Goal: Task Accomplishment & Management: Use online tool/utility

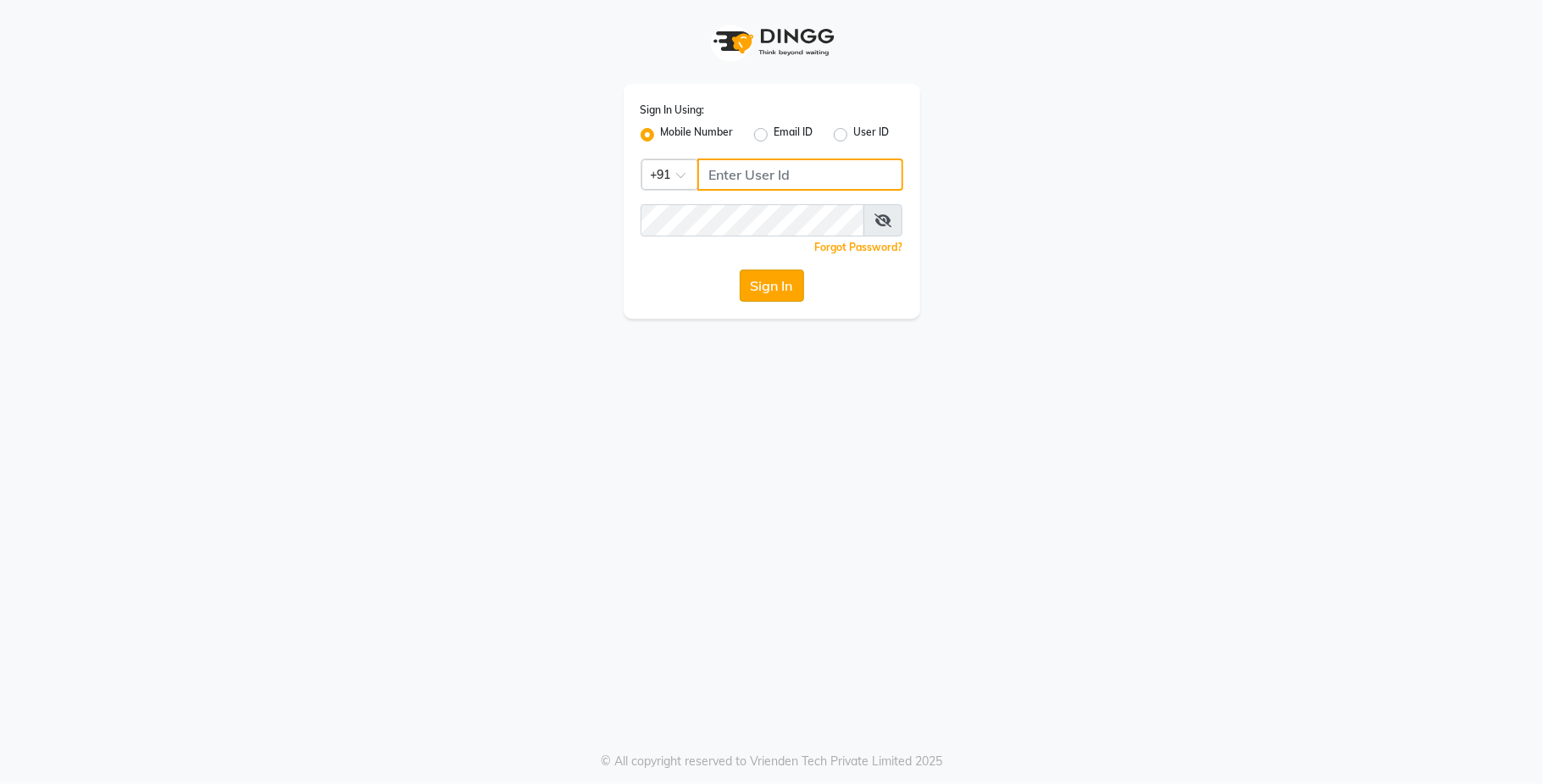
type input "9731937254"
click at [759, 296] on button "Sign In" at bounding box center [772, 286] width 65 height 32
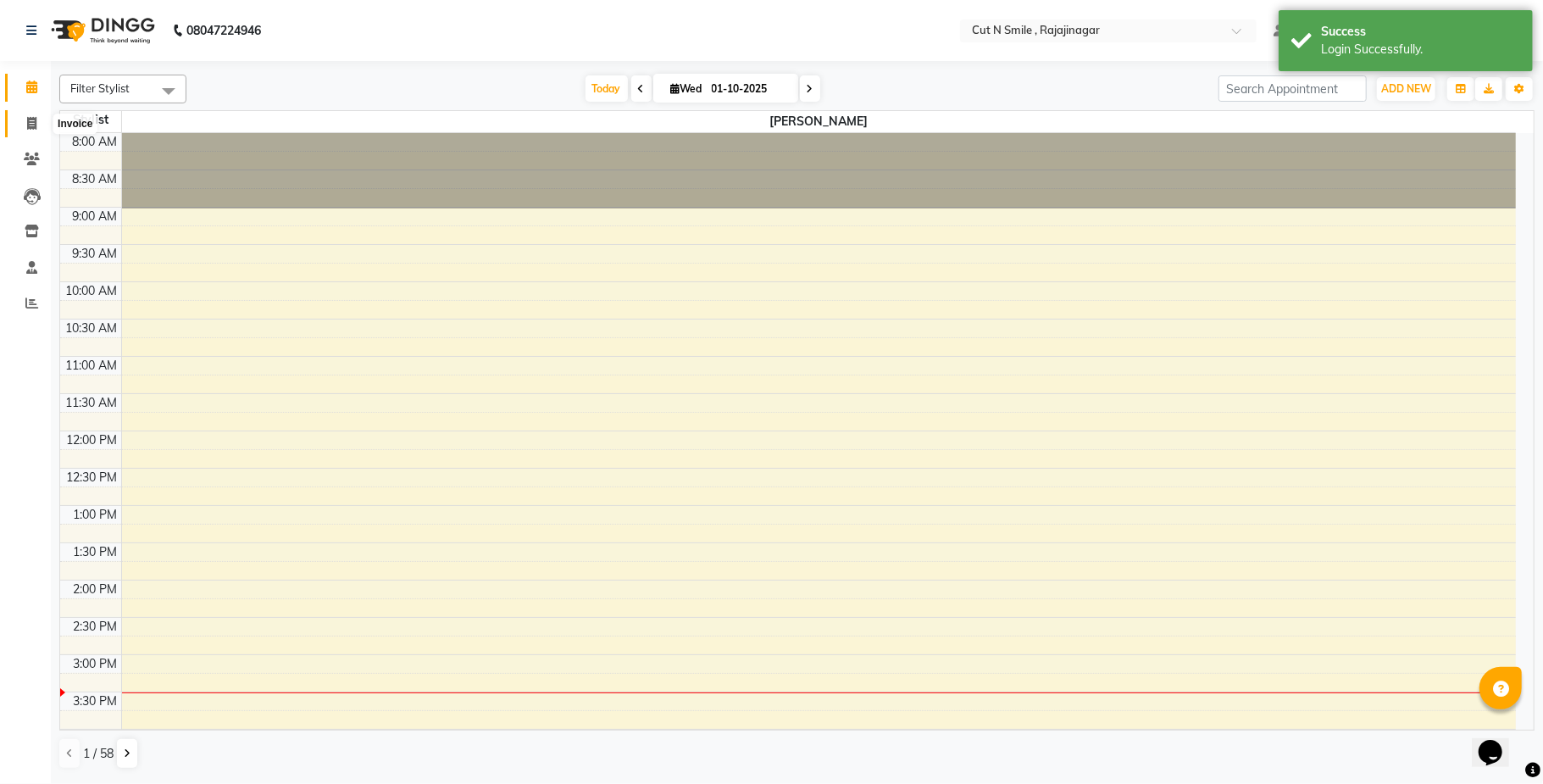
click at [24, 115] on span at bounding box center [31, 124] width 30 height 20
select select "7187"
select select "service"
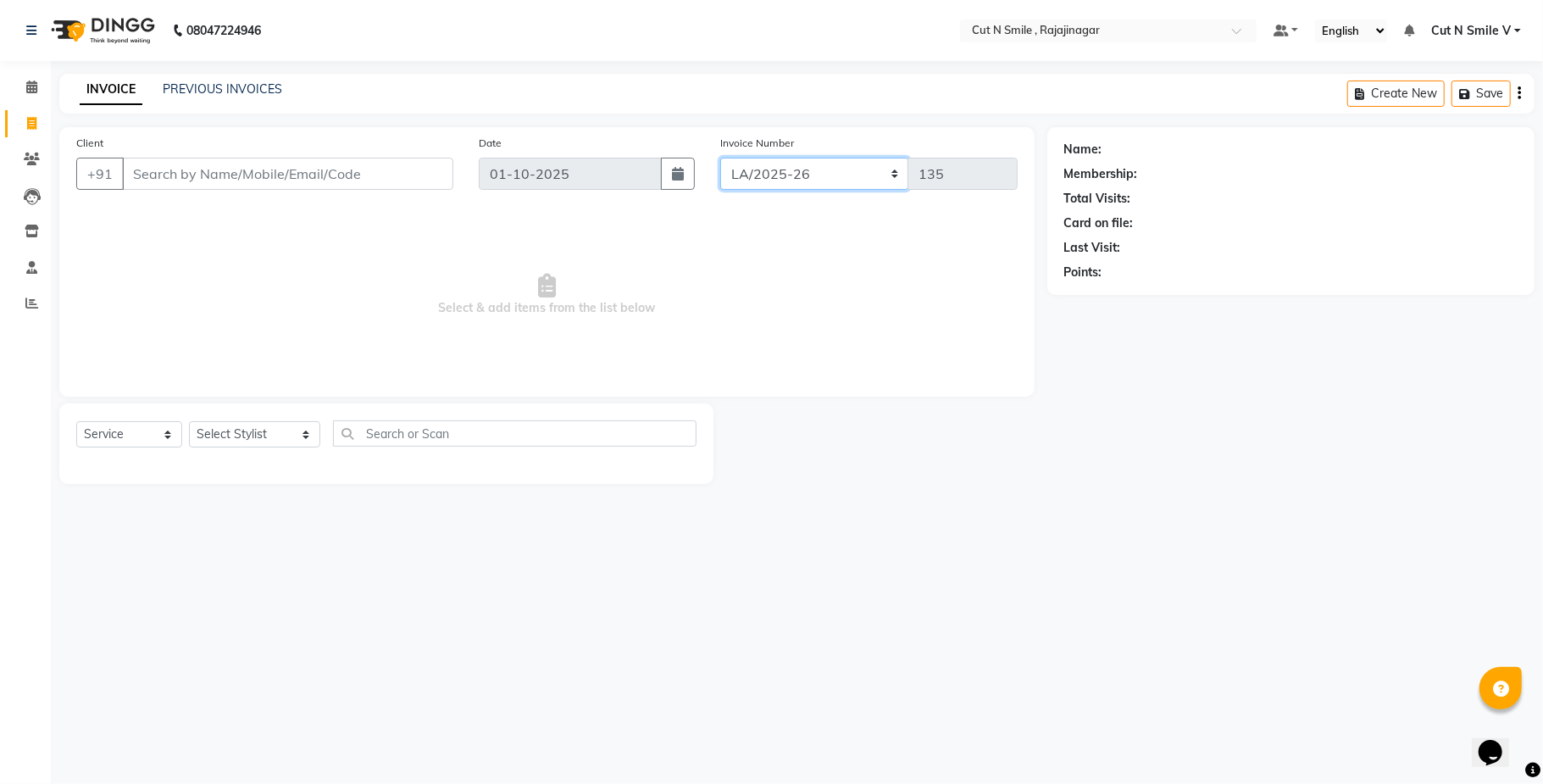
click at [825, 167] on select "BOB/25-26 LA/2025-26 SH/25 CH/25 SA/25" at bounding box center [815, 174] width 189 height 32
select select "7185"
click at [720, 157] on select "BOB/25-26 LA/2025-26 SH/25 CH/25 SA/25" at bounding box center [815, 174] width 189 height 32
type input "853"
click at [312, 182] on input "Client" at bounding box center [288, 174] width 331 height 32
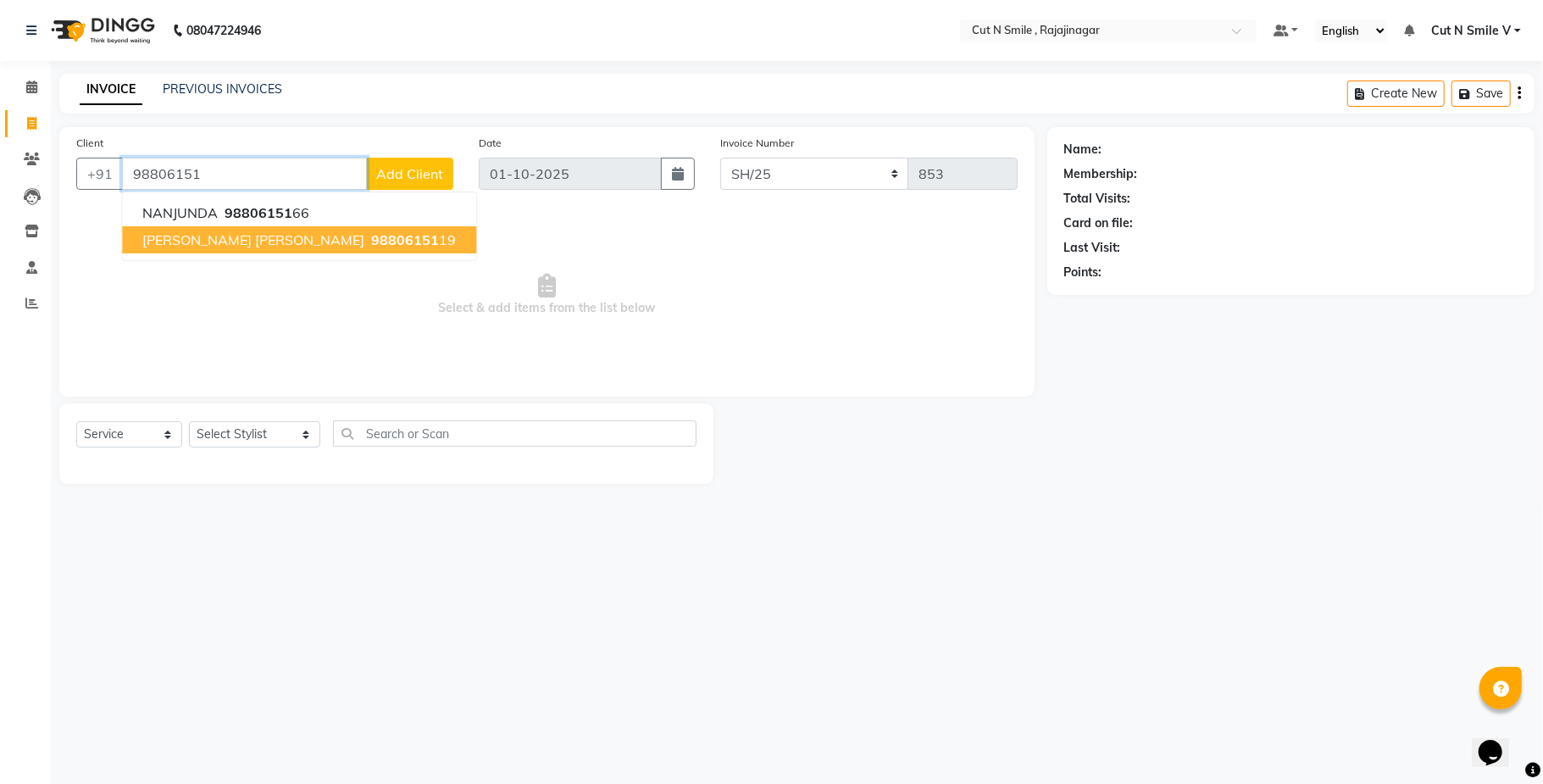
click at [188, 256] on ngb-typeahead-window "NANJUNDA 98806151 66 Riddhi K J 98806151 19" at bounding box center [299, 226] width 356 height 69
click at [371, 236] on span "98806151" at bounding box center [405, 239] width 67 height 17
type input "9880615119"
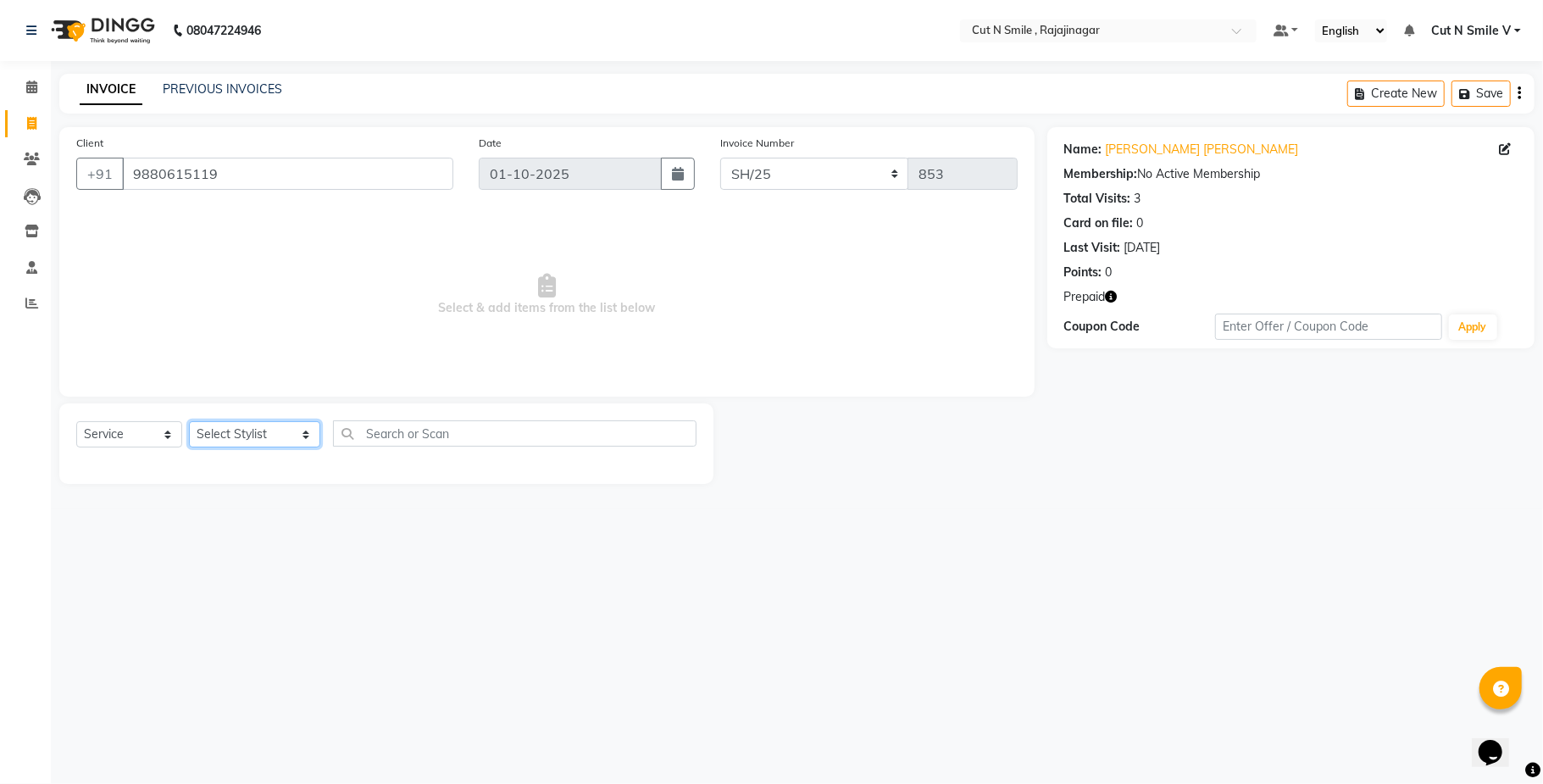
click at [265, 422] on select "Select Stylist Ali ML Ammu 3R Ankith VN Ash Mohammed 3R Atheek 3R Binitha 3R Bi…" at bounding box center [254, 433] width 131 height 26
select select "57485"
click at [189, 421] on select "Select Stylist Ali ML Ammu 3R Ankith VN Ash Mohammed 3R Atheek 3R Binitha 3R Bi…" at bounding box center [254, 433] width 131 height 26
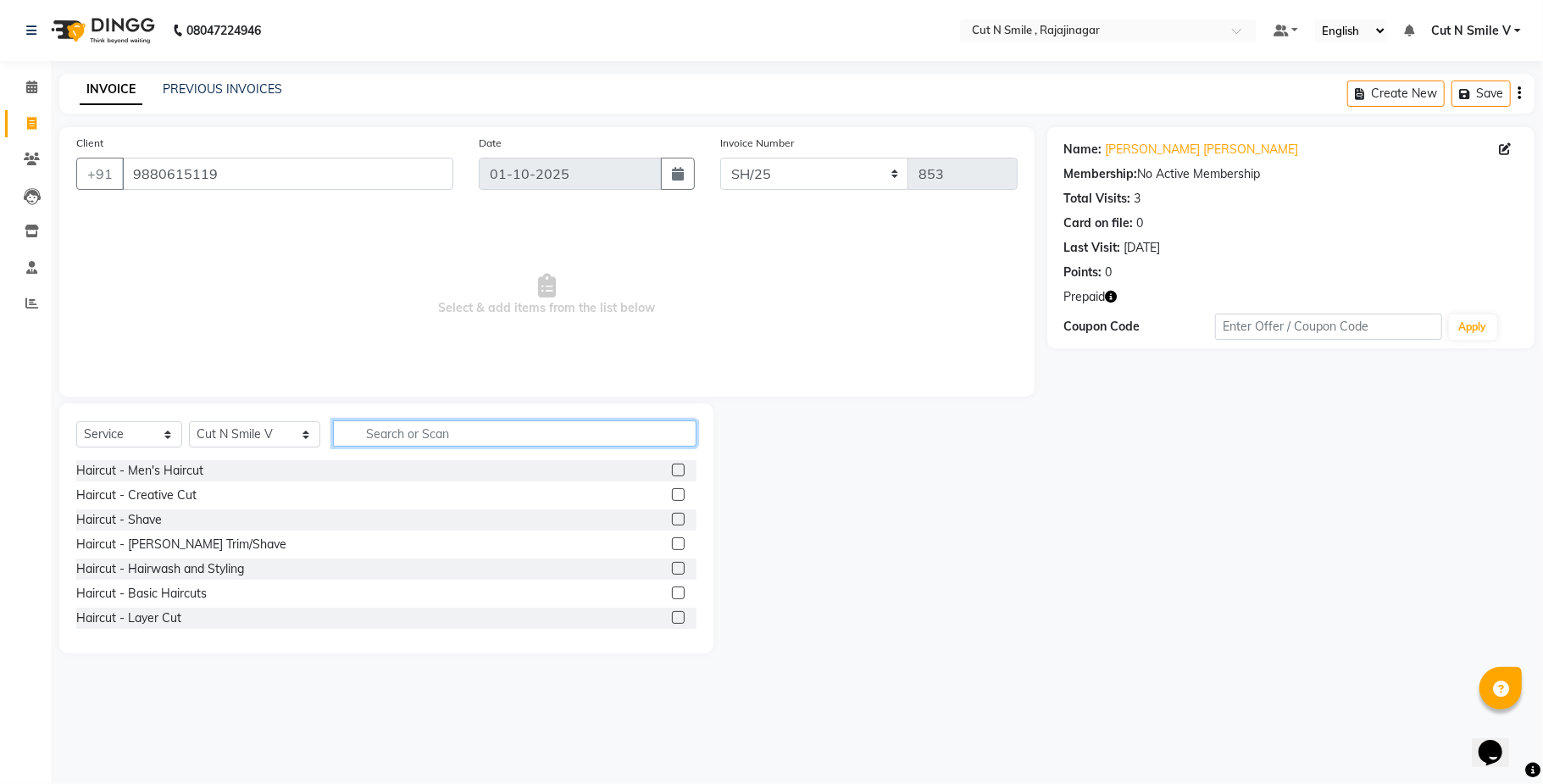
click at [356, 424] on input "text" at bounding box center [514, 432] width 363 height 26
click at [672, 492] on label at bounding box center [678, 494] width 13 height 13
click at [672, 492] on input "checkbox" at bounding box center [677, 495] width 11 height 11
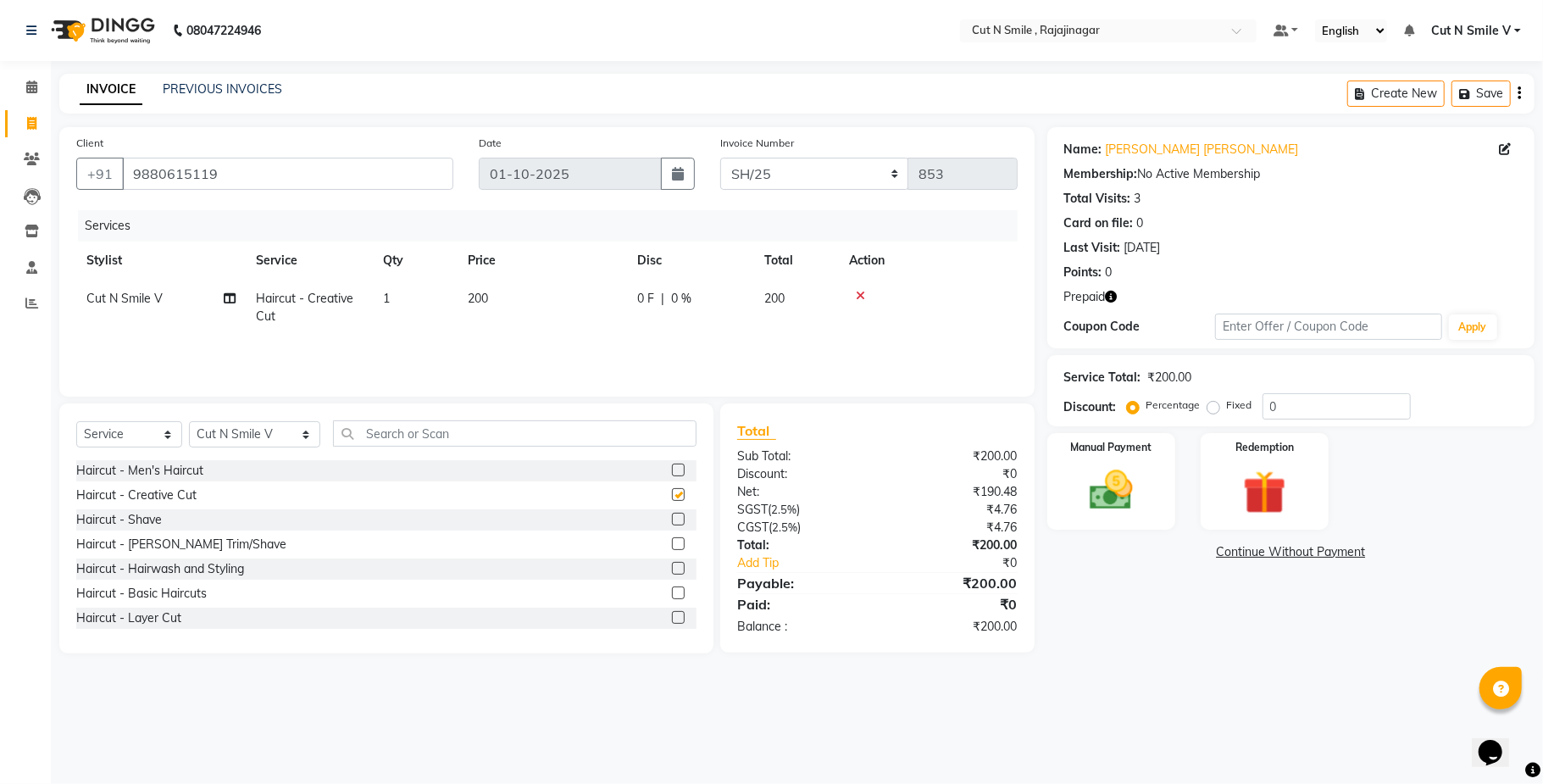
checkbox input "false"
click at [672, 544] on label at bounding box center [678, 543] width 13 height 13
click at [672, 544] on input "checkbox" at bounding box center [677, 544] width 11 height 11
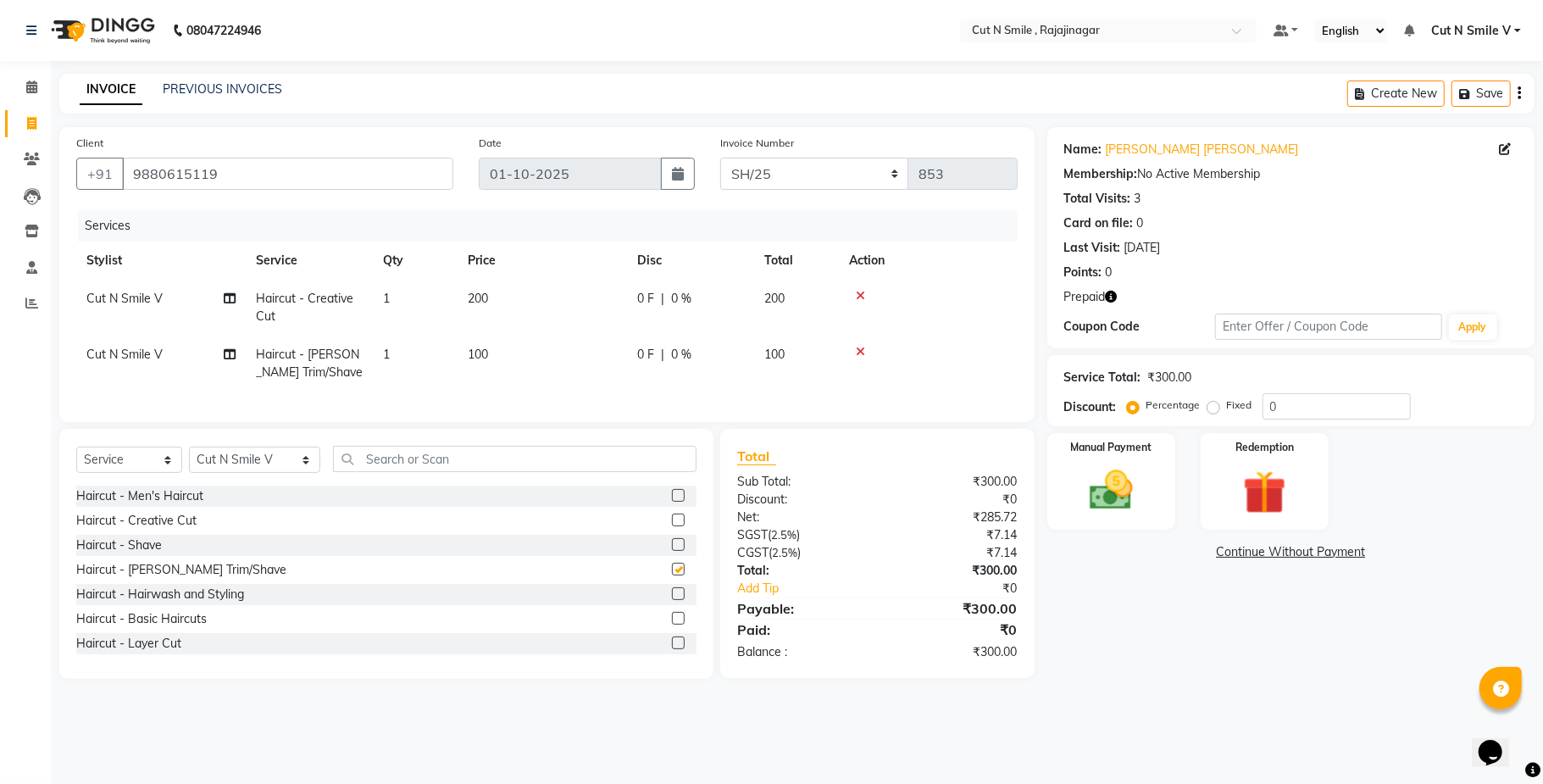
checkbox input "false"
click at [621, 472] on input "text" at bounding box center [514, 459] width 363 height 26
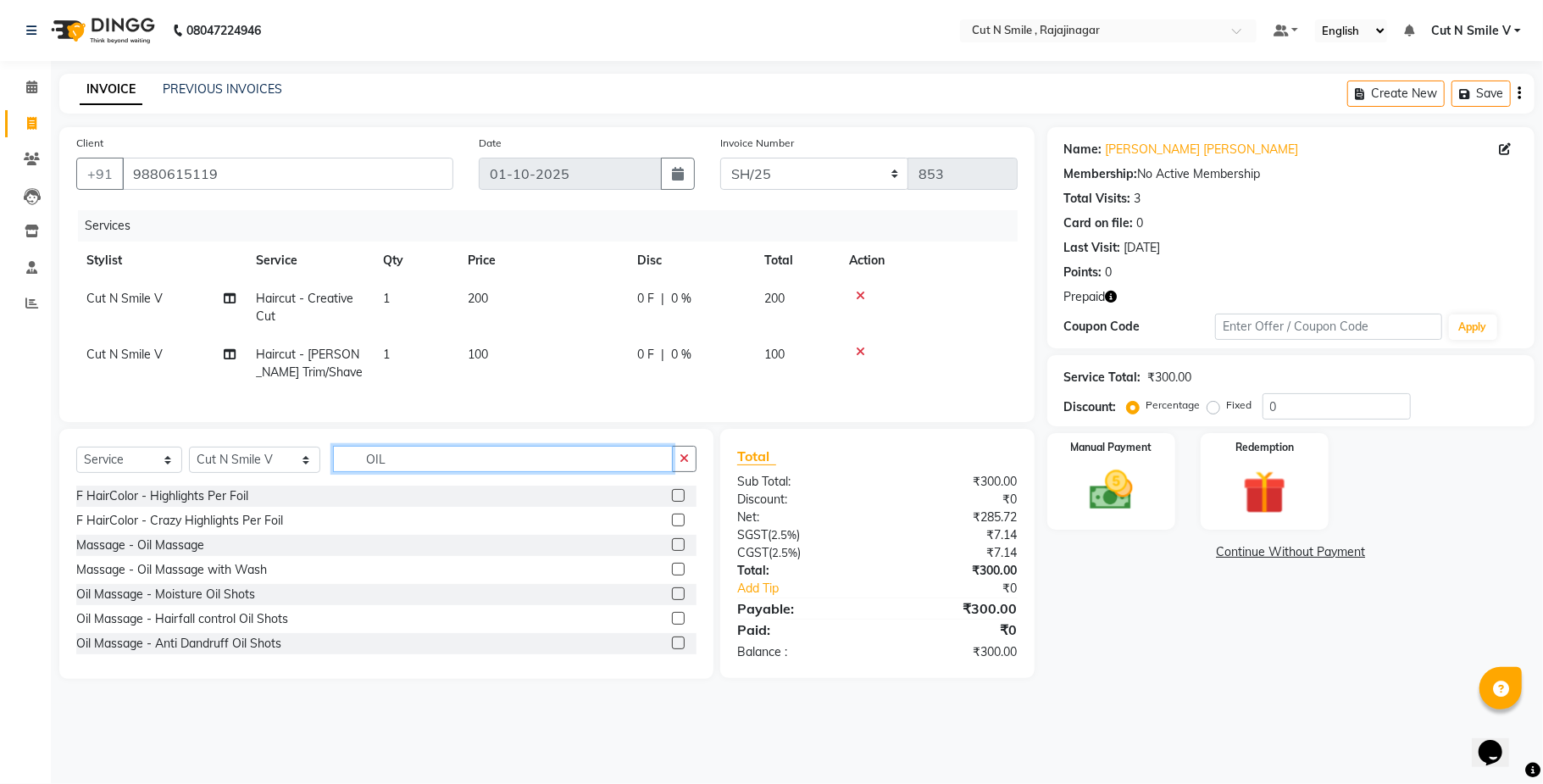
type input "OIL"
click at [672, 575] on label at bounding box center [678, 569] width 13 height 13
click at [672, 575] on input "checkbox" at bounding box center [677, 570] width 11 height 11
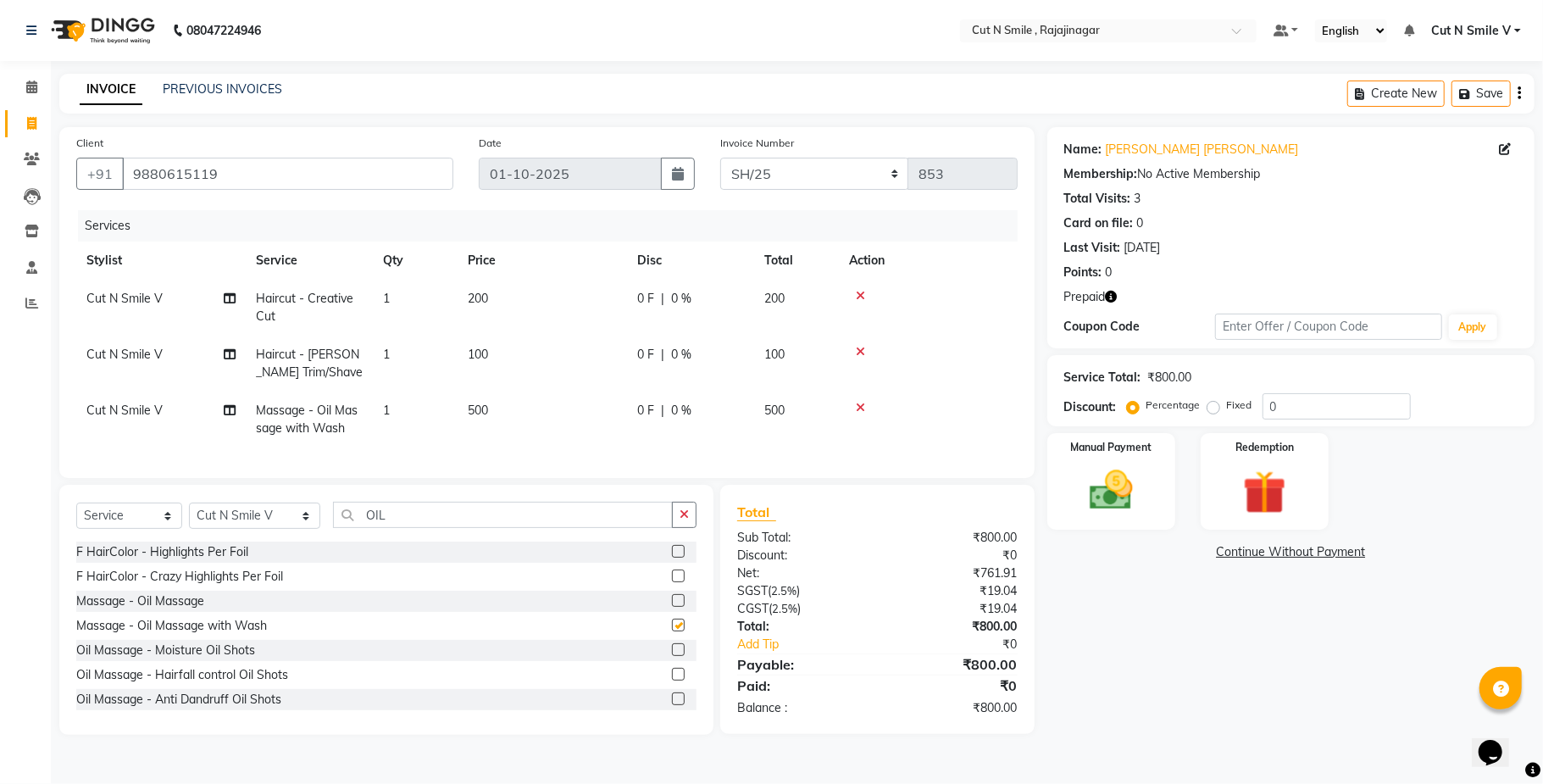
checkbox input "false"
click at [525, 398] on td "500" at bounding box center [542, 419] width 169 height 56
select select "57485"
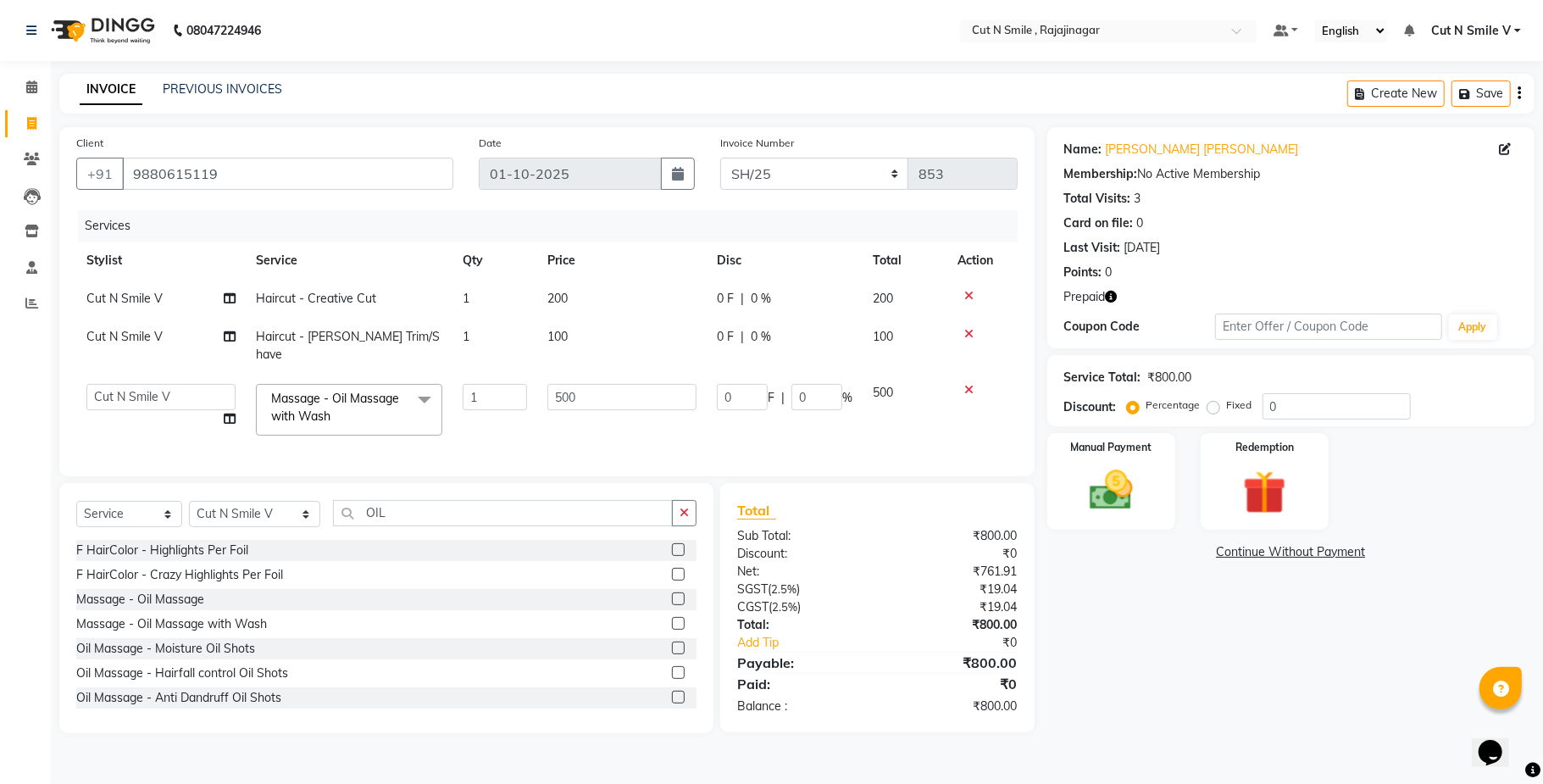
click at [525, 398] on td "1" at bounding box center [495, 410] width 85 height 72
click at [593, 384] on input "500" at bounding box center [622, 396] width 149 height 26
type input "5"
type input "300"
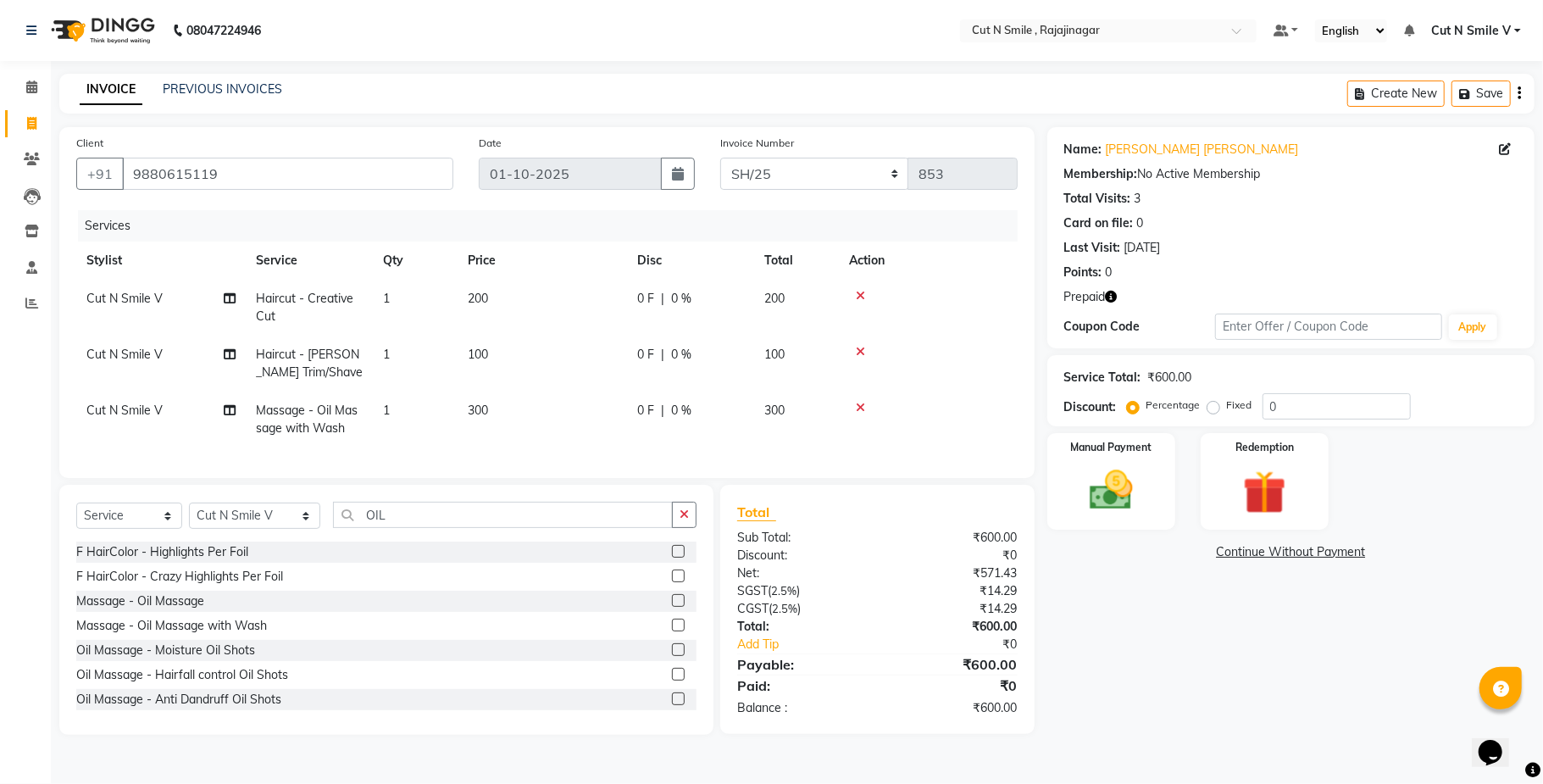
click at [640, 433] on div "Services Stylist Service Qty Price Disc Total Action Cut N Smile V Haircut - Cr…" at bounding box center [547, 335] width 941 height 251
click at [1213, 477] on div "Redemption" at bounding box center [1264, 481] width 133 height 100
click at [1268, 556] on span "Prepaid 1" at bounding box center [1243, 555] width 55 height 20
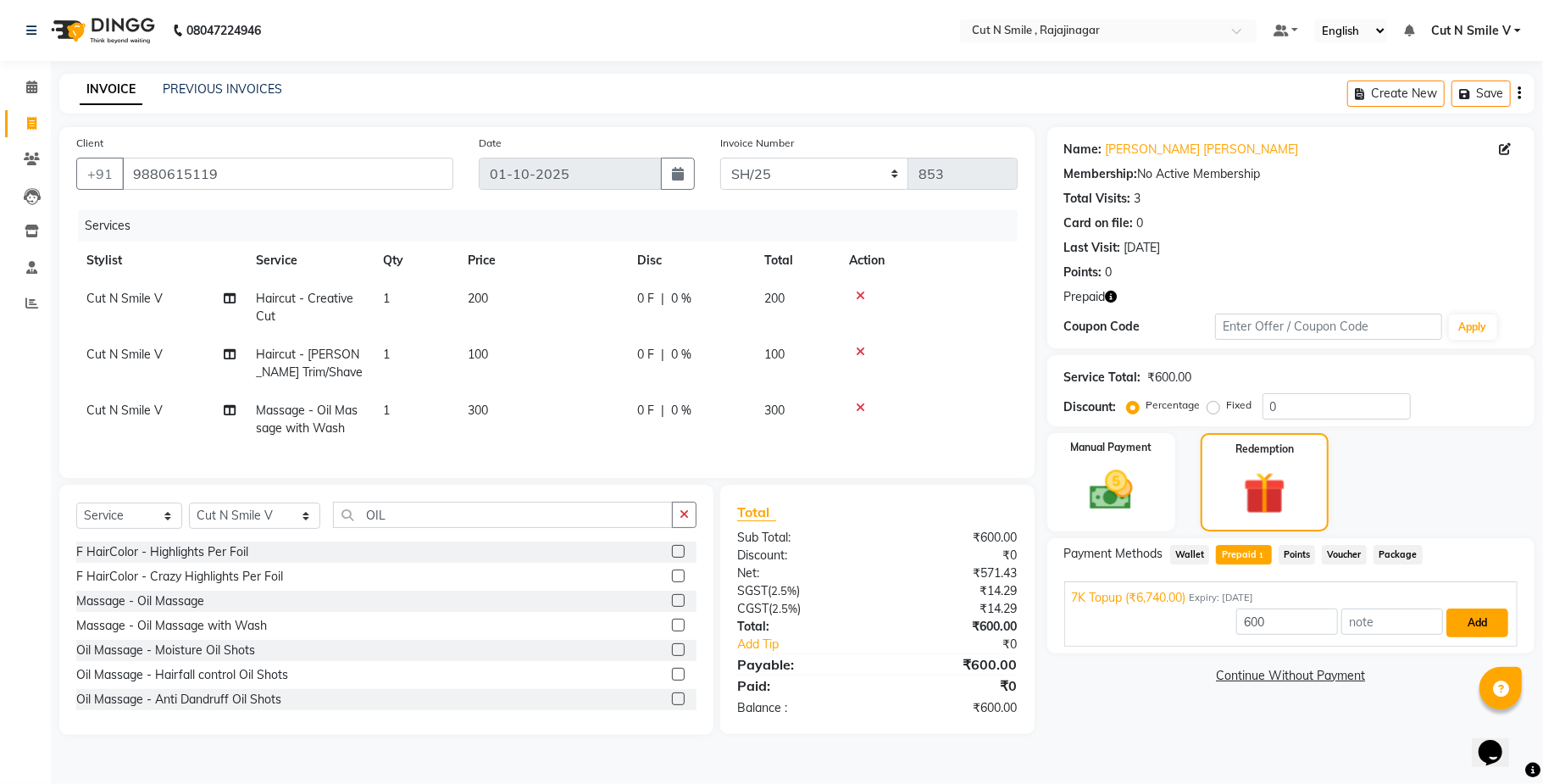
click at [1468, 627] on button "Add" at bounding box center [1476, 623] width 62 height 29
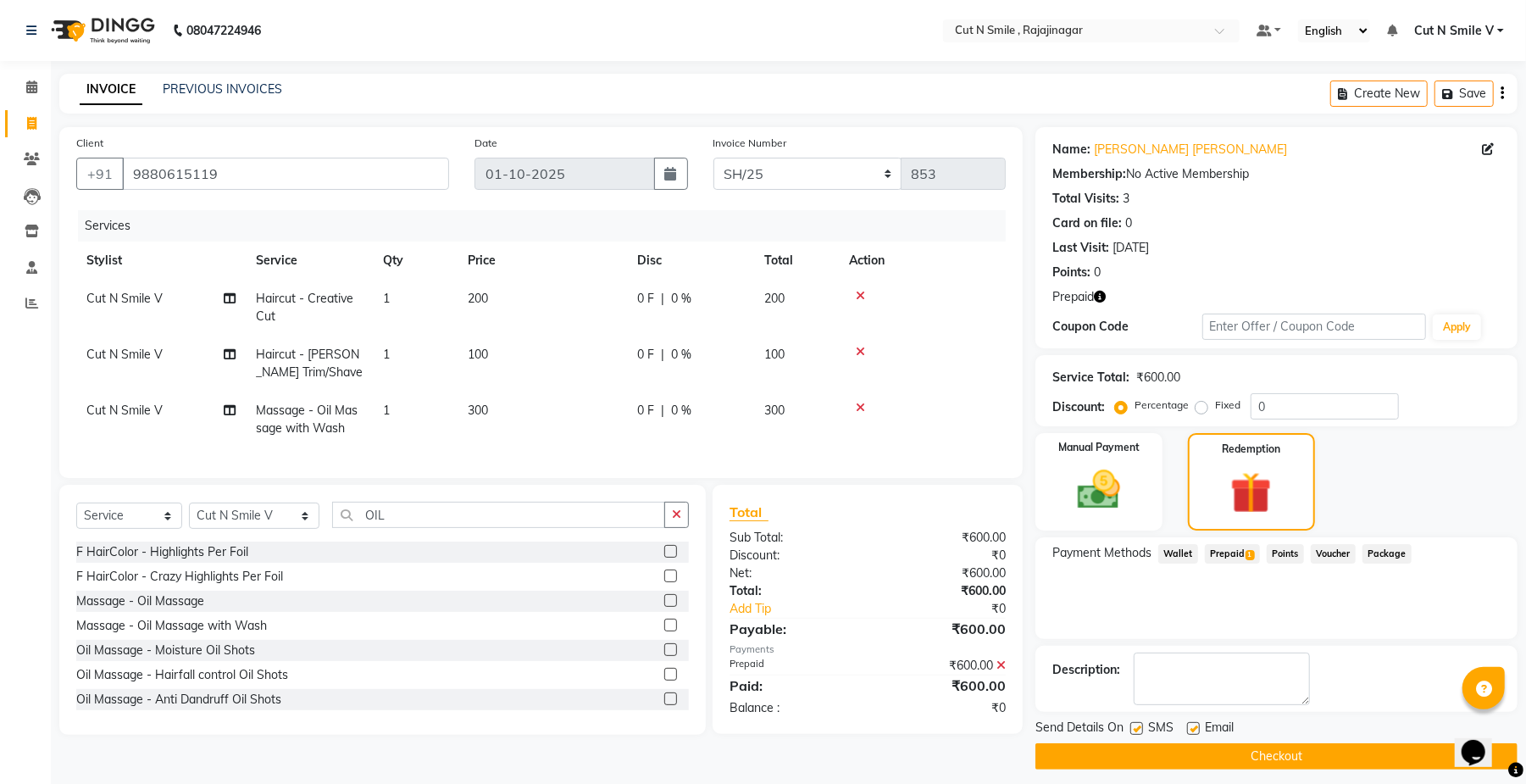
click at [1137, 733] on label at bounding box center [1137, 728] width 13 height 13
click at [1137, 733] on input "checkbox" at bounding box center [1136, 729] width 11 height 11
checkbox input "false"
click at [1191, 732] on label at bounding box center [1193, 728] width 13 height 13
click at [1191, 732] on input "checkbox" at bounding box center [1192, 729] width 11 height 11
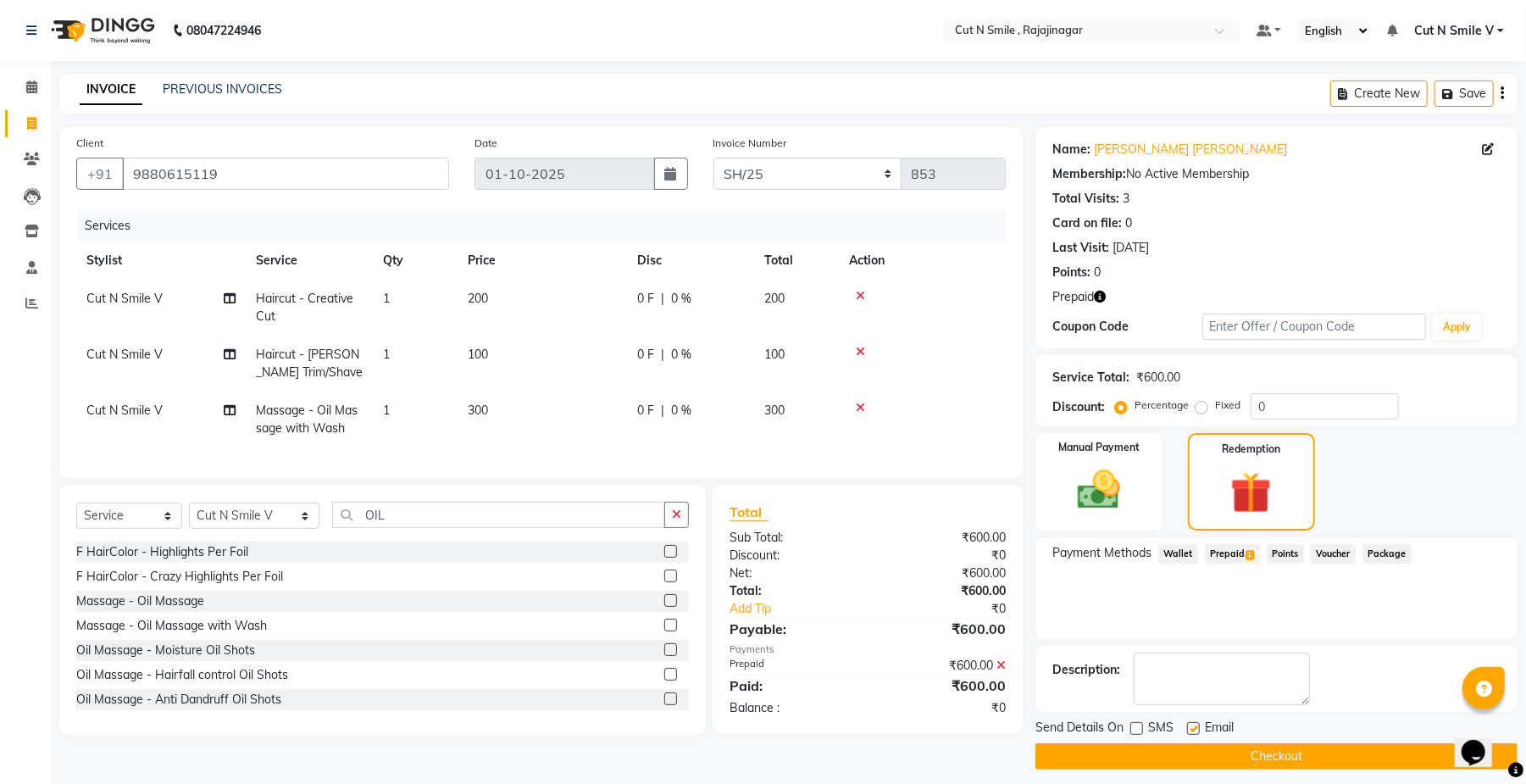
checkbox input "false"
click at [1197, 753] on button "Checkout" at bounding box center [1276, 755] width 482 height 26
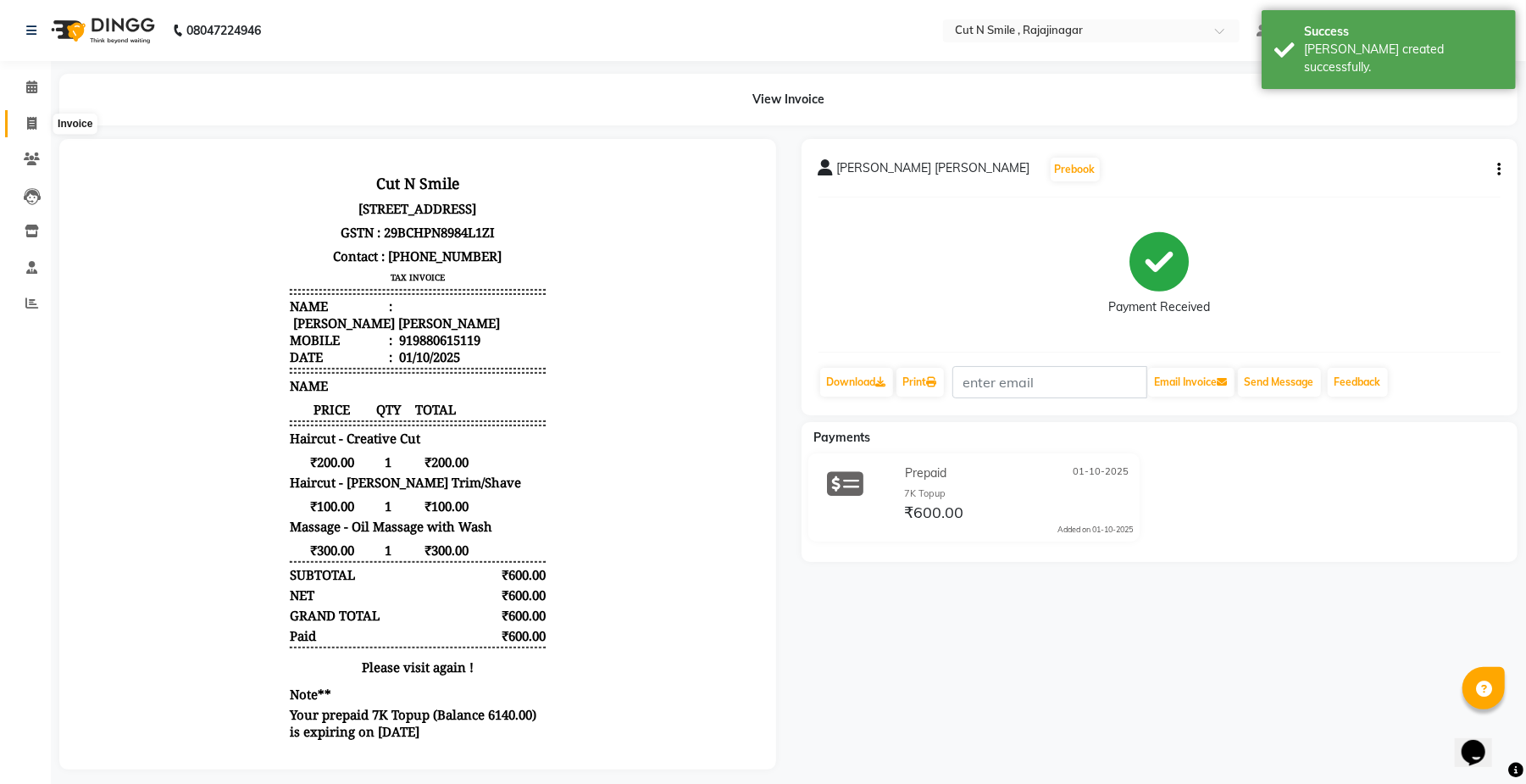
click at [31, 120] on icon at bounding box center [31, 123] width 9 height 13
select select "service"
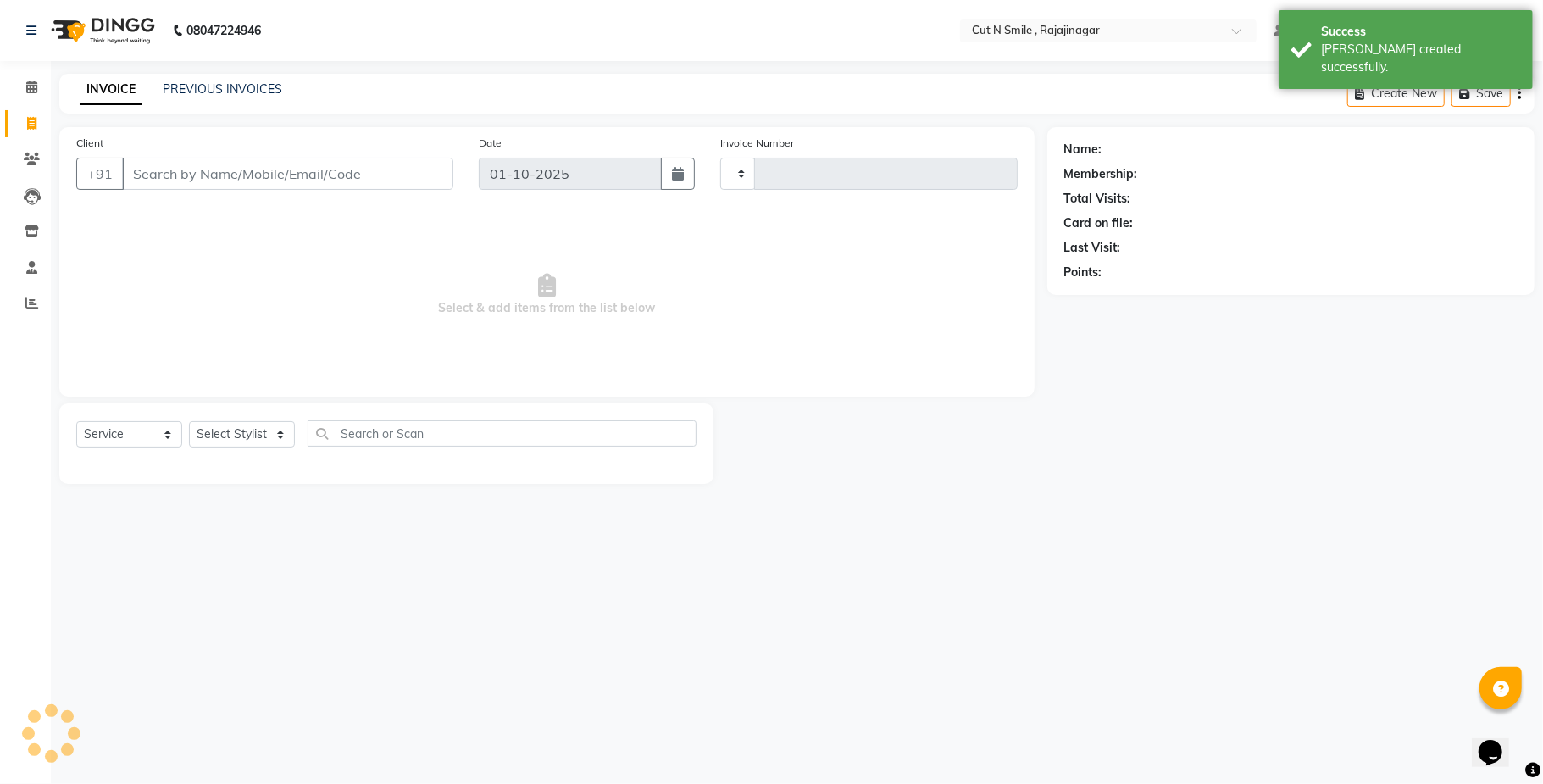
type input "135"
click at [808, 169] on select "BOB/25-26 LA/2025-26 SH/25 CH/25 SA/25" at bounding box center [815, 174] width 189 height 32
select select "7185"
click at [720, 157] on select "BOB/25-26 LA/2025-26 SH/25 CH/25 SA/25" at bounding box center [815, 174] width 189 height 32
type input "854"
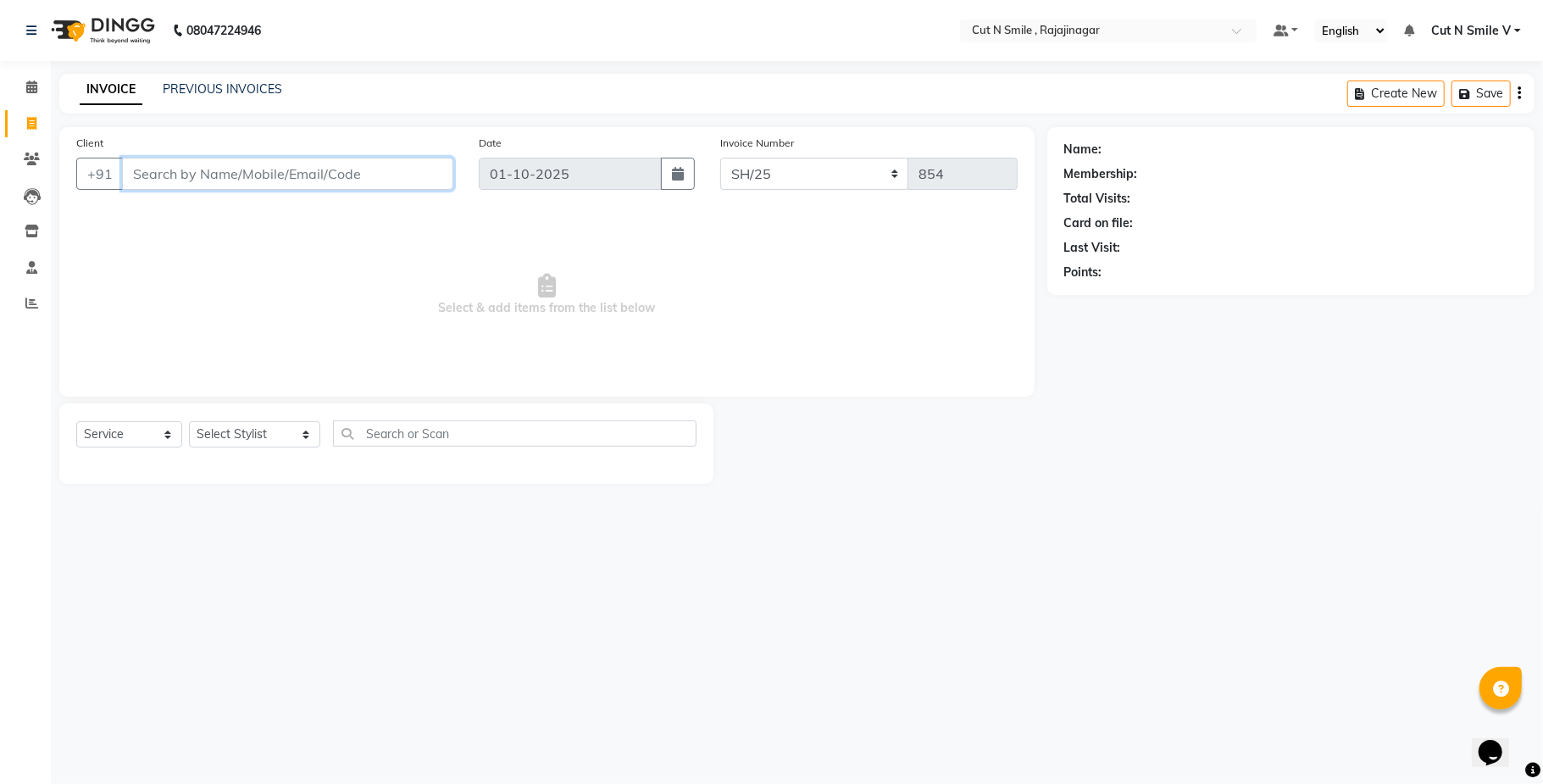
click at [398, 184] on input "Client" at bounding box center [288, 174] width 331 height 32
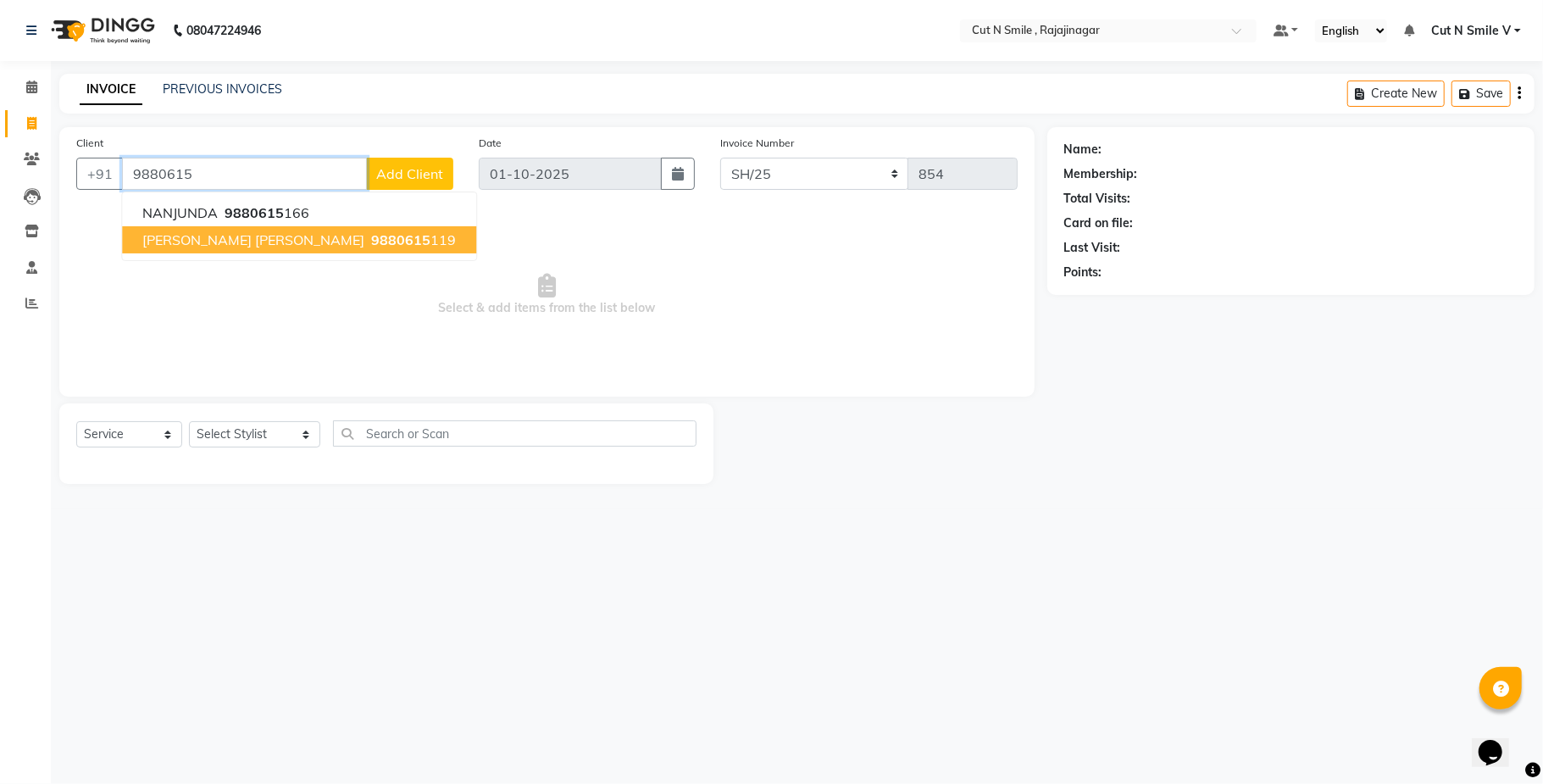
click at [368, 238] on ngb-highlight "9880615 119" at bounding box center [412, 239] width 88 height 17
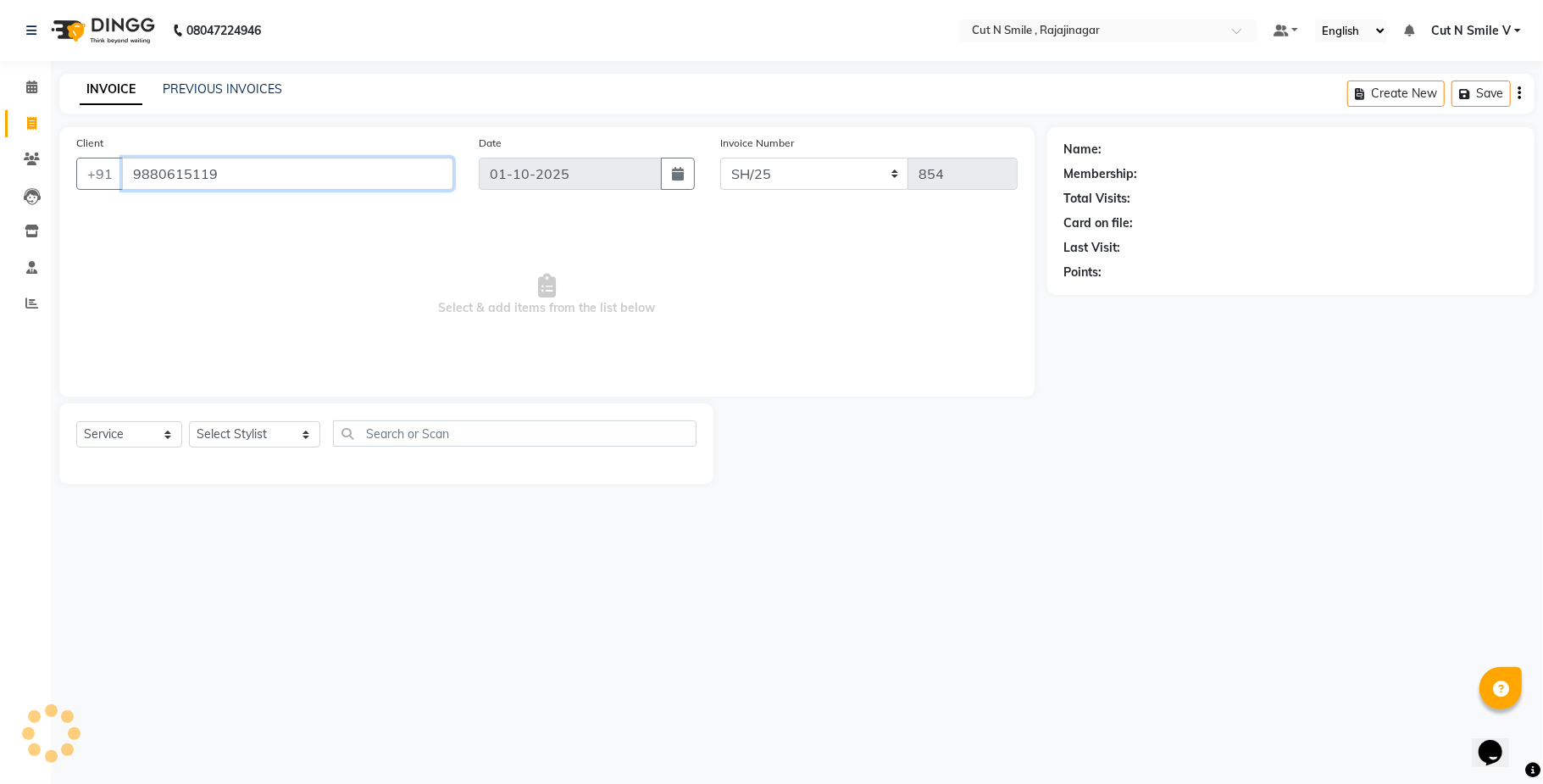
type input "9880615119"
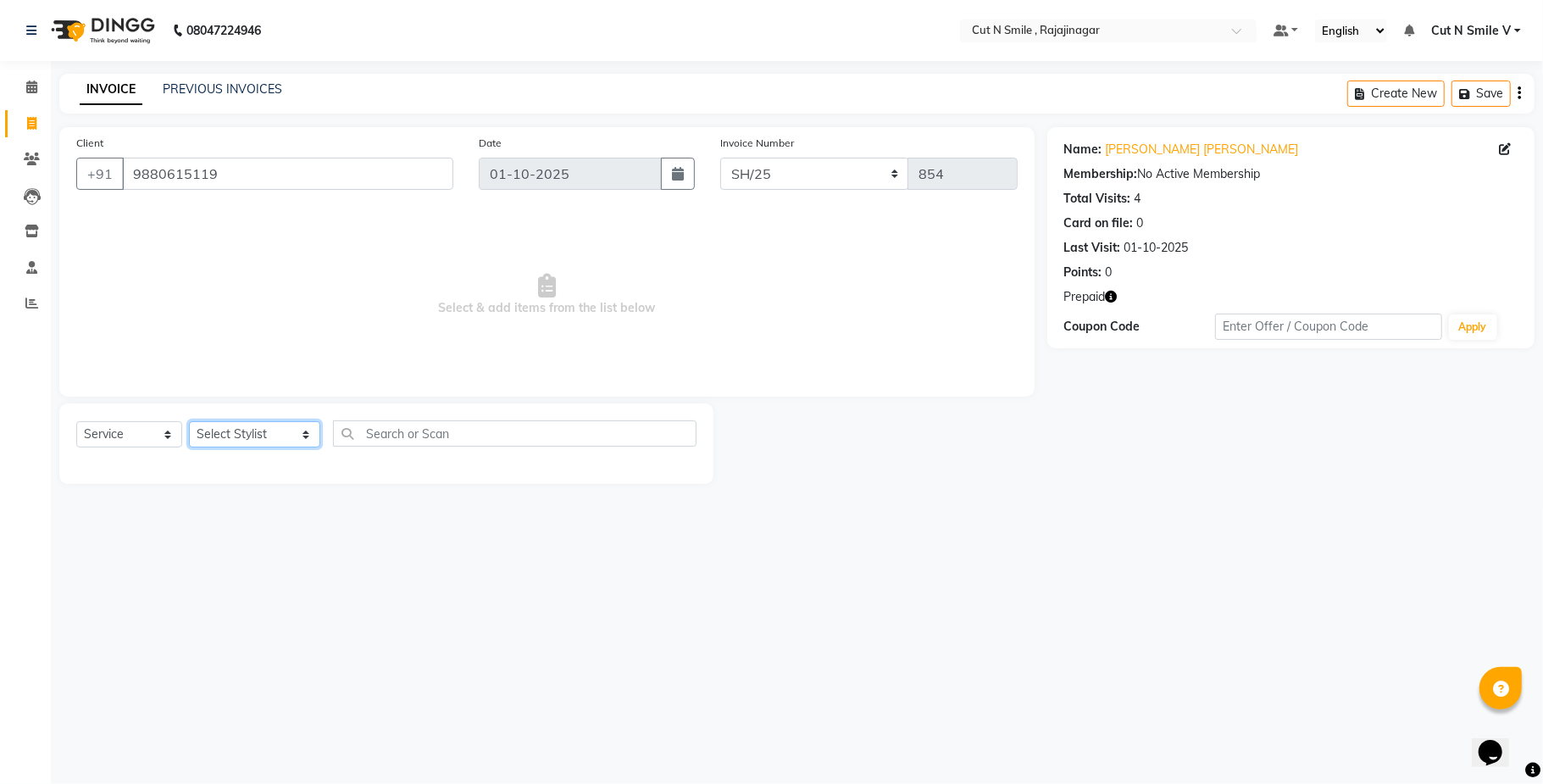
click at [245, 439] on select "Select Stylist Ali ML Ammu 3R Ankith VN Ash Mohammed 3R Atheek 3R Binitha 3R Bi…" at bounding box center [254, 433] width 131 height 26
select select "57485"
click at [189, 421] on select "Select Stylist Ali ML Ammu 3R Ankith VN Ash Mohammed 3R Atheek 3R Binitha 3R Bi…" at bounding box center [254, 433] width 131 height 26
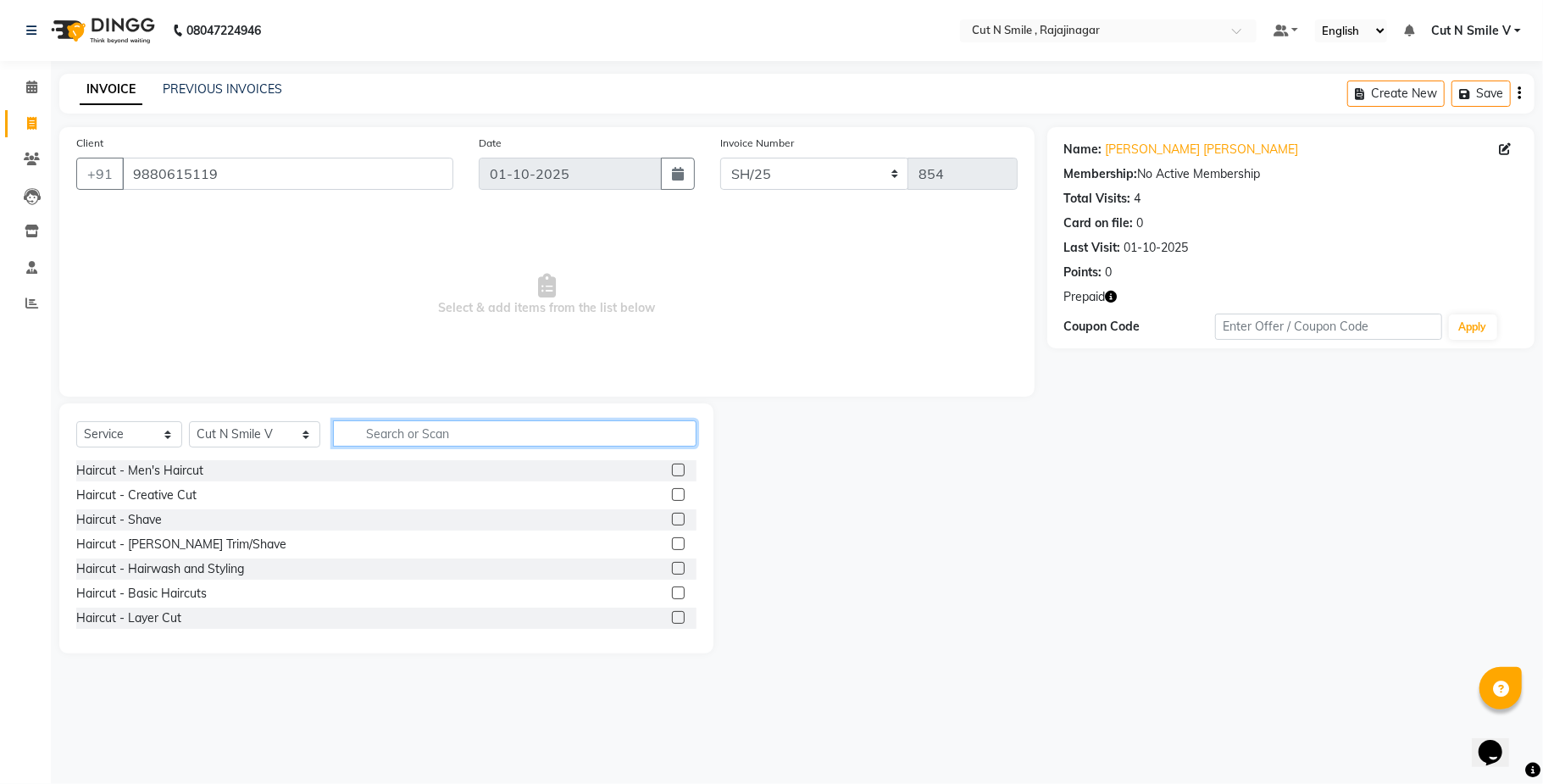
click at [346, 444] on input "text" at bounding box center [514, 432] width 363 height 26
type input "TH"
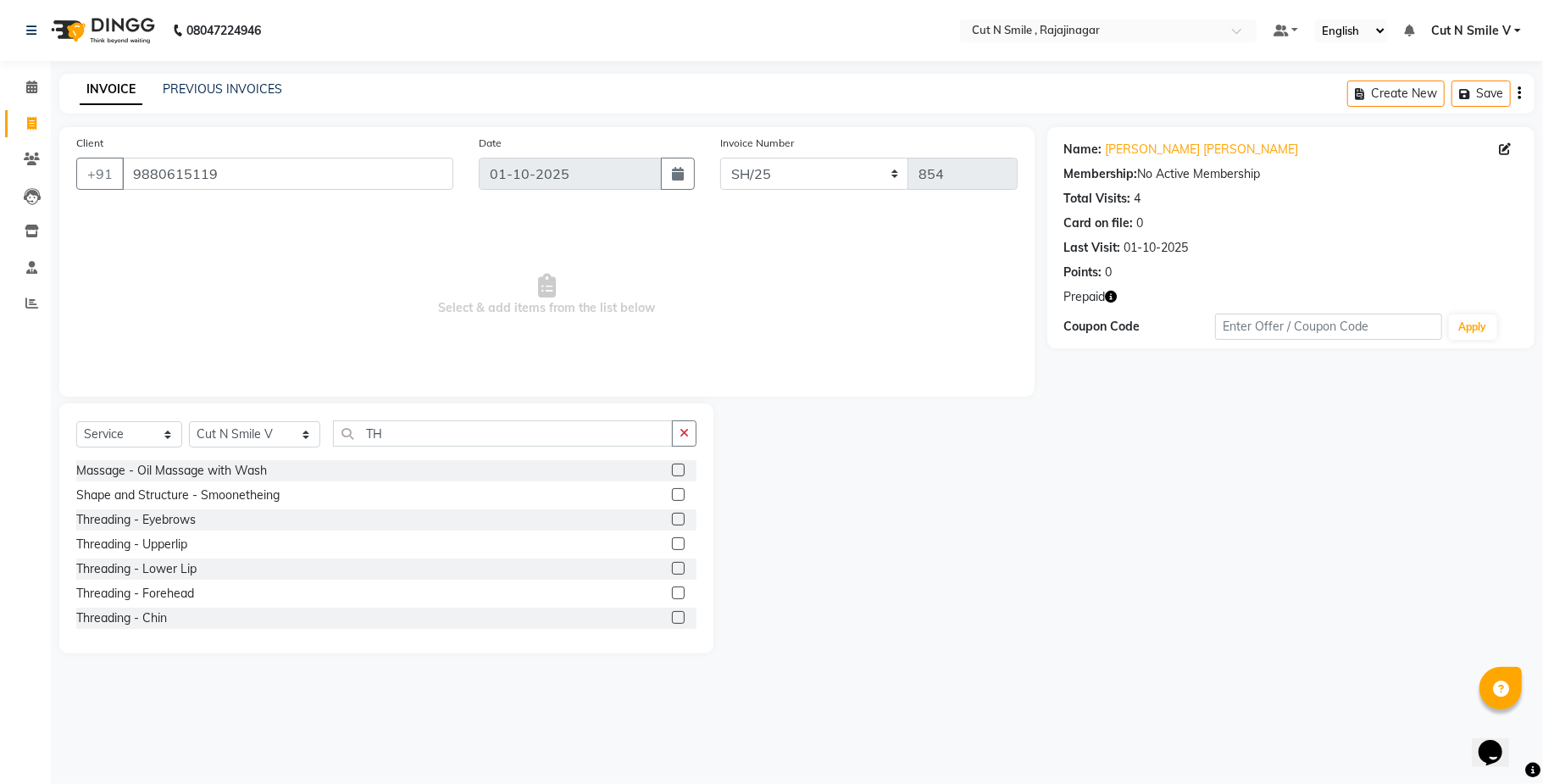
click at [672, 519] on label at bounding box center [678, 519] width 13 height 13
click at [672, 519] on input "checkbox" at bounding box center [677, 520] width 11 height 11
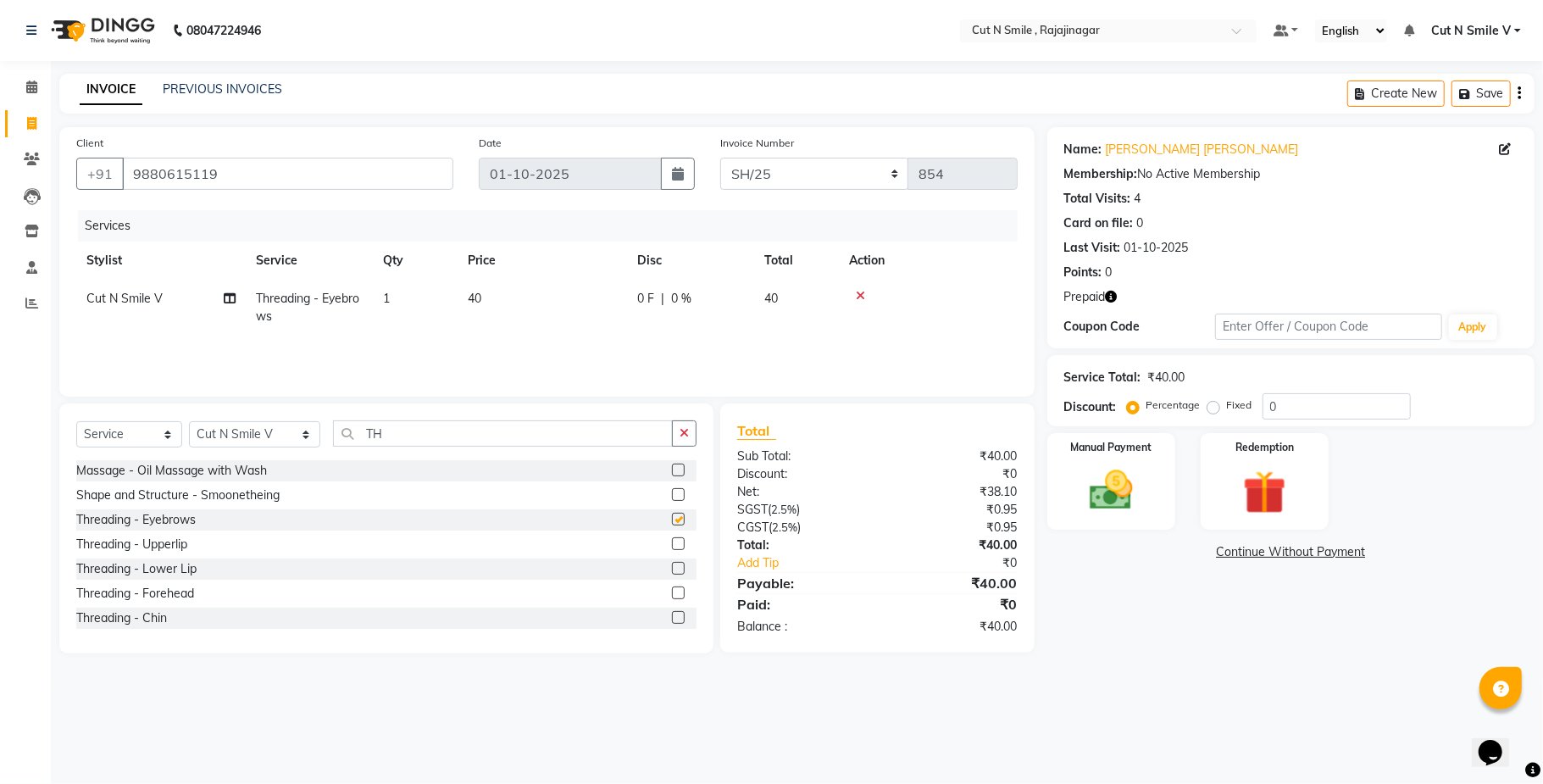
checkbox input "false"
click at [490, 286] on td "40" at bounding box center [542, 307] width 169 height 56
click at [458, 286] on td "1" at bounding box center [415, 307] width 85 height 56
select select "57485"
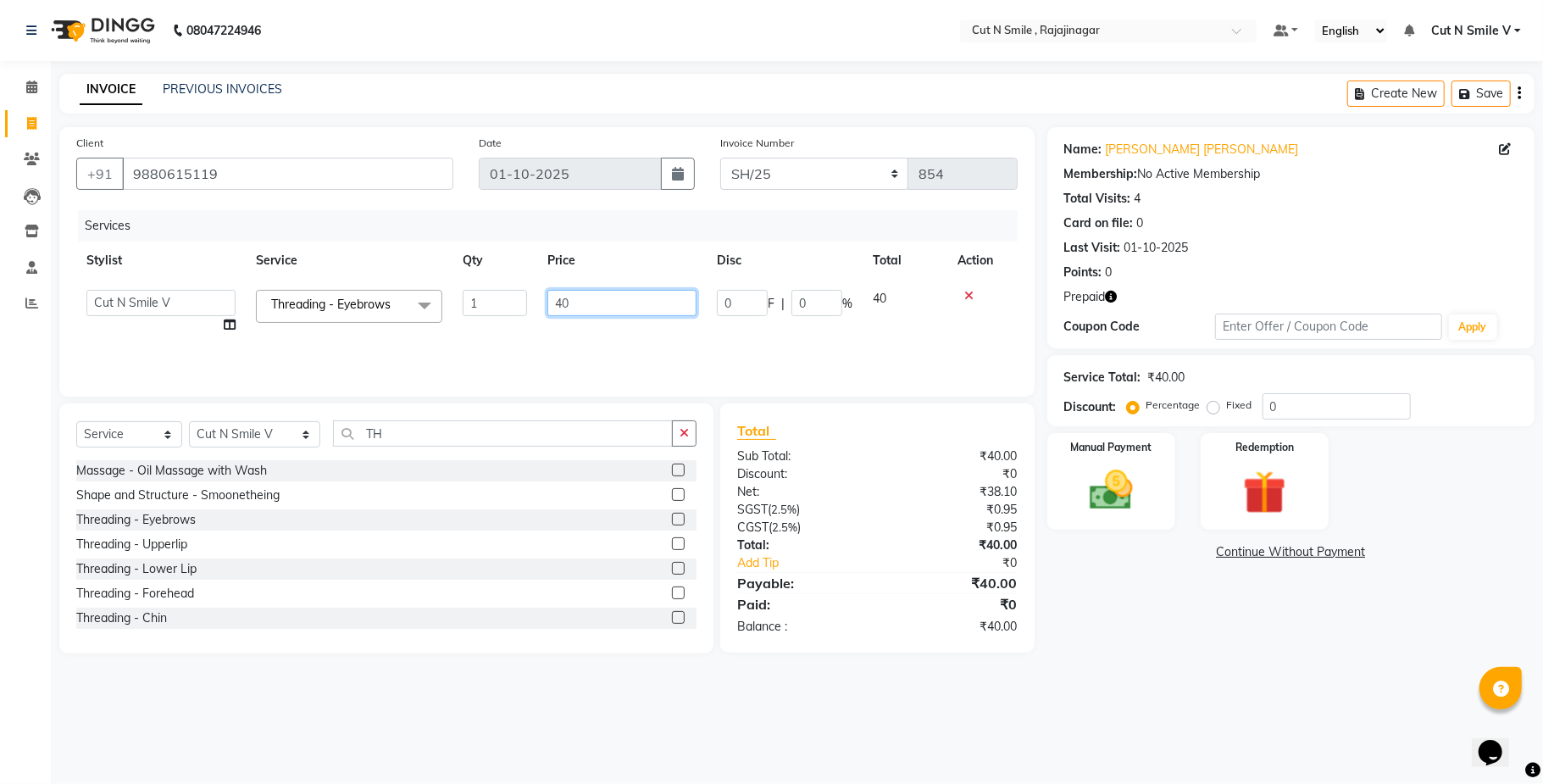
click at [611, 313] on td "40" at bounding box center [621, 312] width 169 height 65
click at [611, 313] on input "40" at bounding box center [622, 302] width 149 height 26
type input "4"
type input "60"
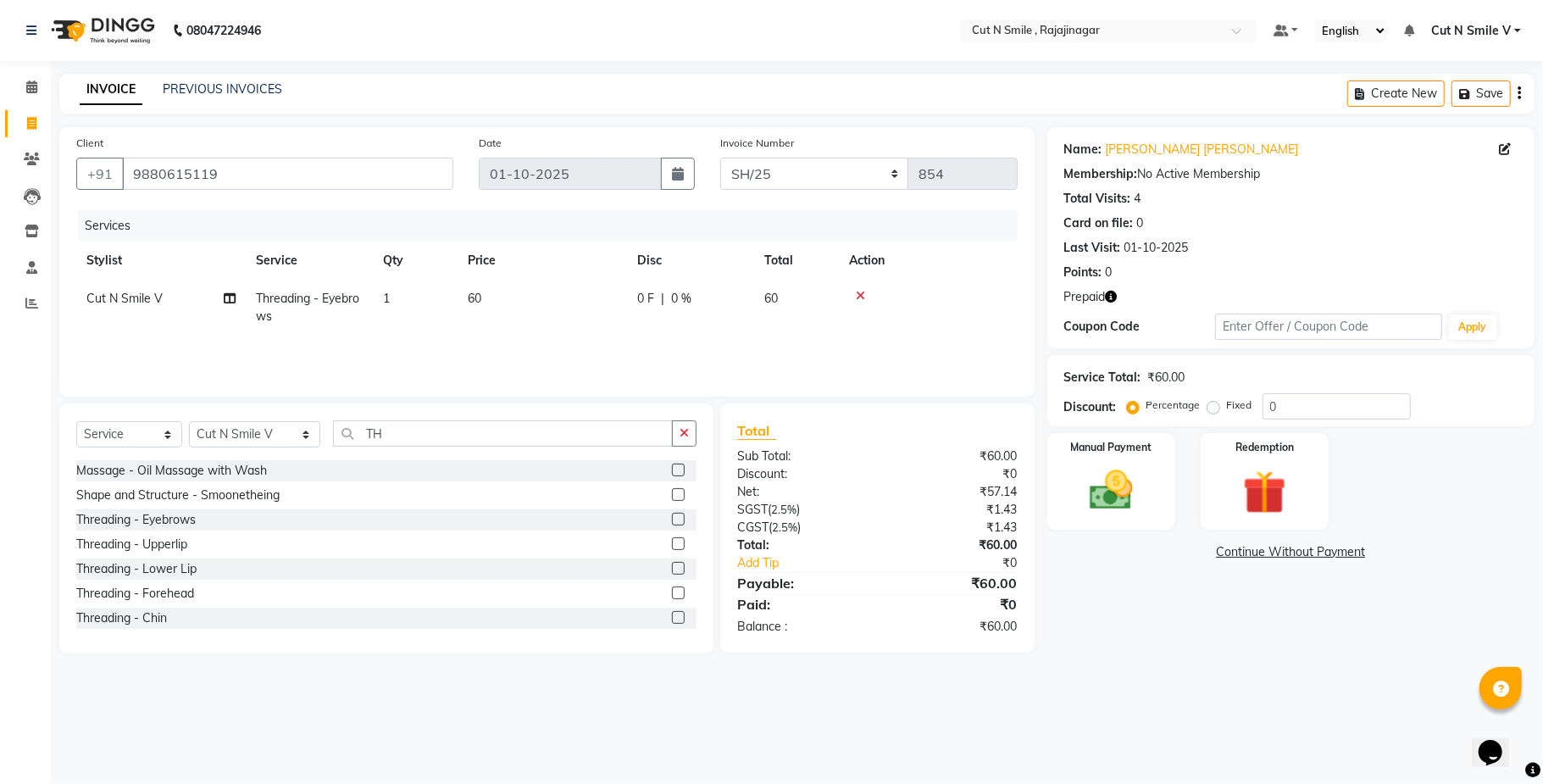
click at [621, 344] on div "Services Stylist Service Qty Price Disc Total Action Cut N Smile V Threading - …" at bounding box center [547, 295] width 941 height 169
click at [1230, 496] on img at bounding box center [1264, 492] width 74 height 56
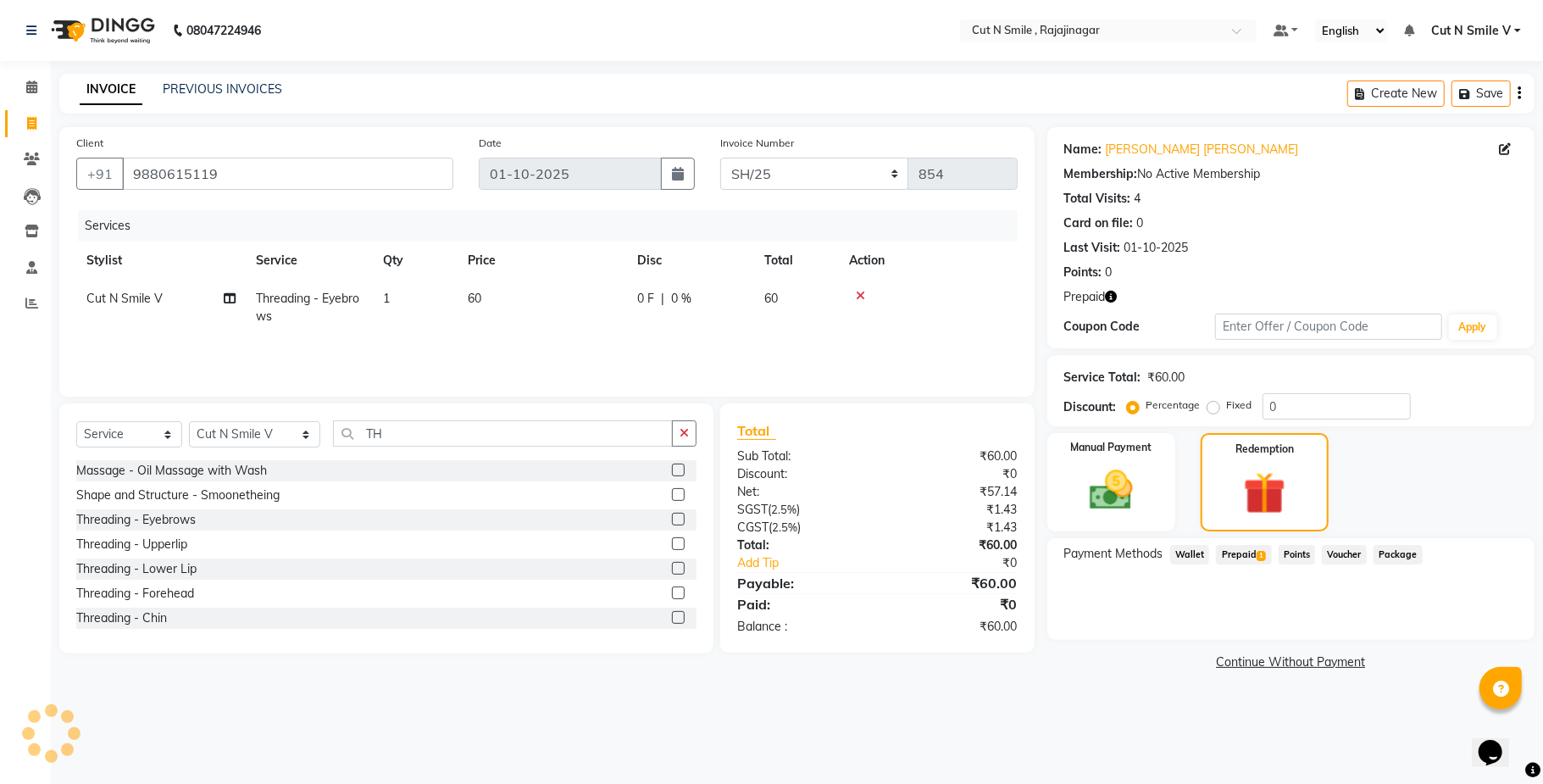
click at [1248, 559] on span "Prepaid 1" at bounding box center [1243, 555] width 55 height 20
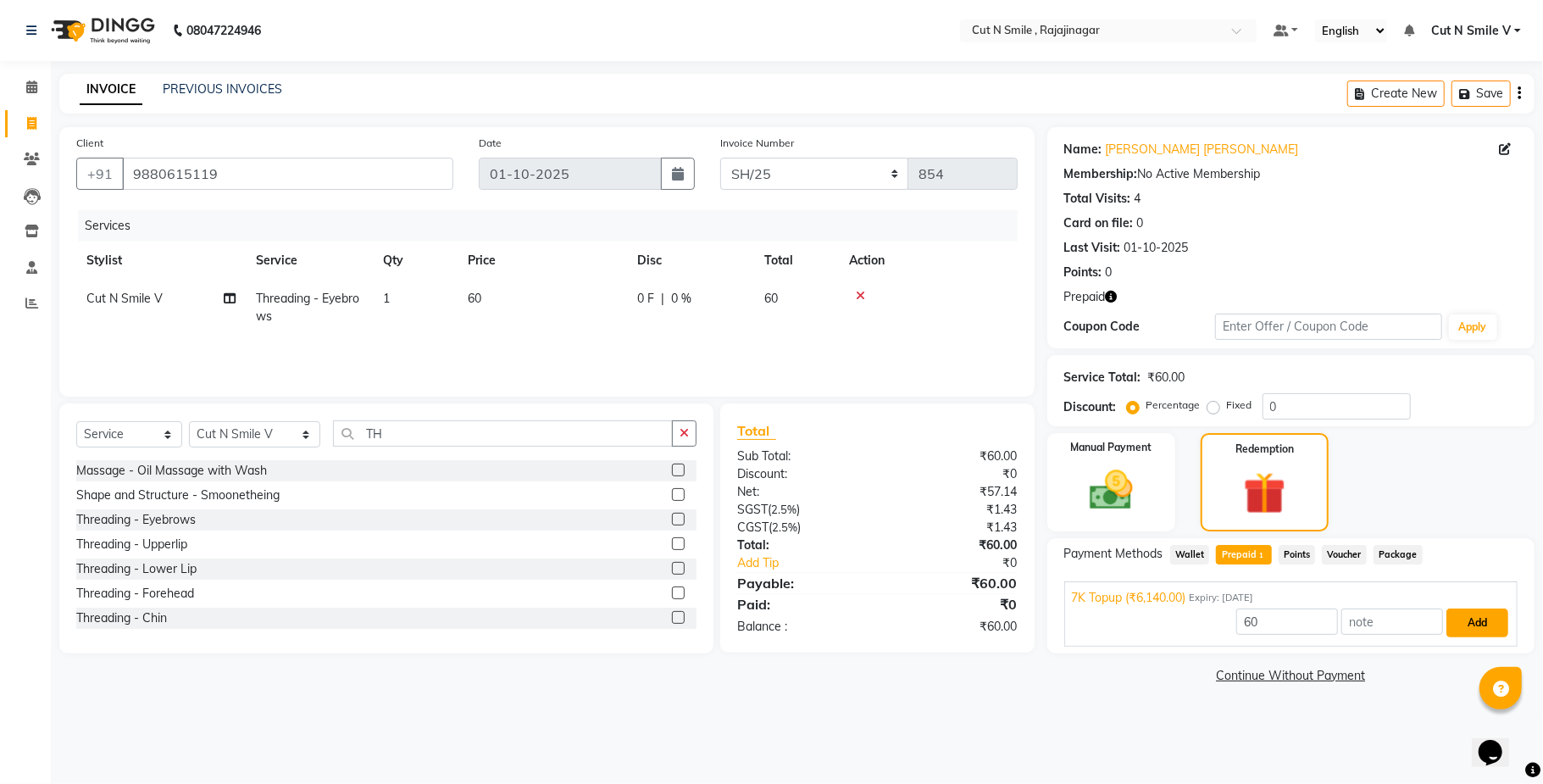
click at [1462, 621] on button "Add" at bounding box center [1476, 623] width 62 height 29
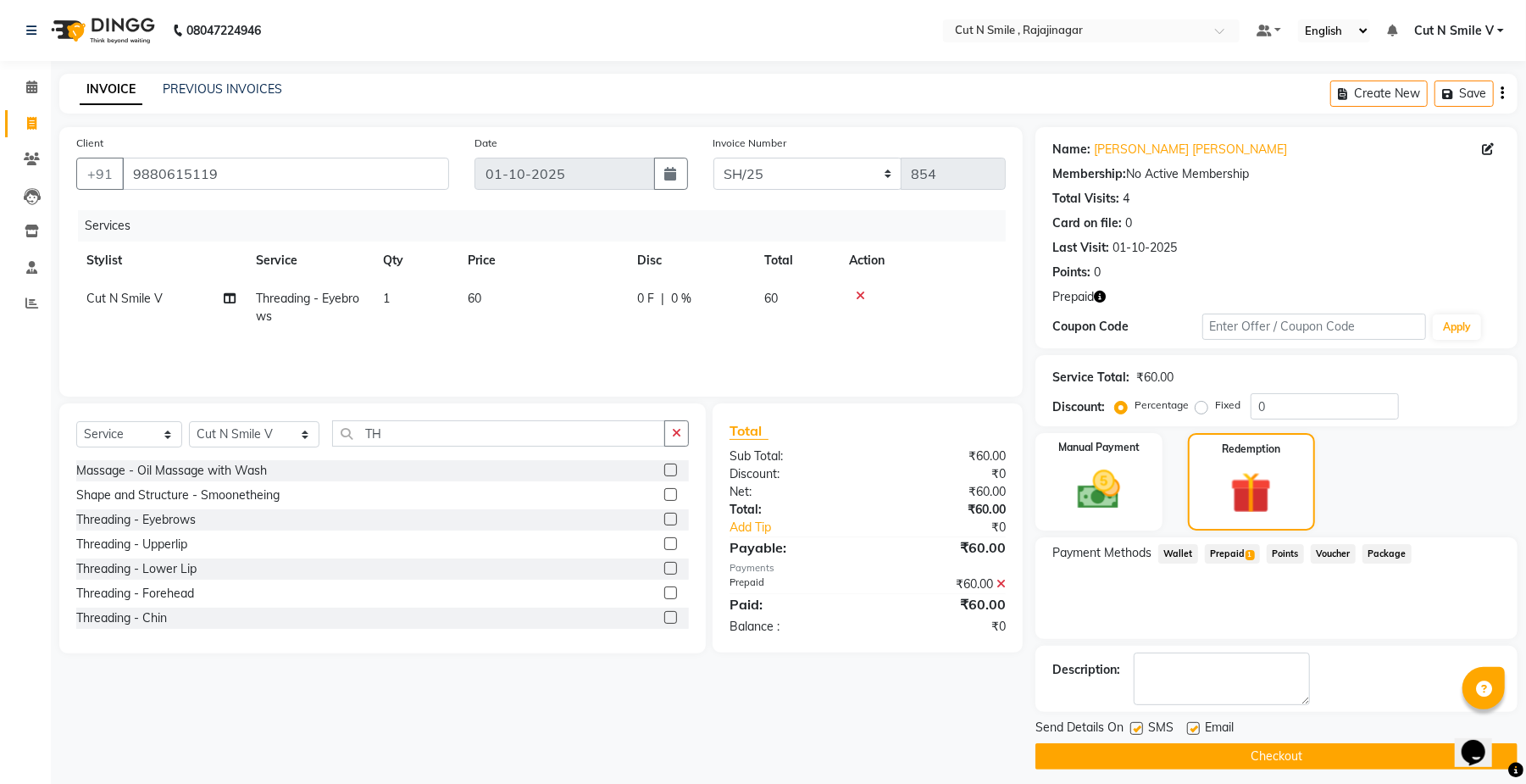
click at [1351, 762] on button "Checkout" at bounding box center [1276, 755] width 482 height 26
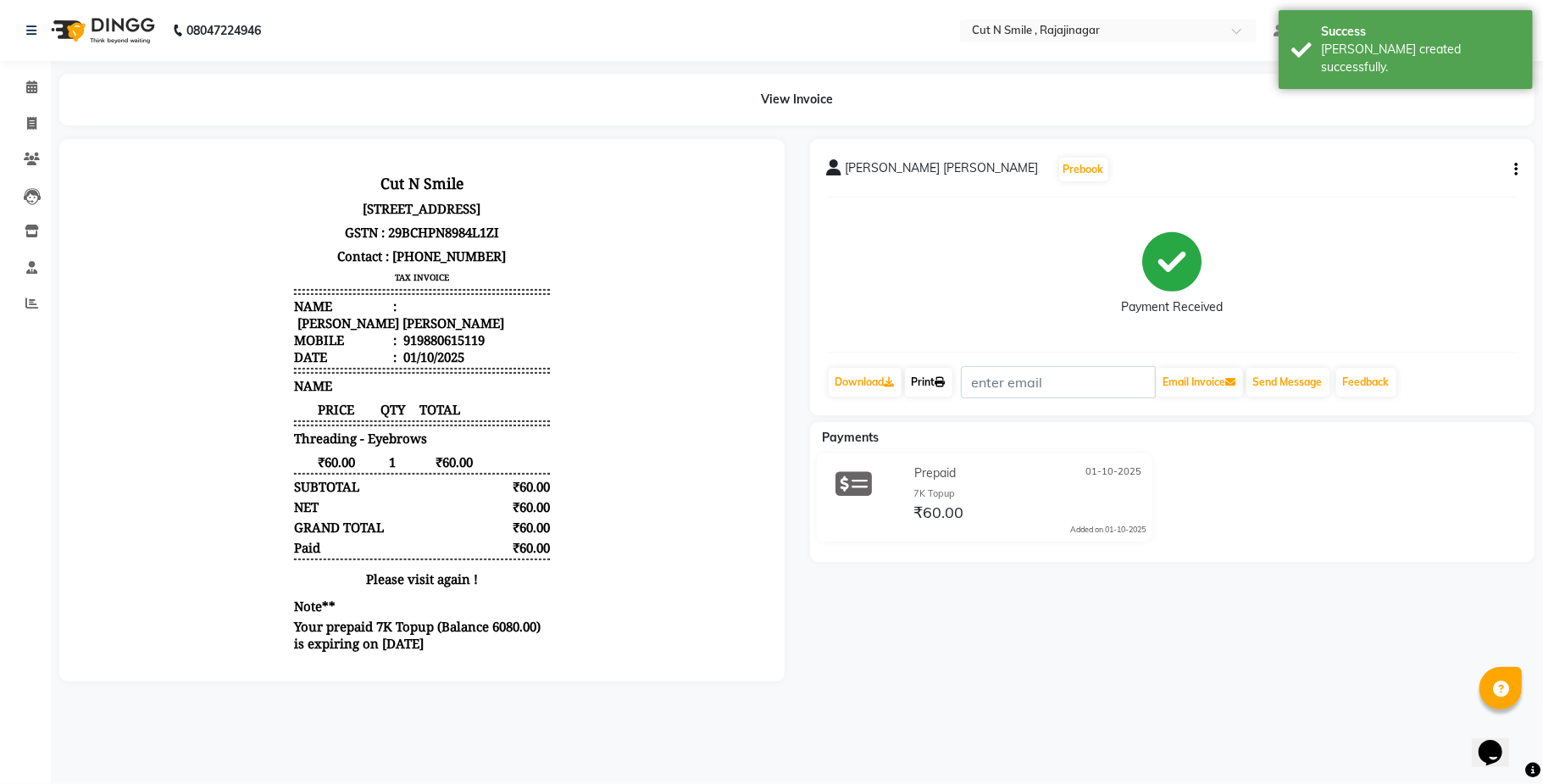
click at [942, 387] on icon at bounding box center [940, 381] width 10 height 10
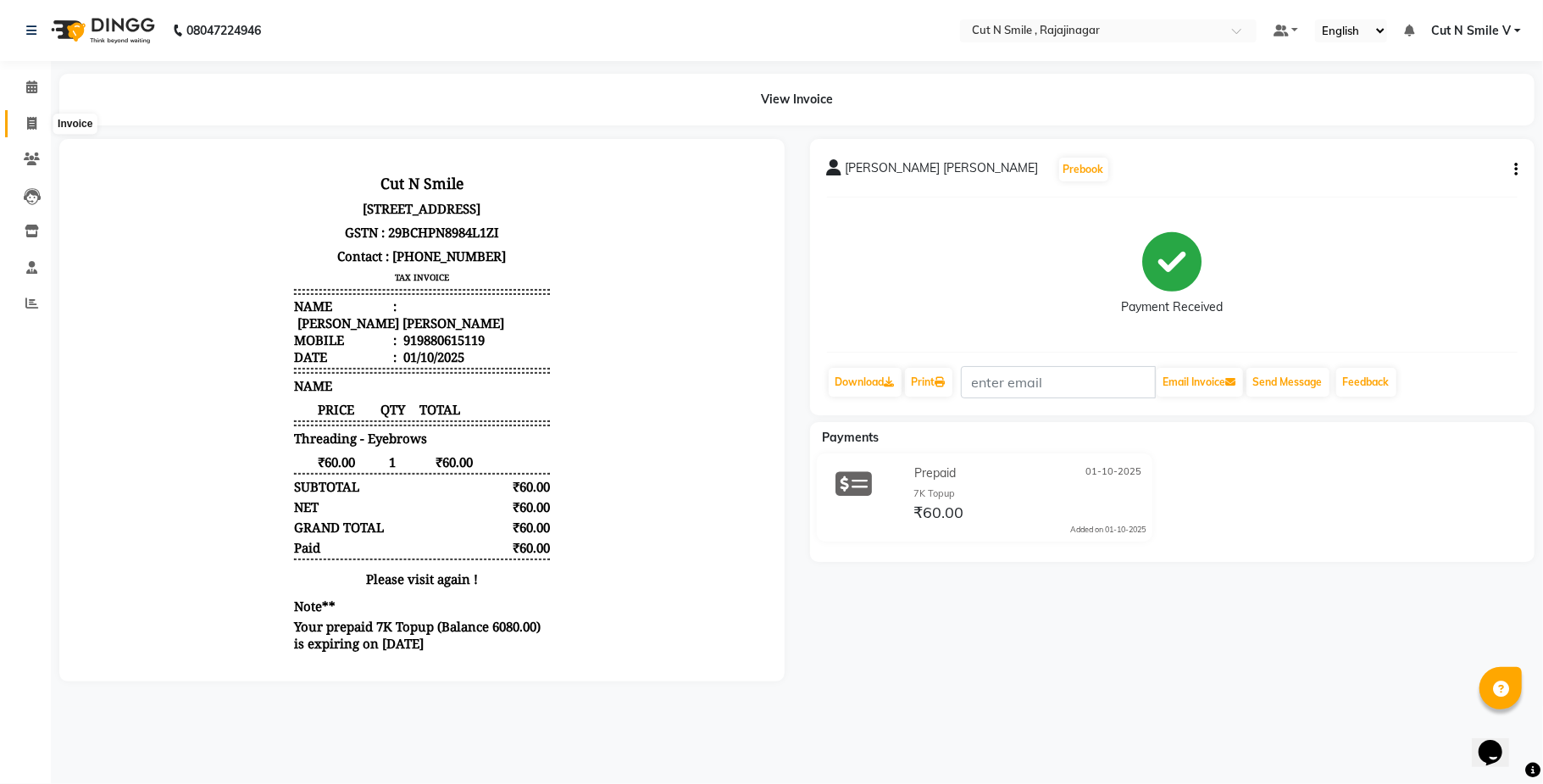
click at [31, 117] on icon at bounding box center [31, 123] width 9 height 13
select select "service"
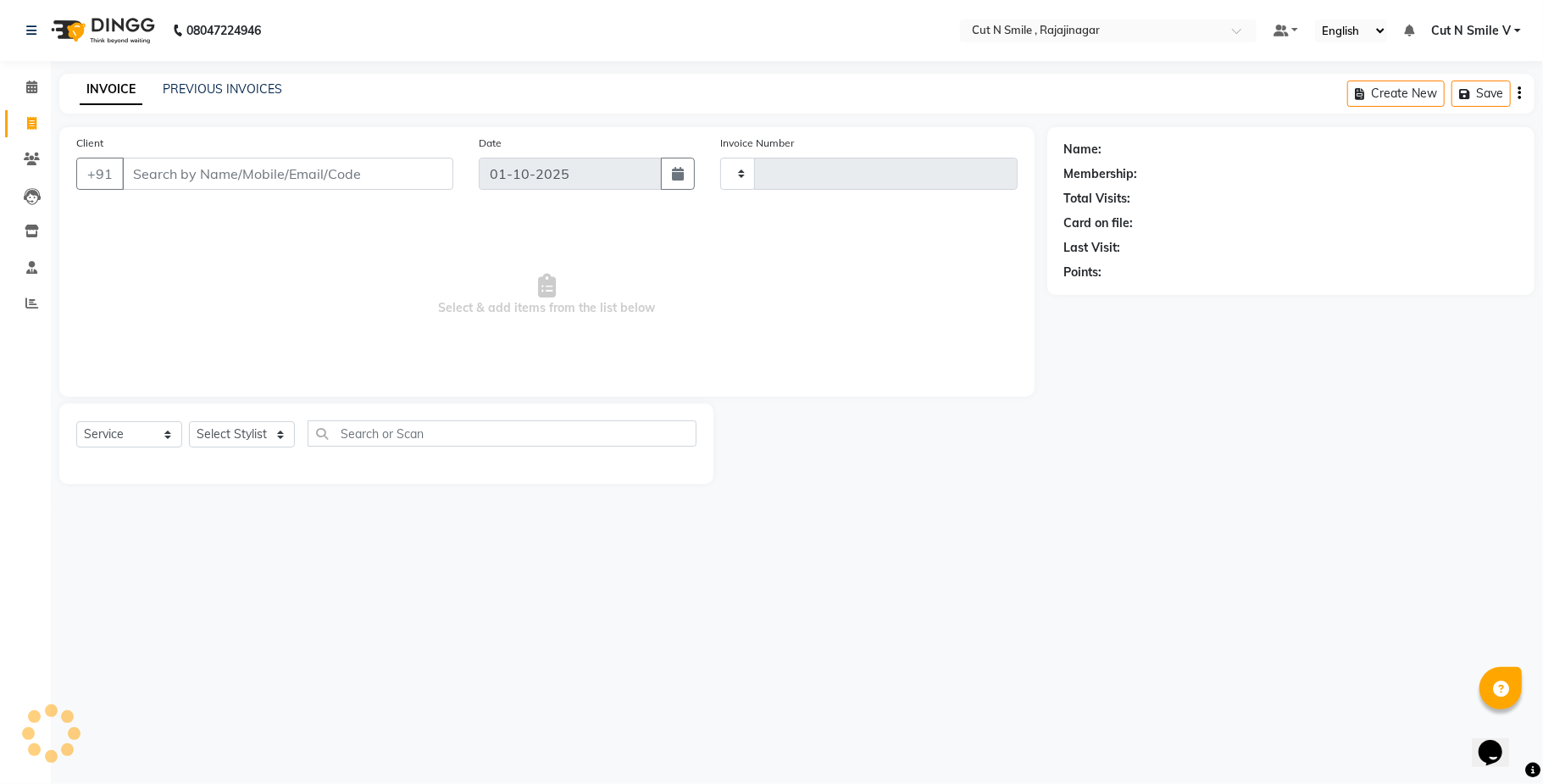
type input "135"
click at [763, 164] on select "BOB/25-26 LA/2025-26 SH/25 CH/25 SA/25" at bounding box center [815, 174] width 189 height 32
select select "7185"
click at [720, 157] on select "BOB/25-26 LA/2025-26 SH/25 CH/25 SA/25" at bounding box center [815, 174] width 189 height 32
type input "855"
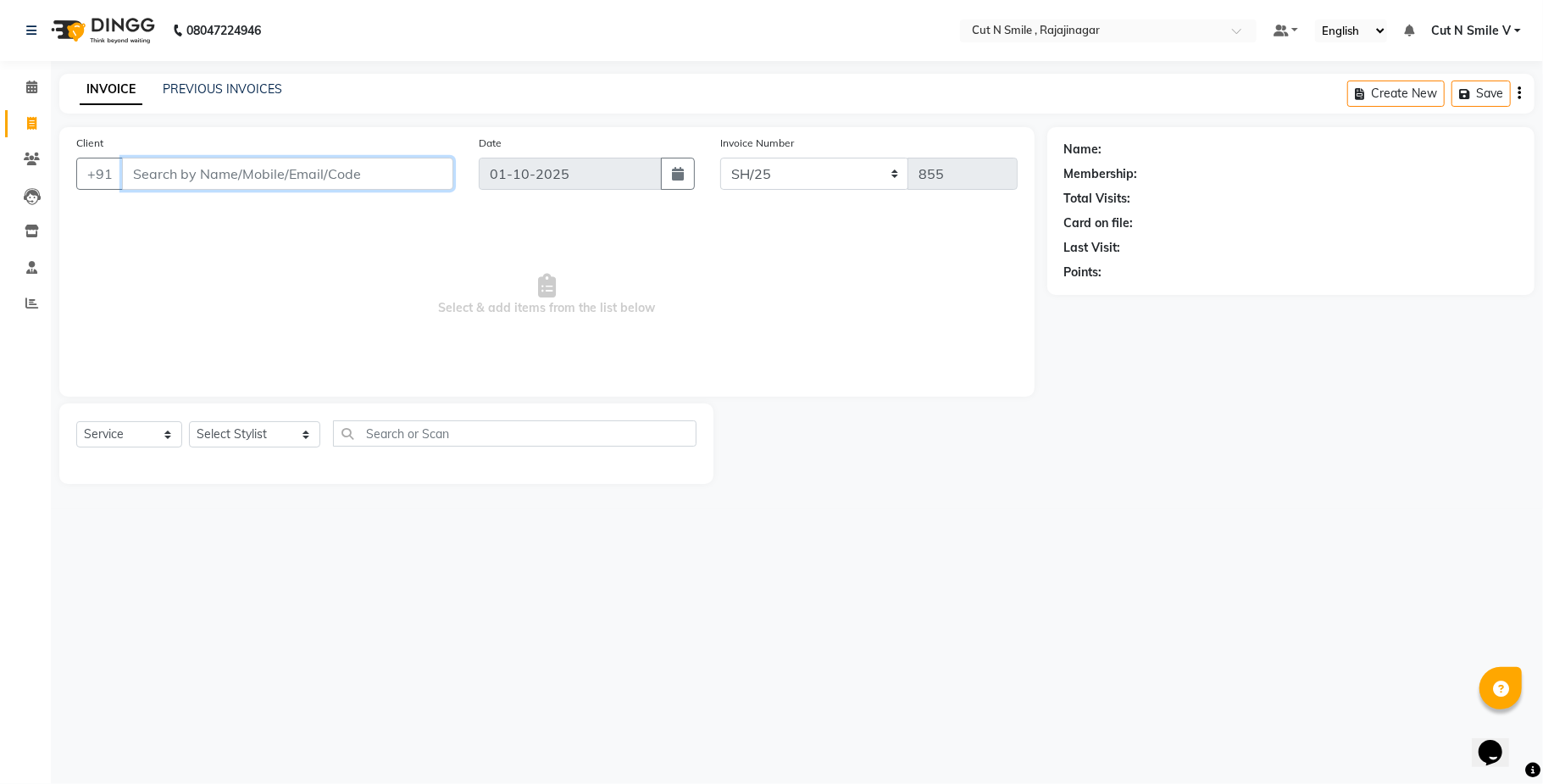
click at [322, 188] on input "Client" at bounding box center [288, 174] width 331 height 32
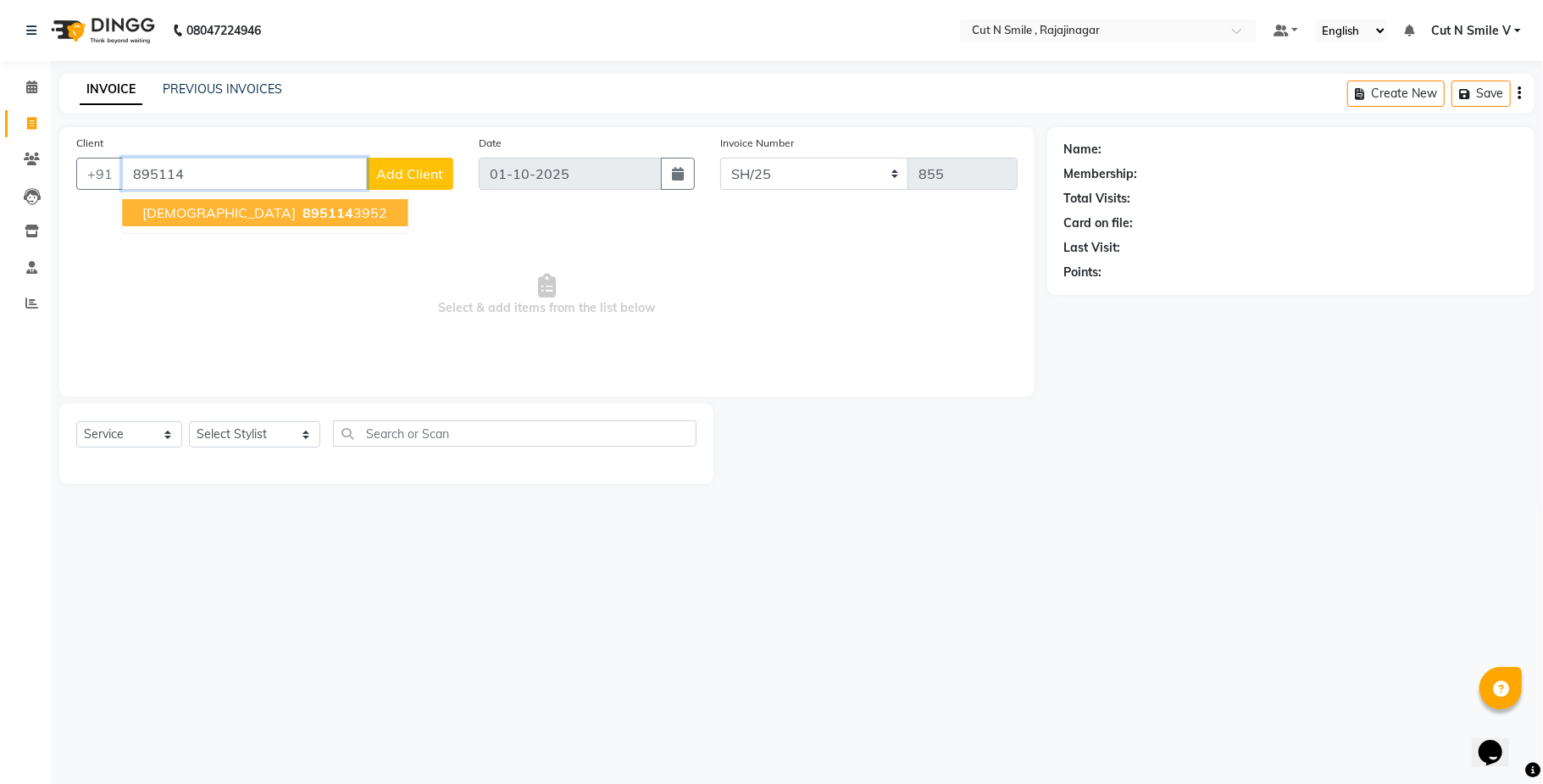
click at [299, 213] on ngb-highlight "895114 3952" at bounding box center [343, 212] width 88 height 17
type input "8951143952"
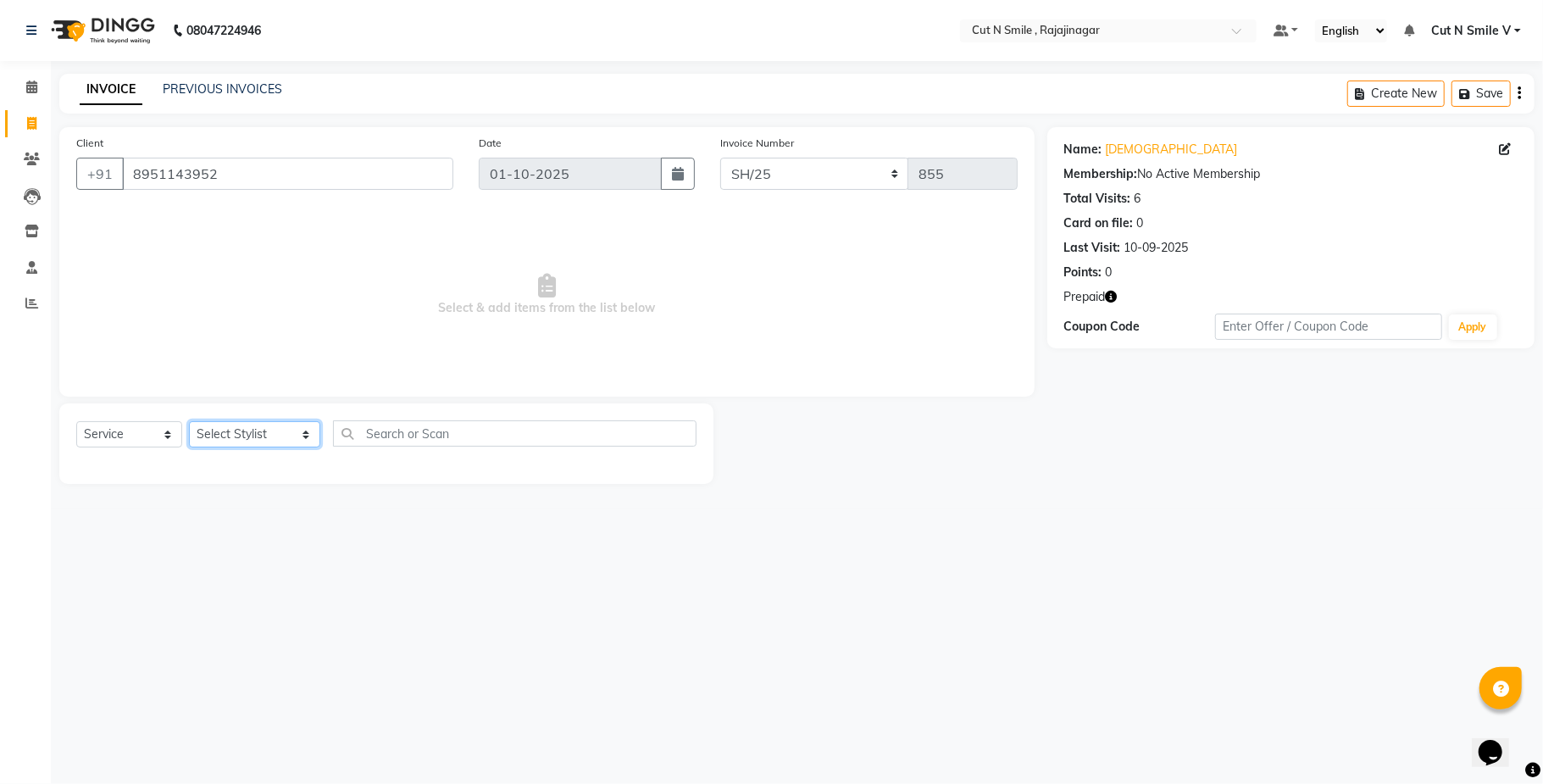
click at [249, 438] on select "Select Stylist Ali ML Ammu 3R Ankith VN Ash Mohammed 3R Atheek 3R Binitha 3R Bi…" at bounding box center [254, 433] width 131 height 26
select select "57485"
click at [189, 421] on select "Select Stylist Ali ML Ammu 3R Ankith VN Ash Mohammed 3R Atheek 3R Binitha 3R Bi…" at bounding box center [254, 433] width 131 height 26
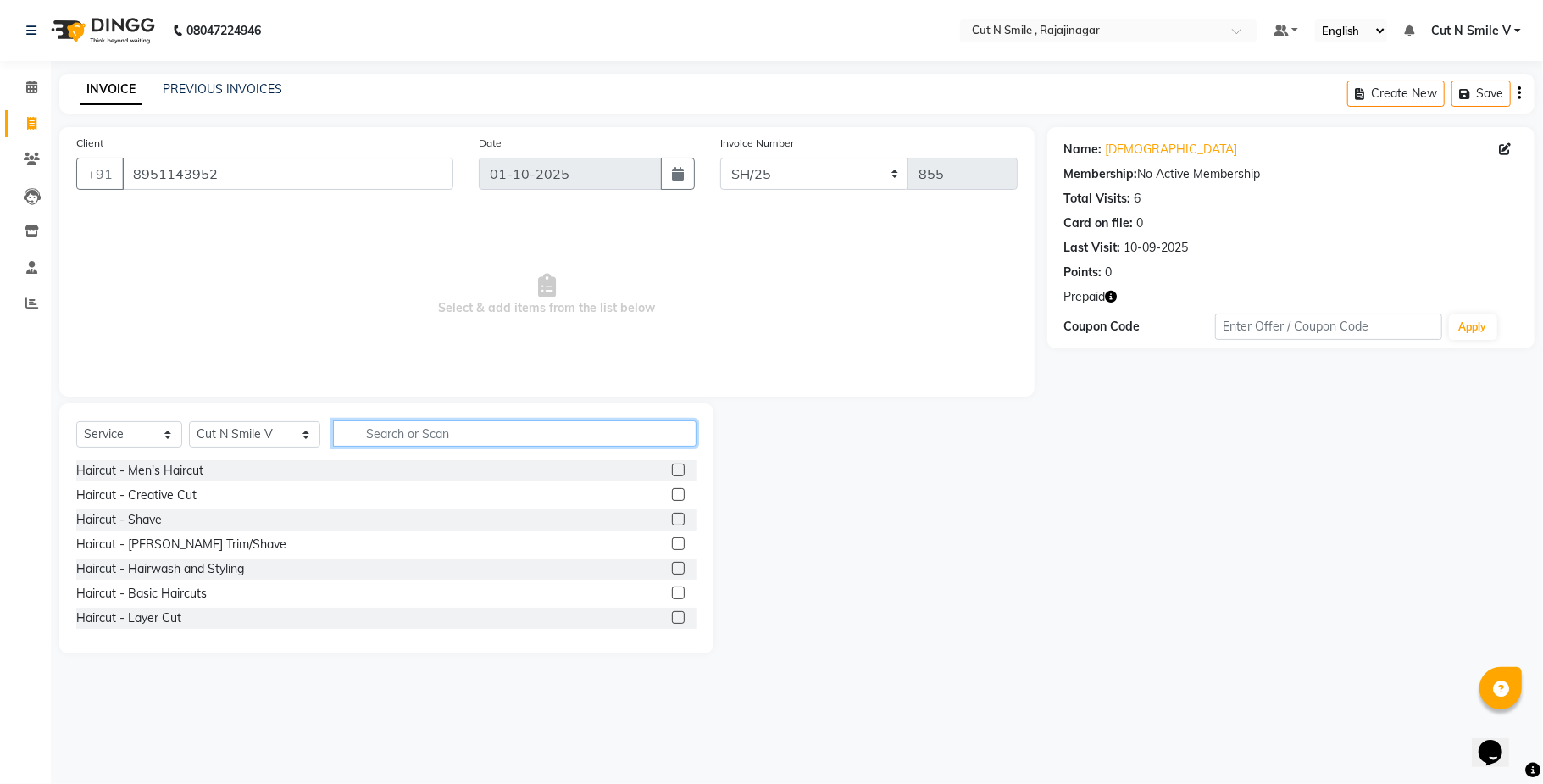
click at [363, 432] on input "text" at bounding box center [514, 432] width 363 height 26
type input "WAX U"
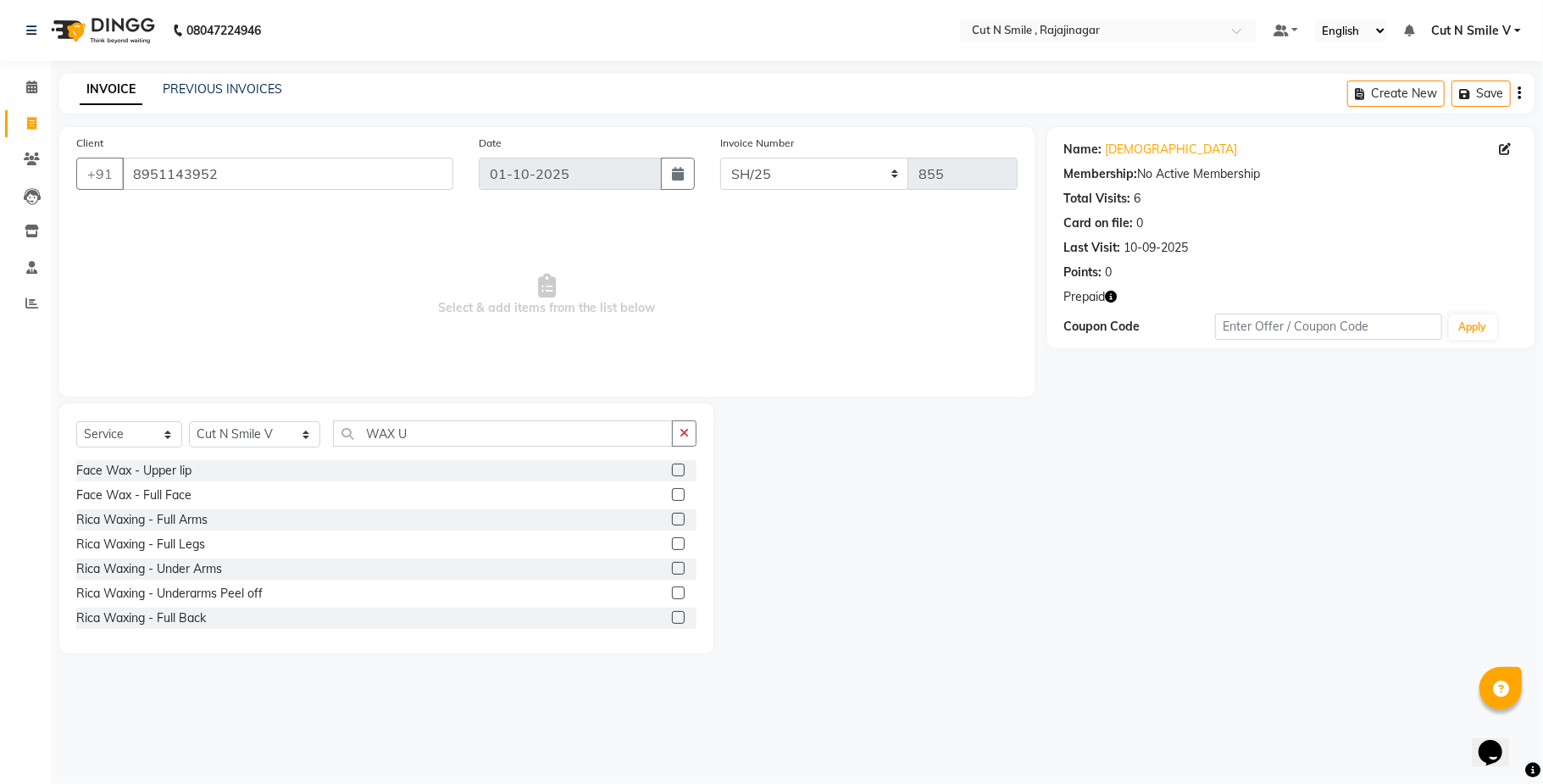
click at [672, 566] on label at bounding box center [678, 568] width 13 height 13
click at [672, 566] on input "checkbox" at bounding box center [677, 569] width 11 height 11
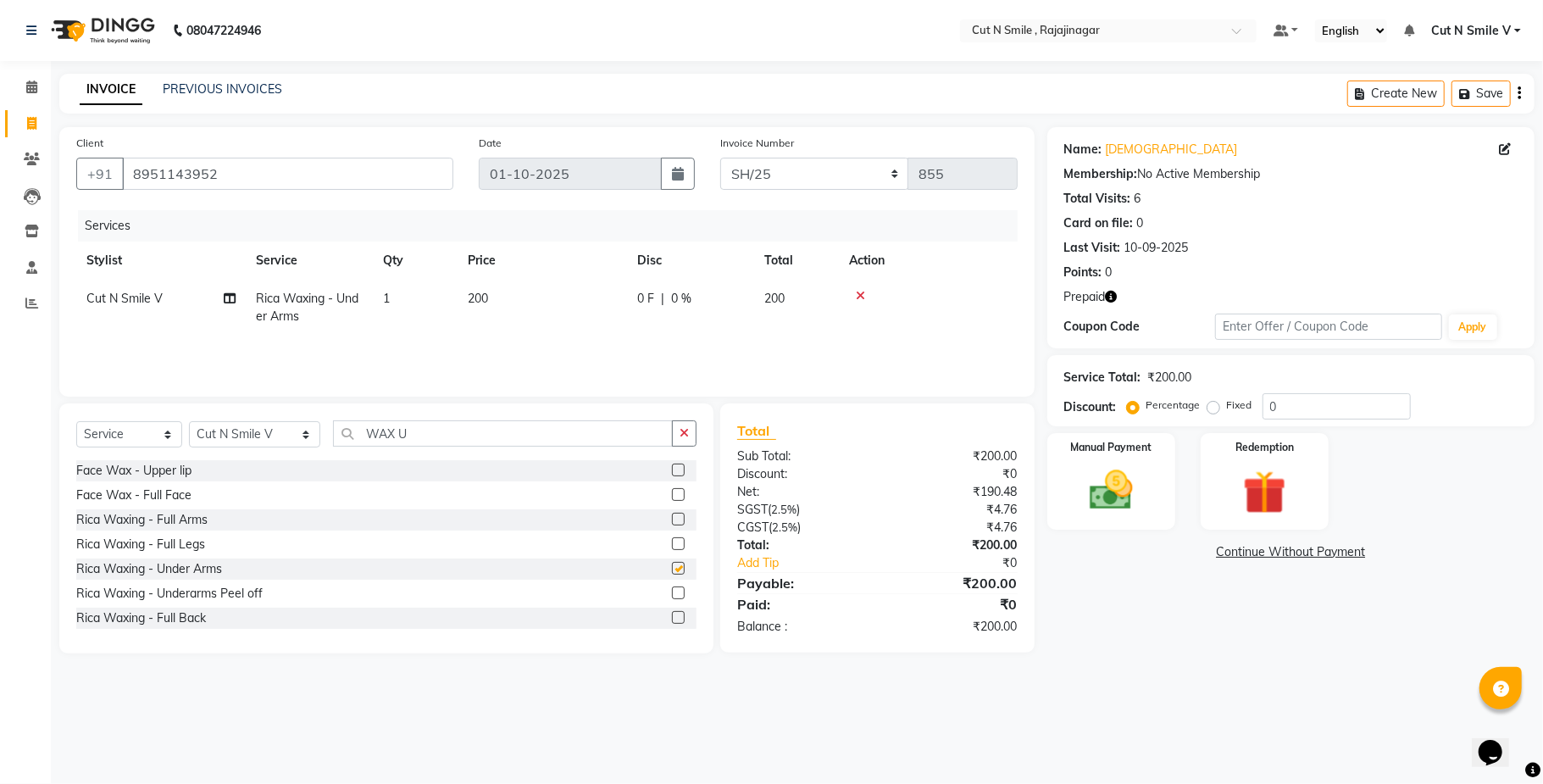
checkbox input "false"
click at [486, 427] on input "WAX U" at bounding box center [503, 432] width 340 height 26
type input "W"
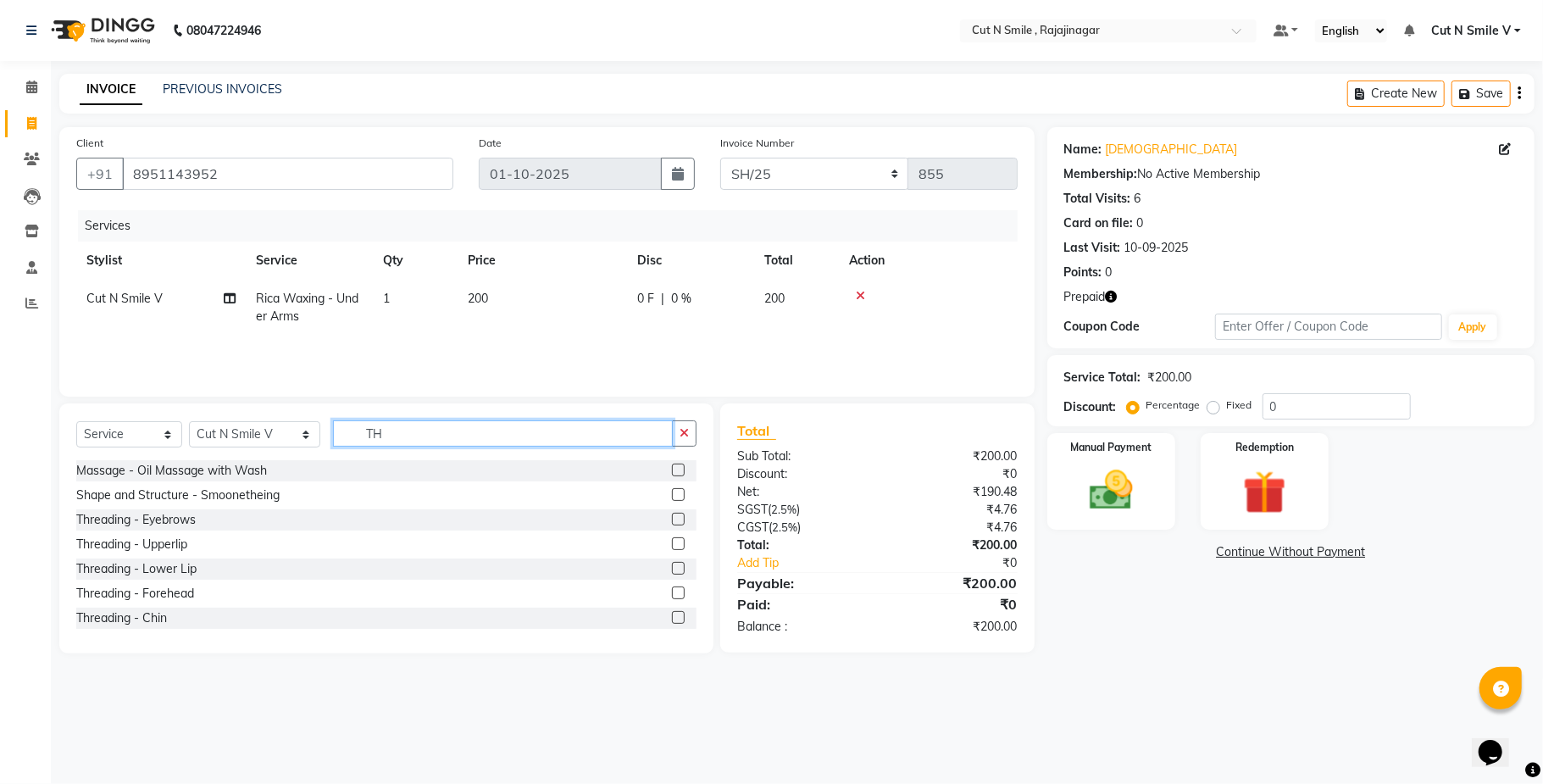
type input "TH"
click at [672, 517] on label at bounding box center [678, 519] width 13 height 13
click at [672, 517] on input "checkbox" at bounding box center [677, 520] width 11 height 11
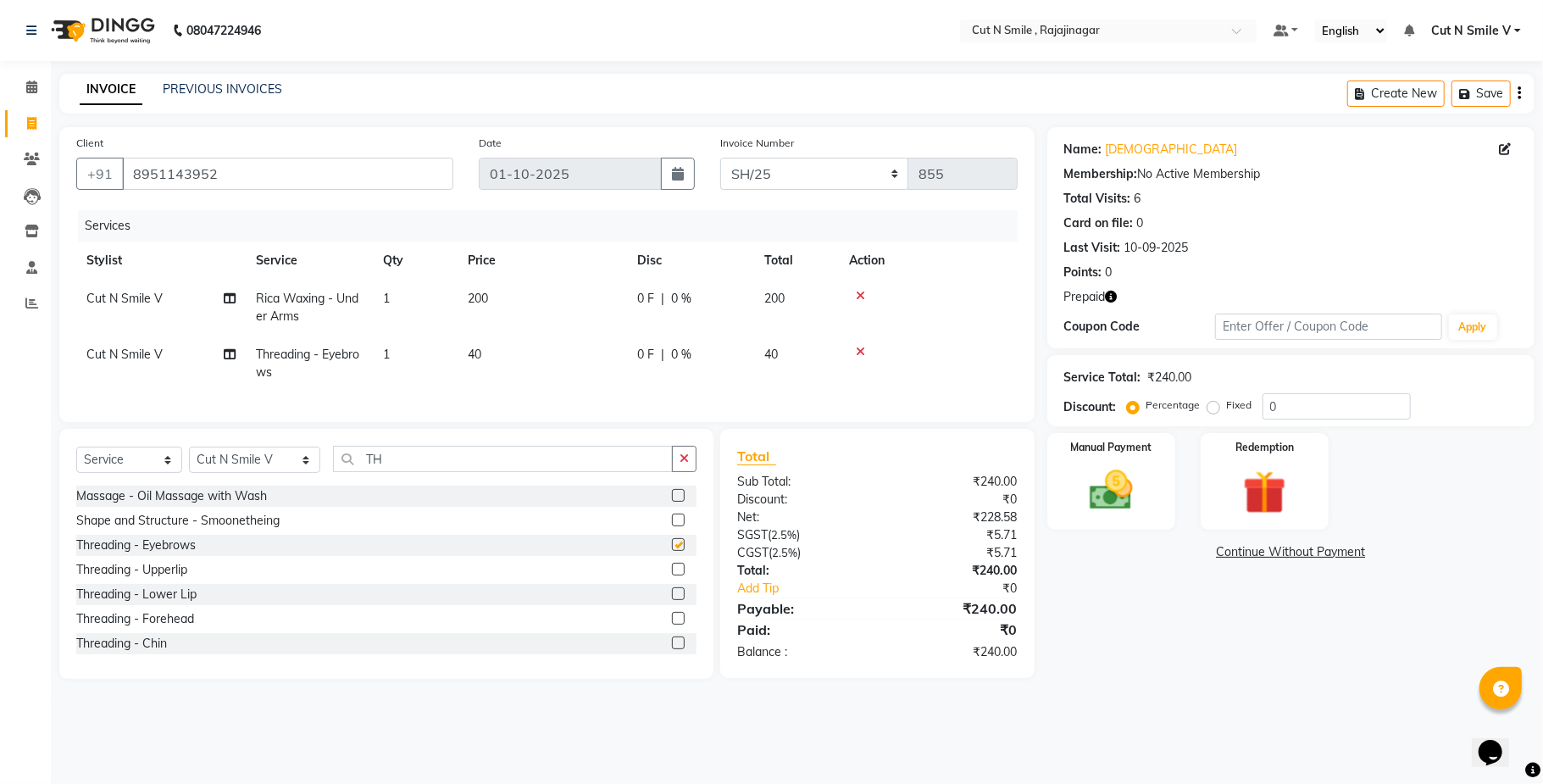
checkbox input "false"
click at [553, 341] on td "40" at bounding box center [542, 363] width 169 height 56
select select "57485"
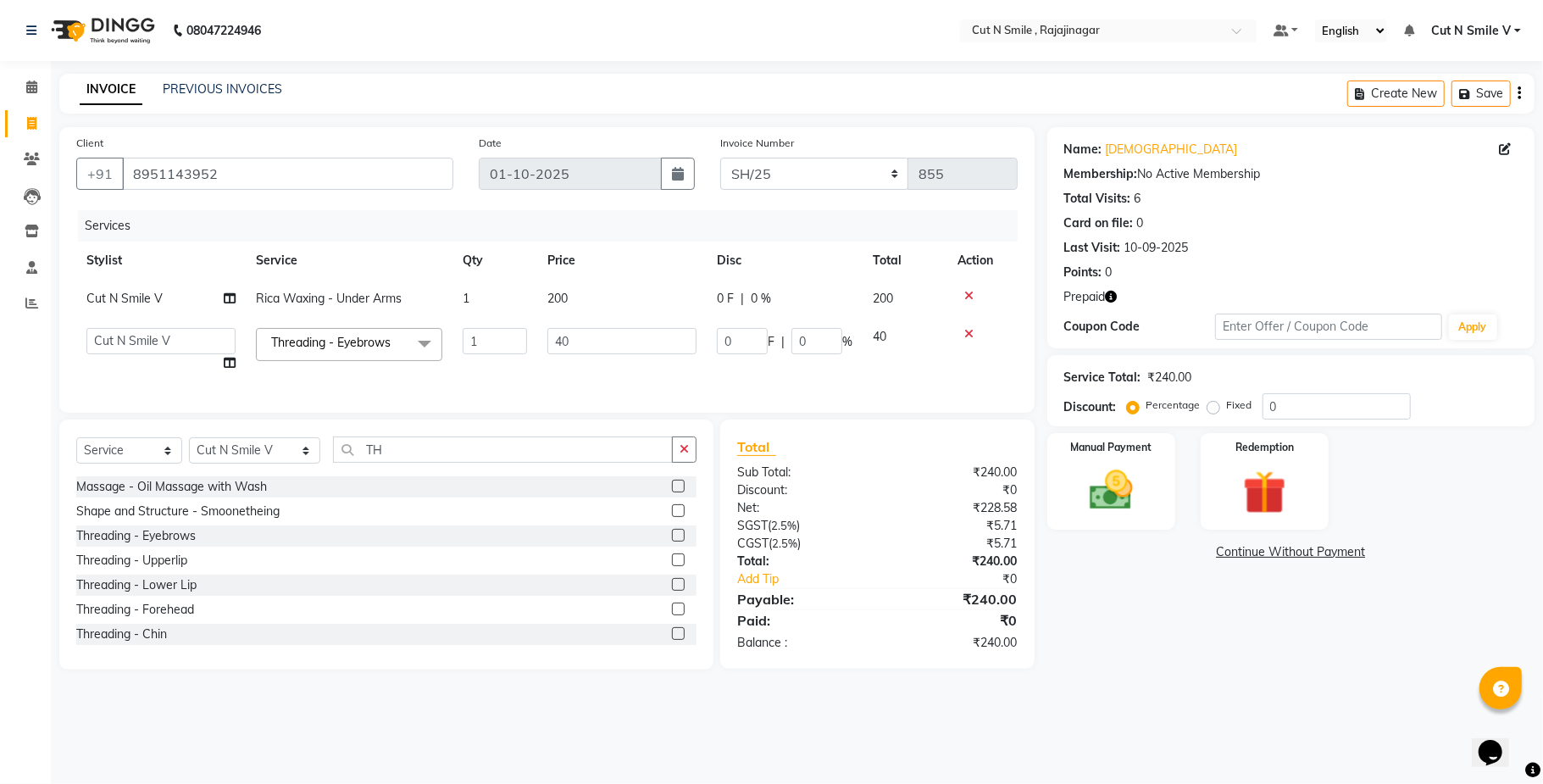
click at [553, 341] on input "40" at bounding box center [622, 341] width 149 height 26
type input "60"
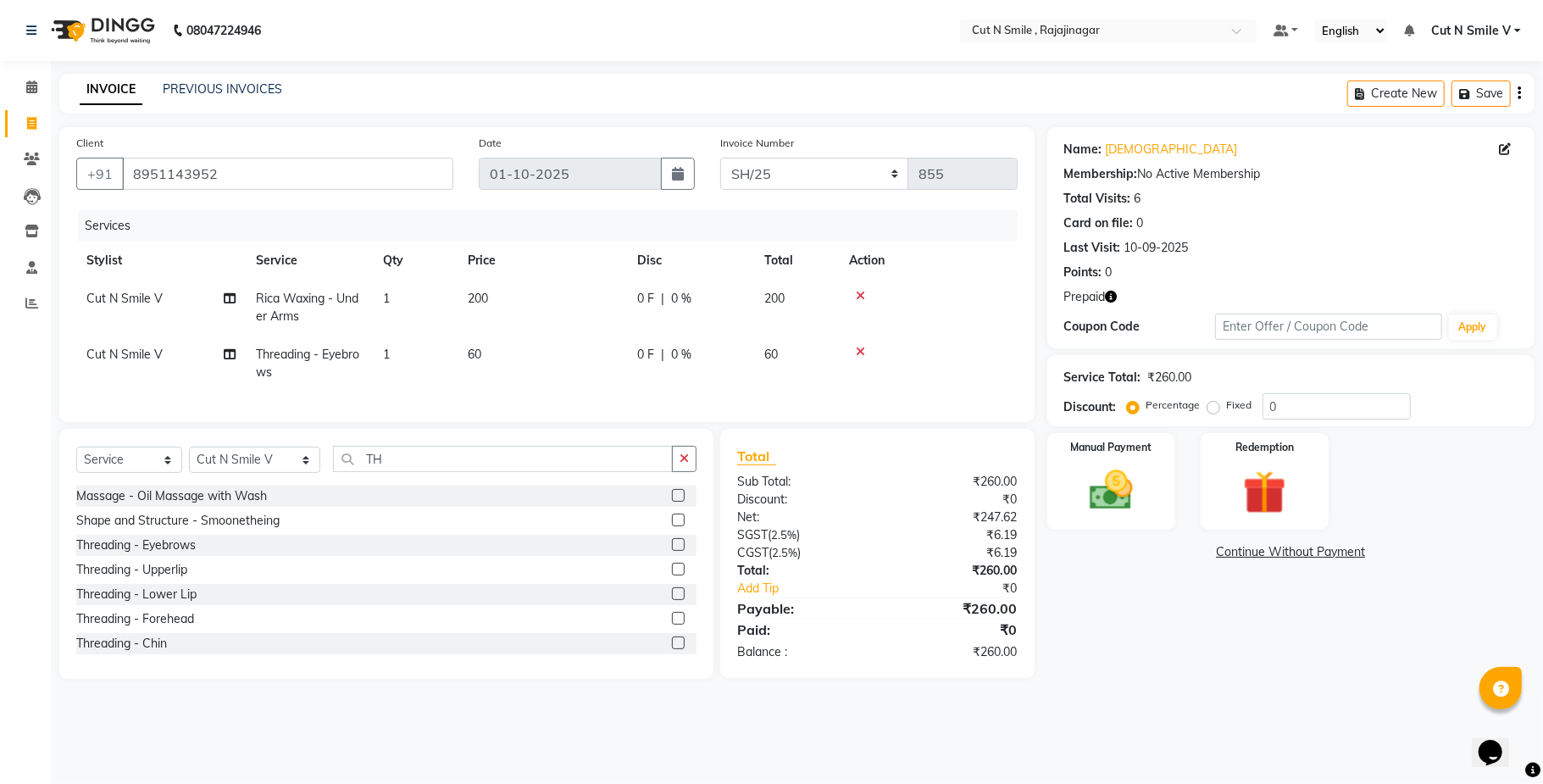
click at [808, 381] on tr "Cut N Smile V Threading - Eyebrows 1 60 0 F | 0 % 60" at bounding box center [547, 363] width 941 height 56
click at [1253, 478] on img at bounding box center [1264, 492] width 74 height 56
click at [1255, 561] on span "Prepaid 1" at bounding box center [1243, 555] width 55 height 20
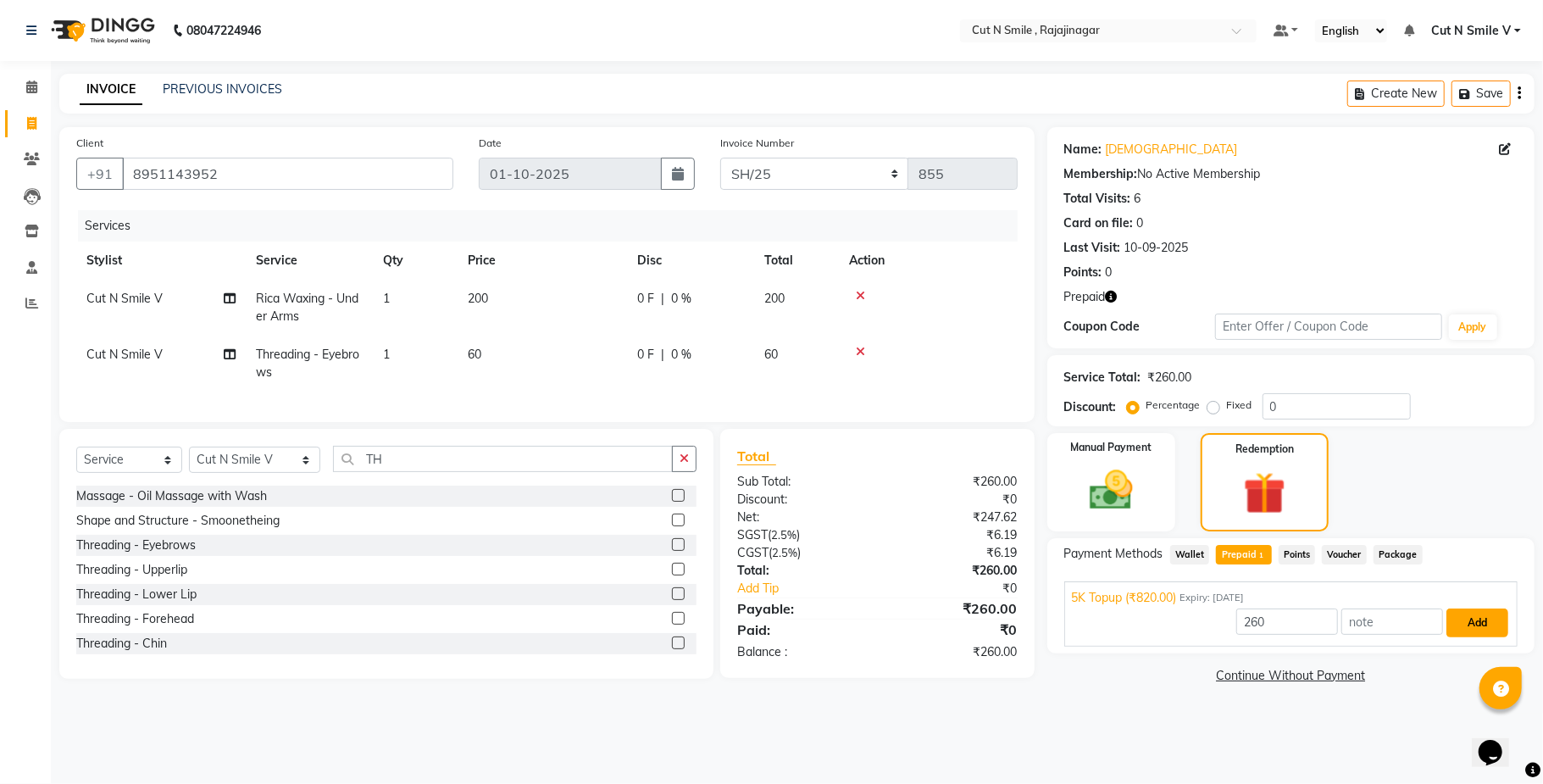
click at [1499, 631] on button "Add" at bounding box center [1476, 623] width 62 height 29
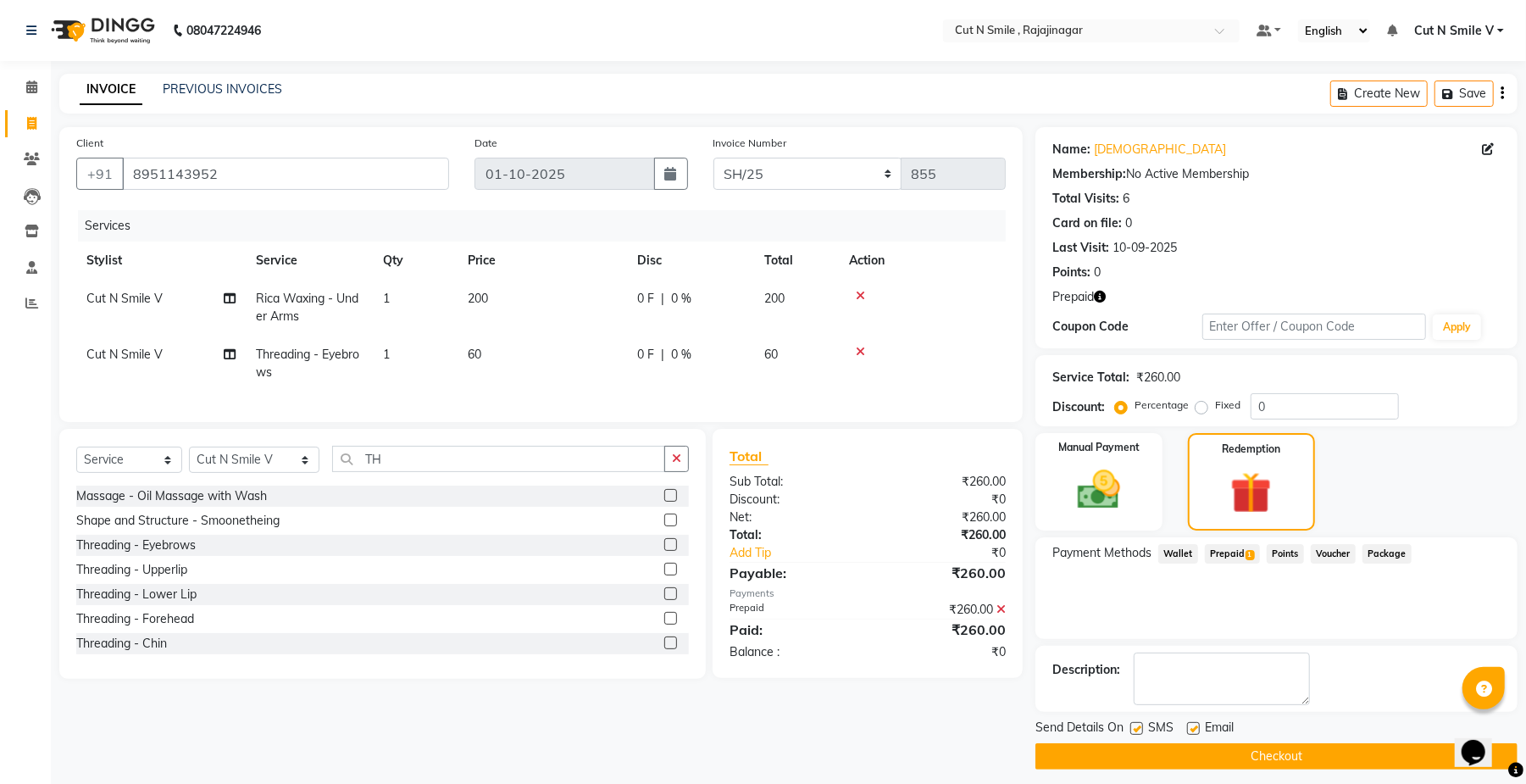
scroll to position [11, 0]
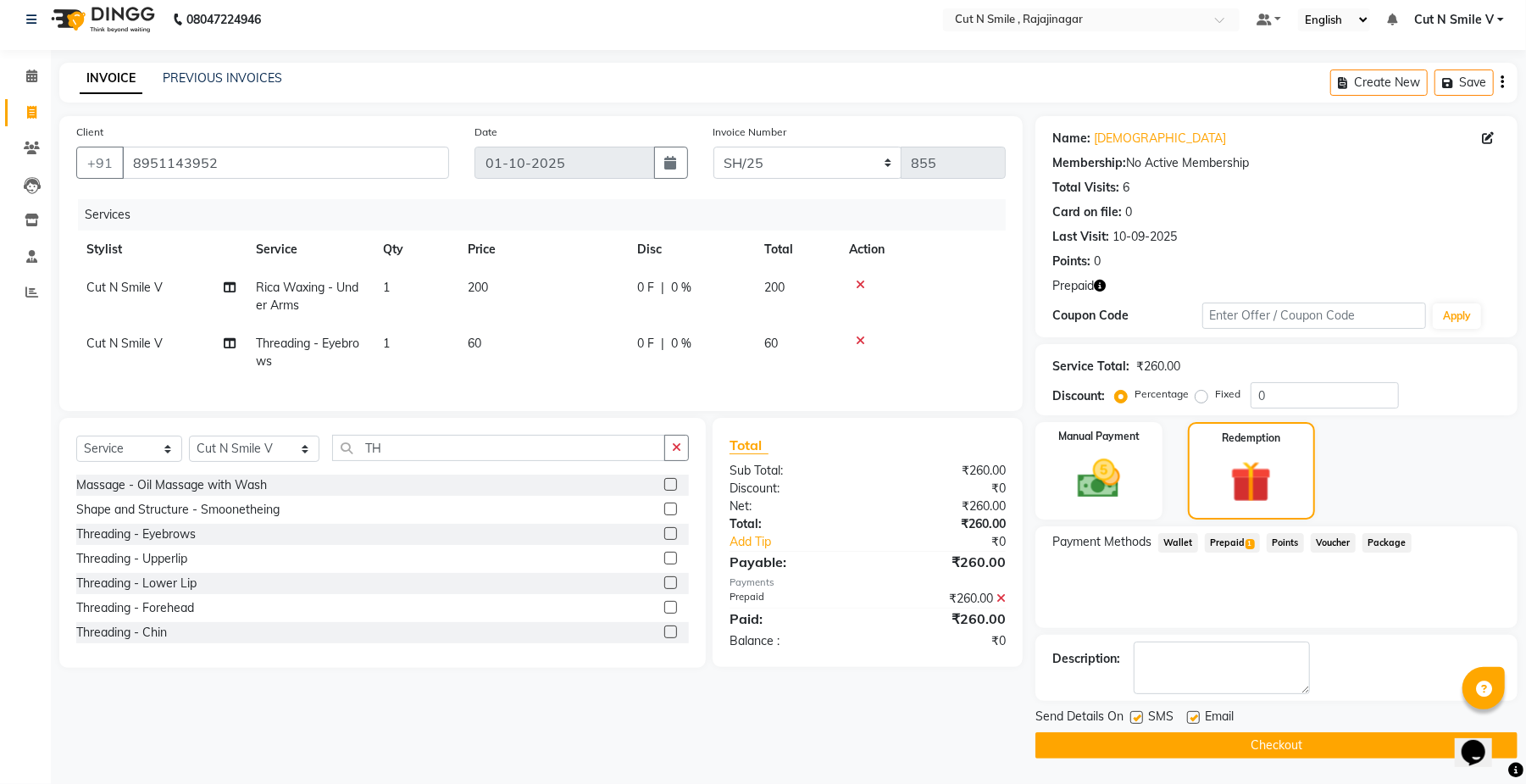
drag, startPoint x: 1499, startPoint y: 631, endPoint x: 1389, endPoint y: 784, distance: 188.4
click at [1389, 772] on html "08047224946 Select Location × Cut N Smile , Rajajinagar Default Panel My Panel …" at bounding box center [763, 381] width 1526 height 784
click at [1401, 735] on button "Checkout" at bounding box center [1276, 744] width 482 height 26
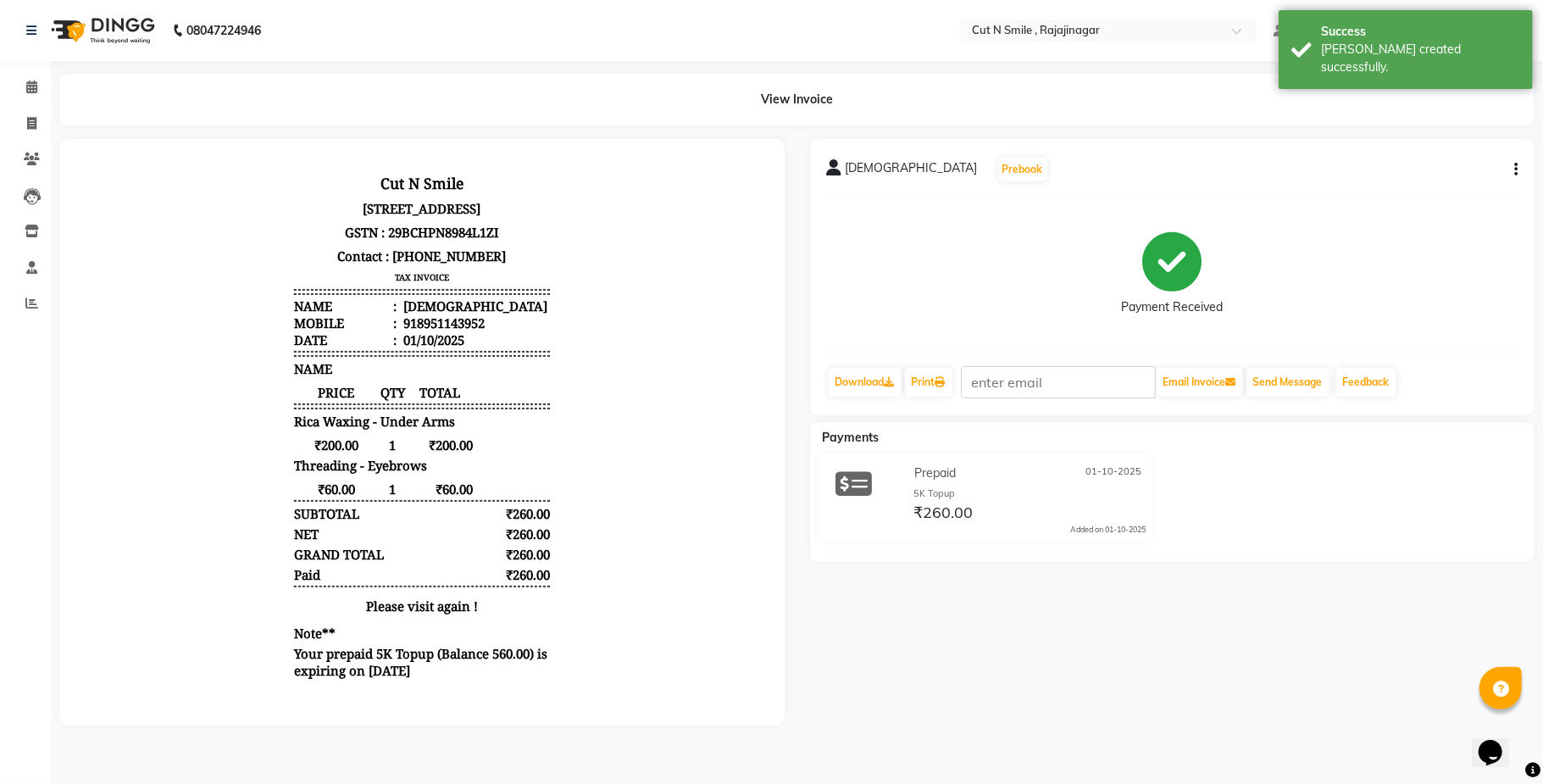
click at [1261, 724] on div "Vishwajith Prebook Payment Received Download Print Email Invoice Send Message F…" at bounding box center [1173, 432] width 751 height 586
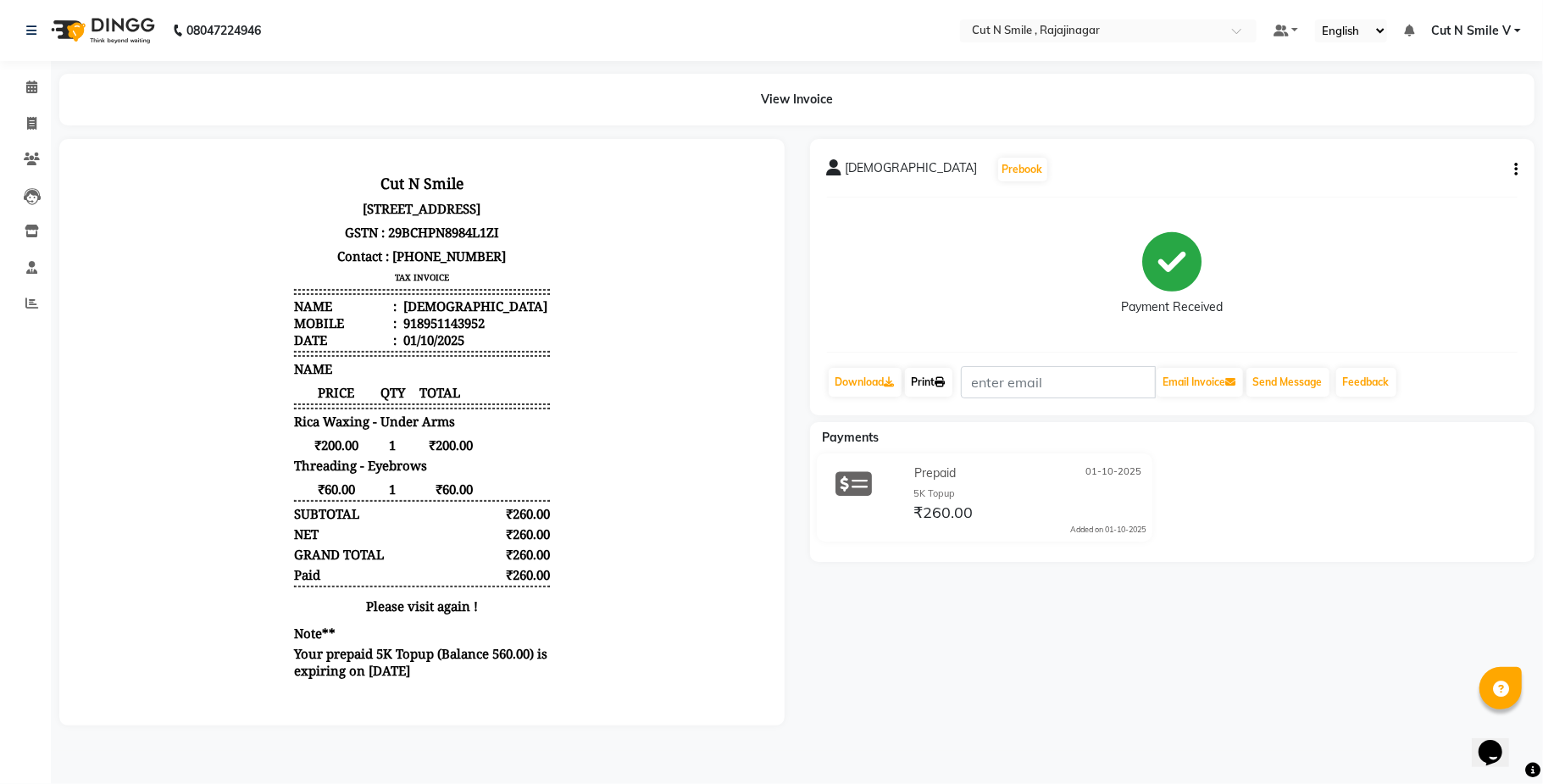
click at [929, 395] on link "Print" at bounding box center [928, 382] width 48 height 29
click at [29, 125] on icon at bounding box center [31, 123] width 9 height 13
select select "service"
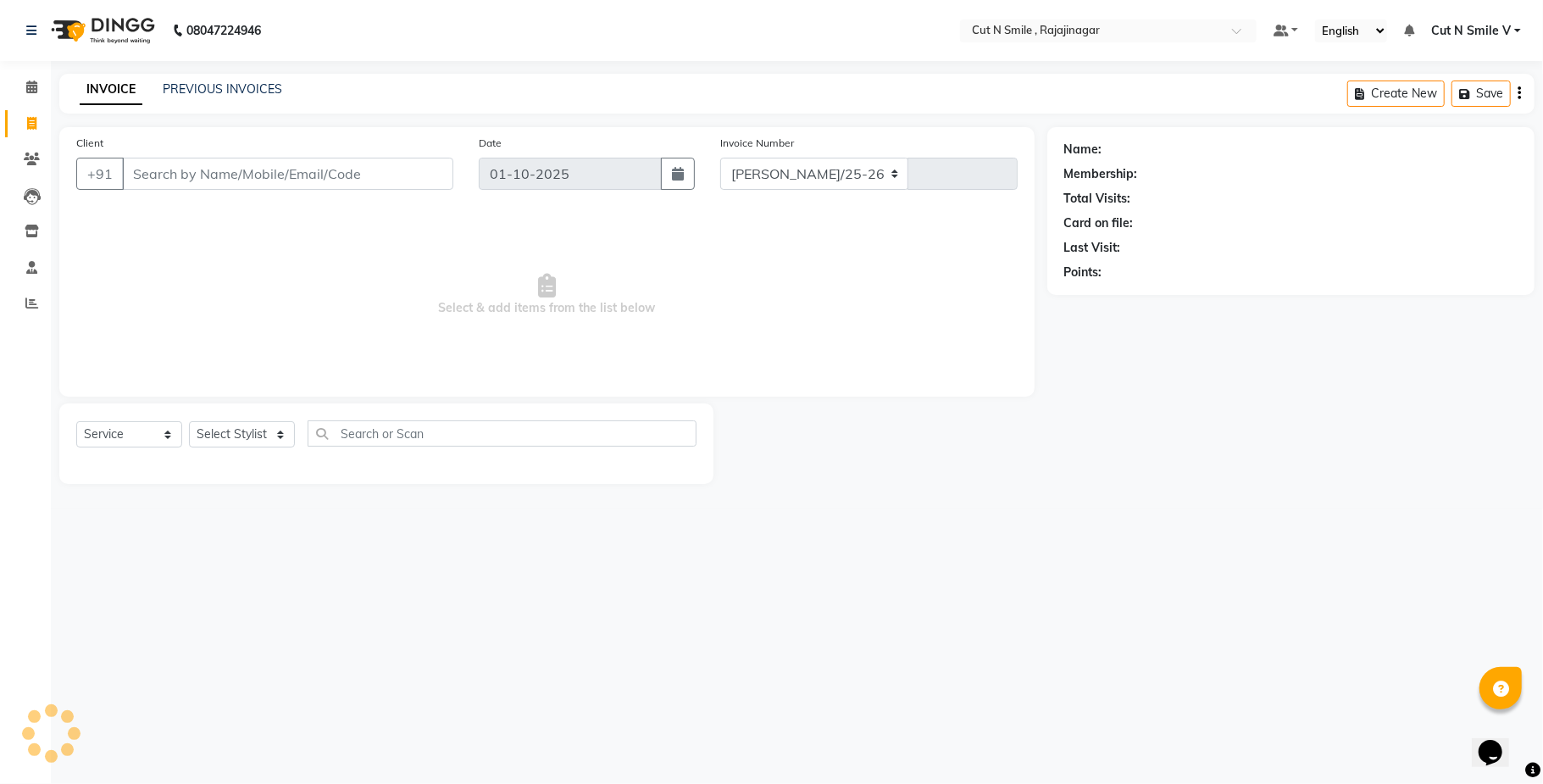
select select "7187"
type input "135"
click at [815, 170] on select "BOB/25-26 LA/2025-26 SH/25 CH/25 SA/25" at bounding box center [815, 174] width 189 height 32
select select "7185"
click at [720, 157] on select "BOB/25-26 LA/2025-26 SH/25 CH/25 SA/25" at bounding box center [815, 174] width 189 height 32
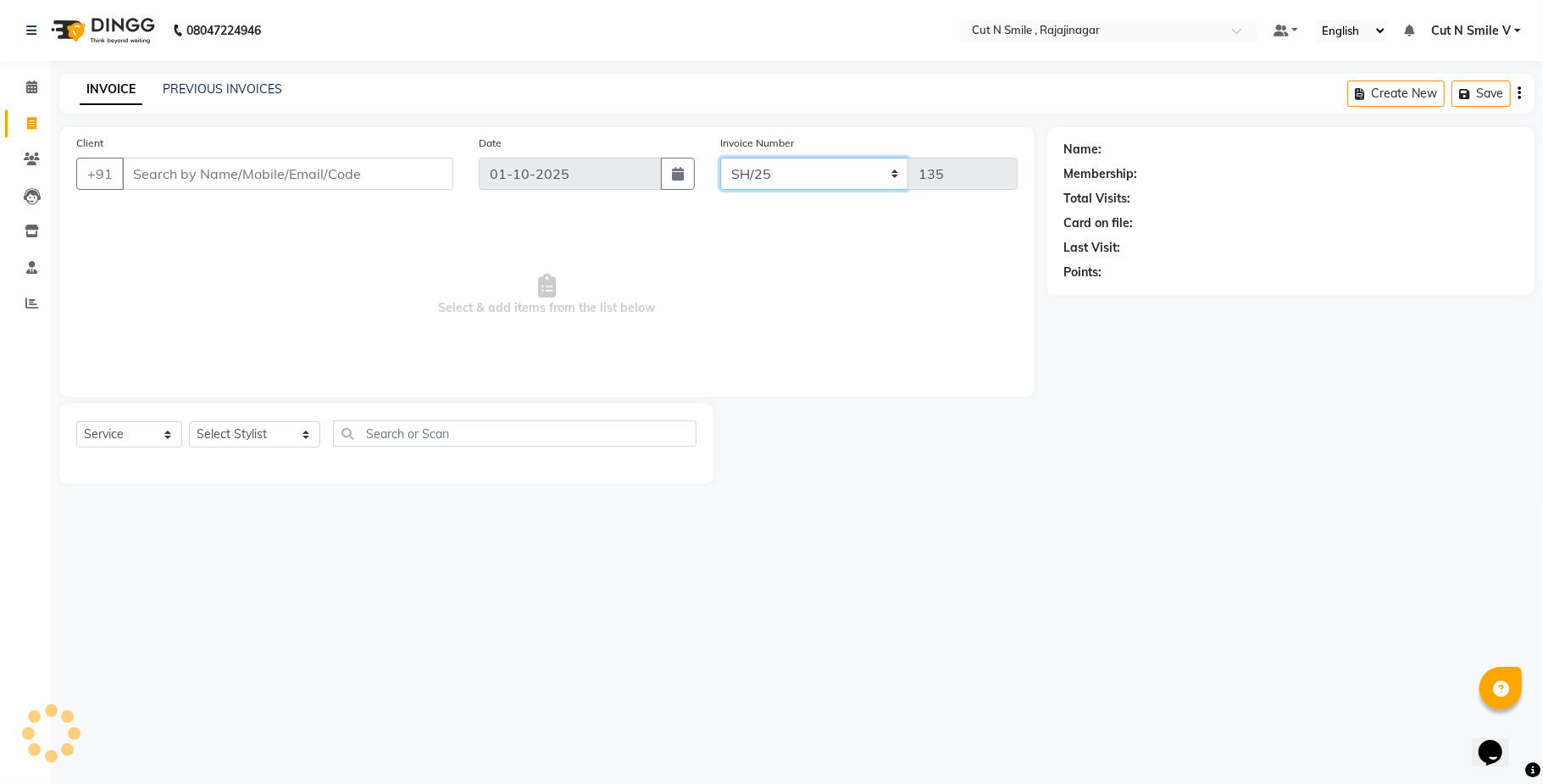
type input "856"
click at [343, 168] on input "Client" at bounding box center [288, 174] width 331 height 32
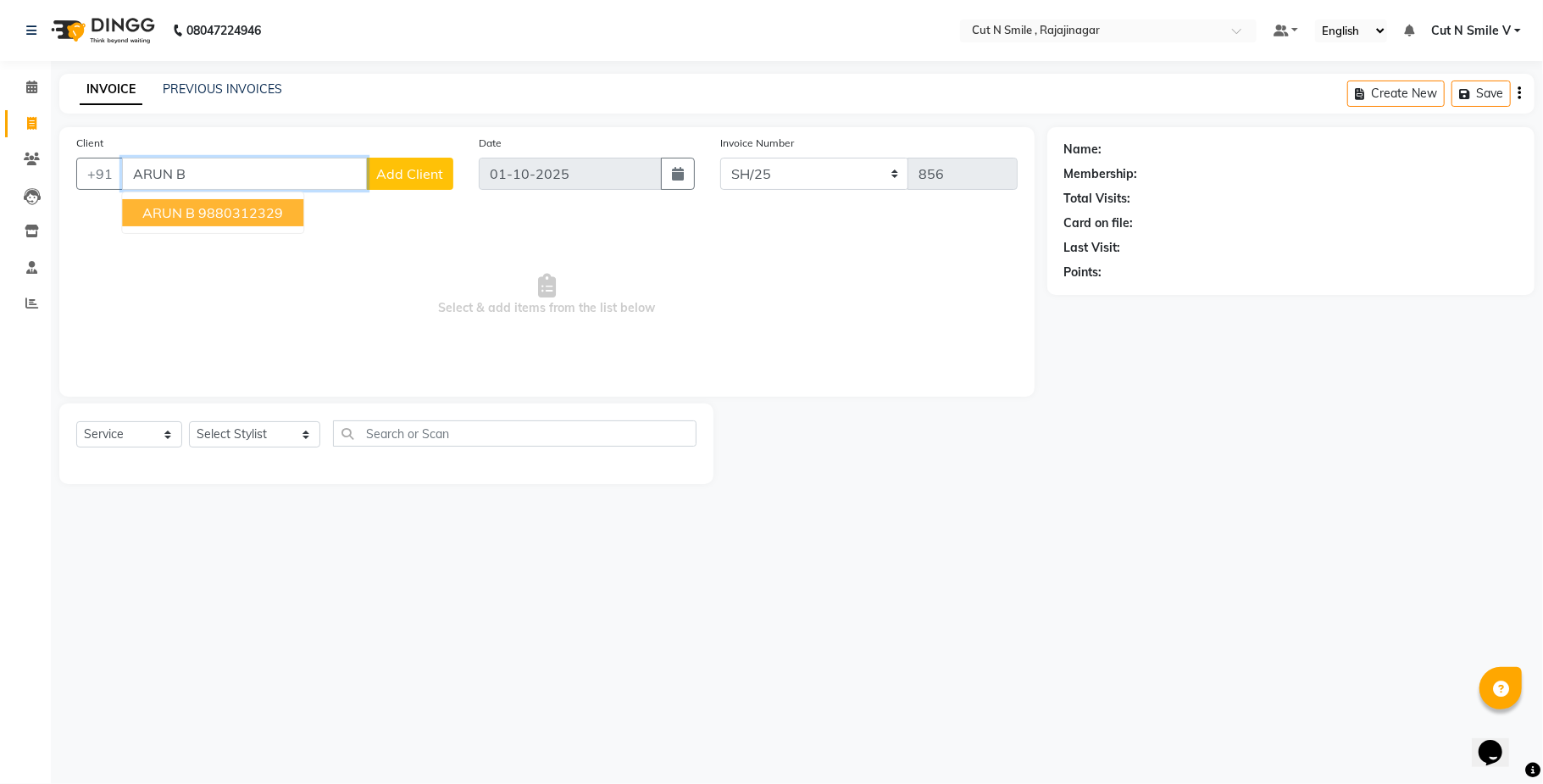
click at [194, 208] on span "ARUN B" at bounding box center [168, 212] width 52 height 17
type input "9880312329"
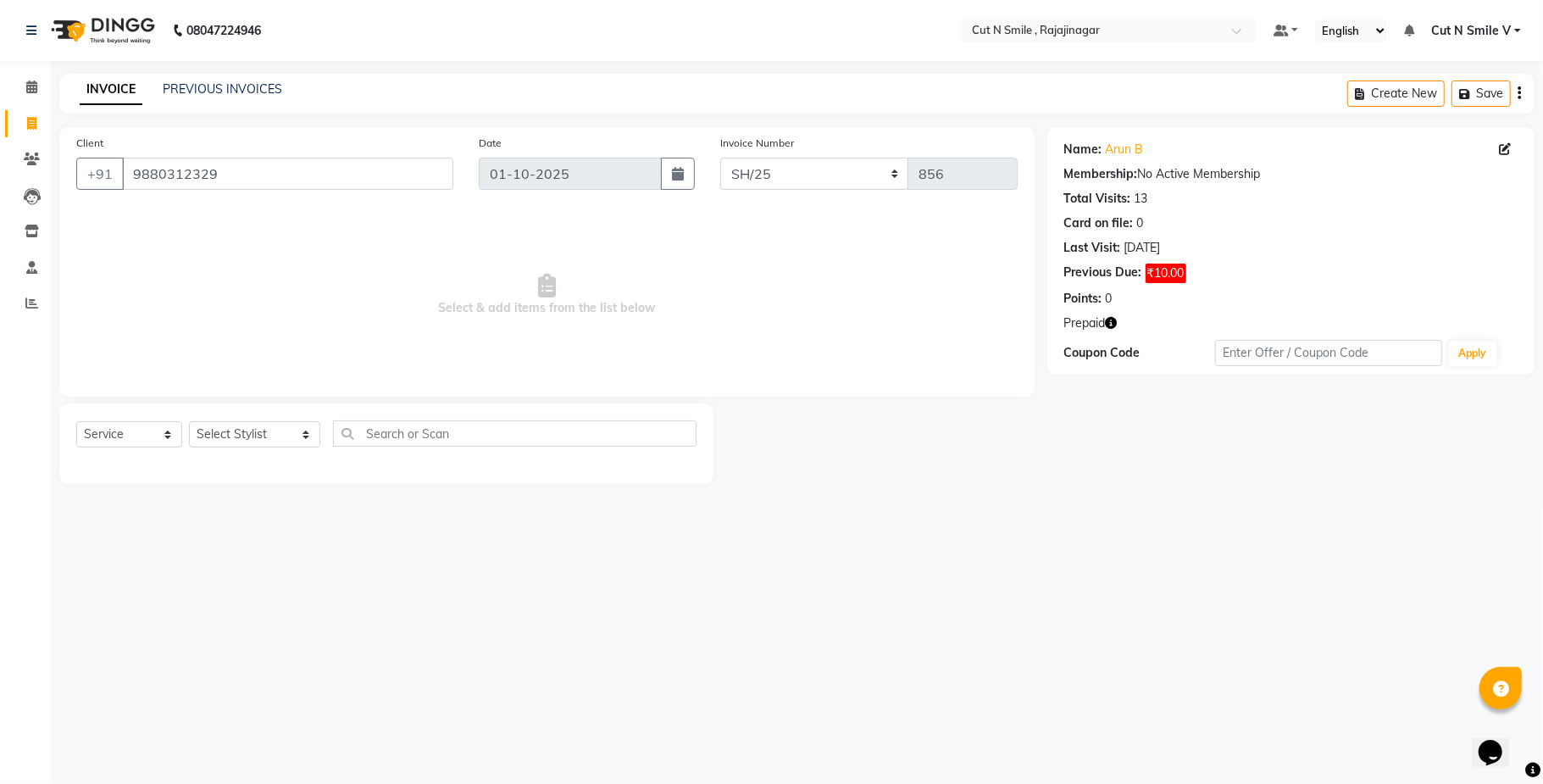
click at [1115, 318] on icon "button" at bounding box center [1111, 322] width 12 height 12
click at [272, 434] on select "Select Stylist Ali ML Ammu 3R Ankith VN Ash Mohammed 3R Atheek 3R Binitha 3R Bi…" at bounding box center [254, 433] width 131 height 26
select select "57485"
click at [189, 421] on select "Select Stylist Ali ML Ammu 3R Ankith VN Ash Mohammed 3R Atheek 3R Binitha 3R Bi…" at bounding box center [254, 433] width 131 height 26
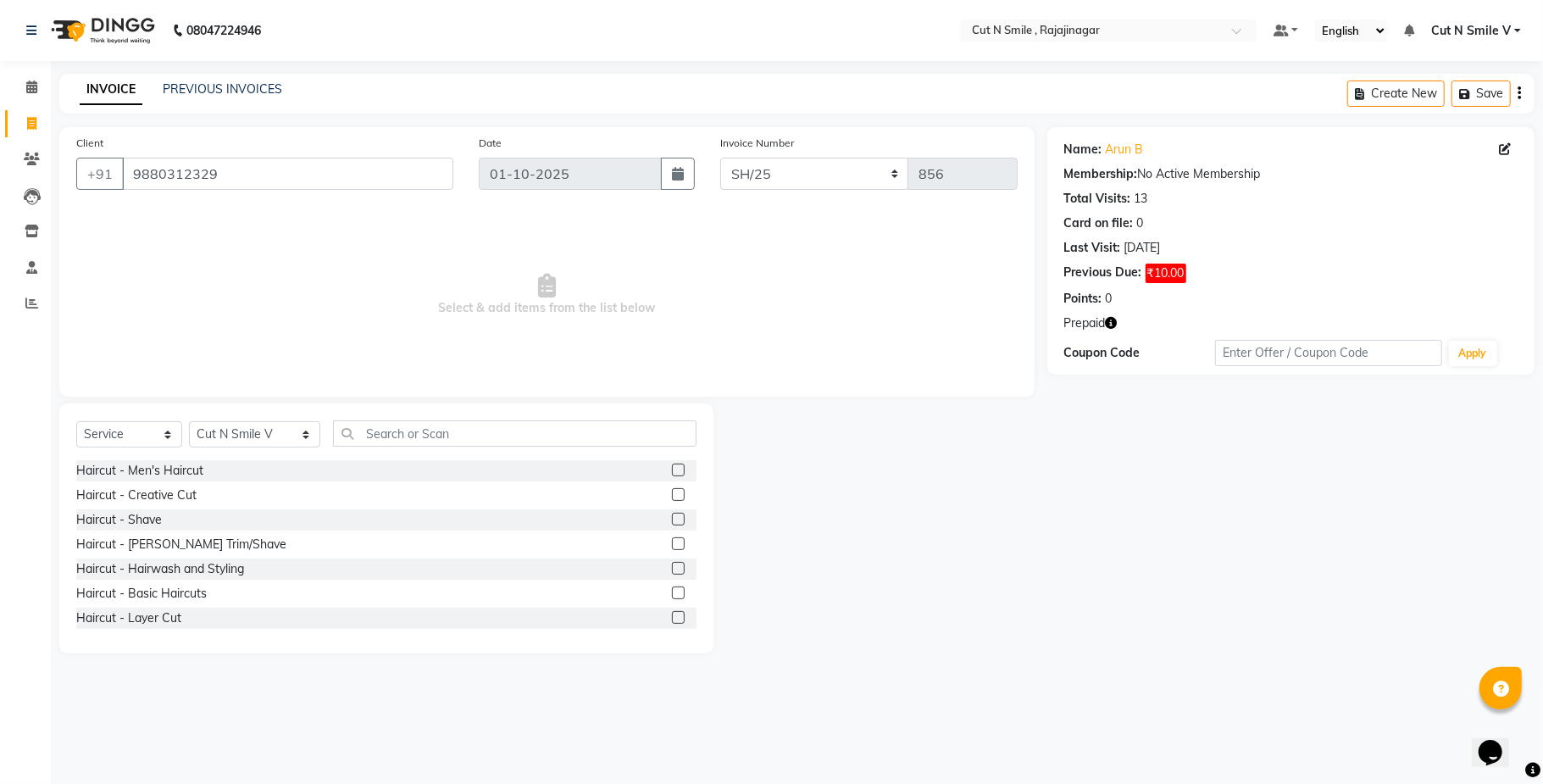
click at [672, 537] on label at bounding box center [678, 543] width 13 height 13
click at [672, 539] on input "checkbox" at bounding box center [677, 544] width 11 height 11
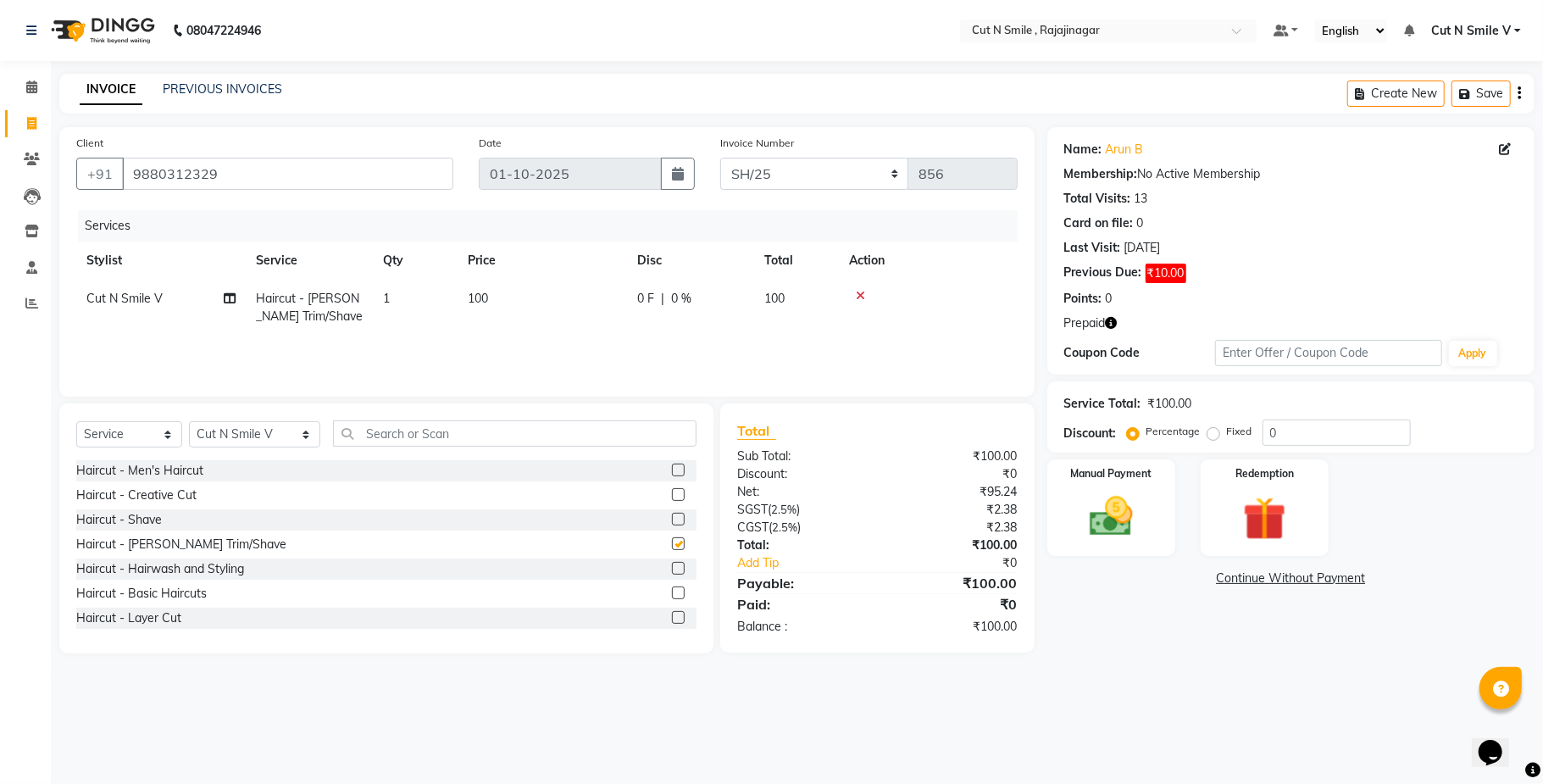
checkbox input "false"
click at [1282, 536] on img at bounding box center [1264, 519] width 74 height 56
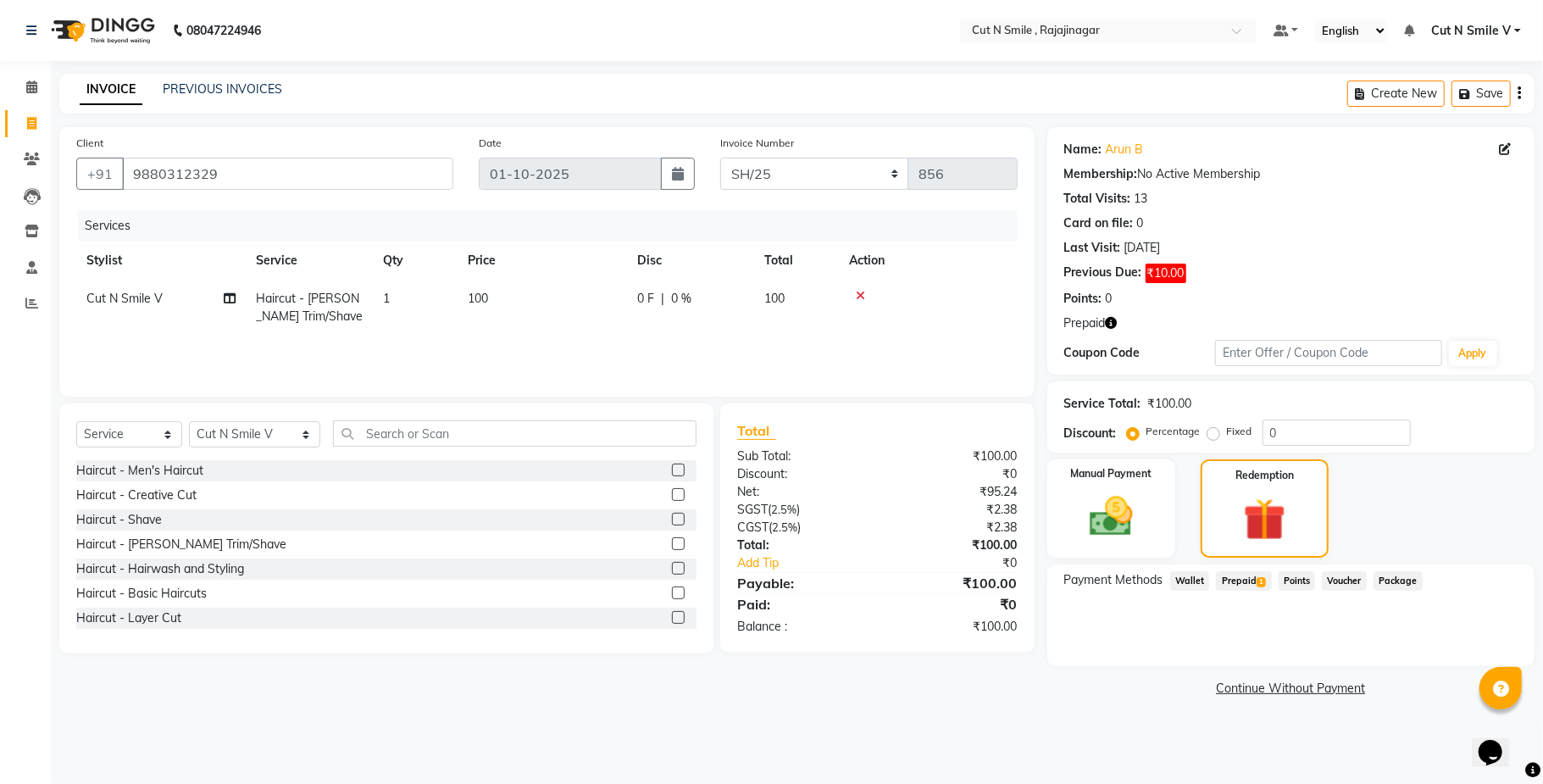
click at [1251, 588] on span "Prepaid 1" at bounding box center [1243, 581] width 55 height 20
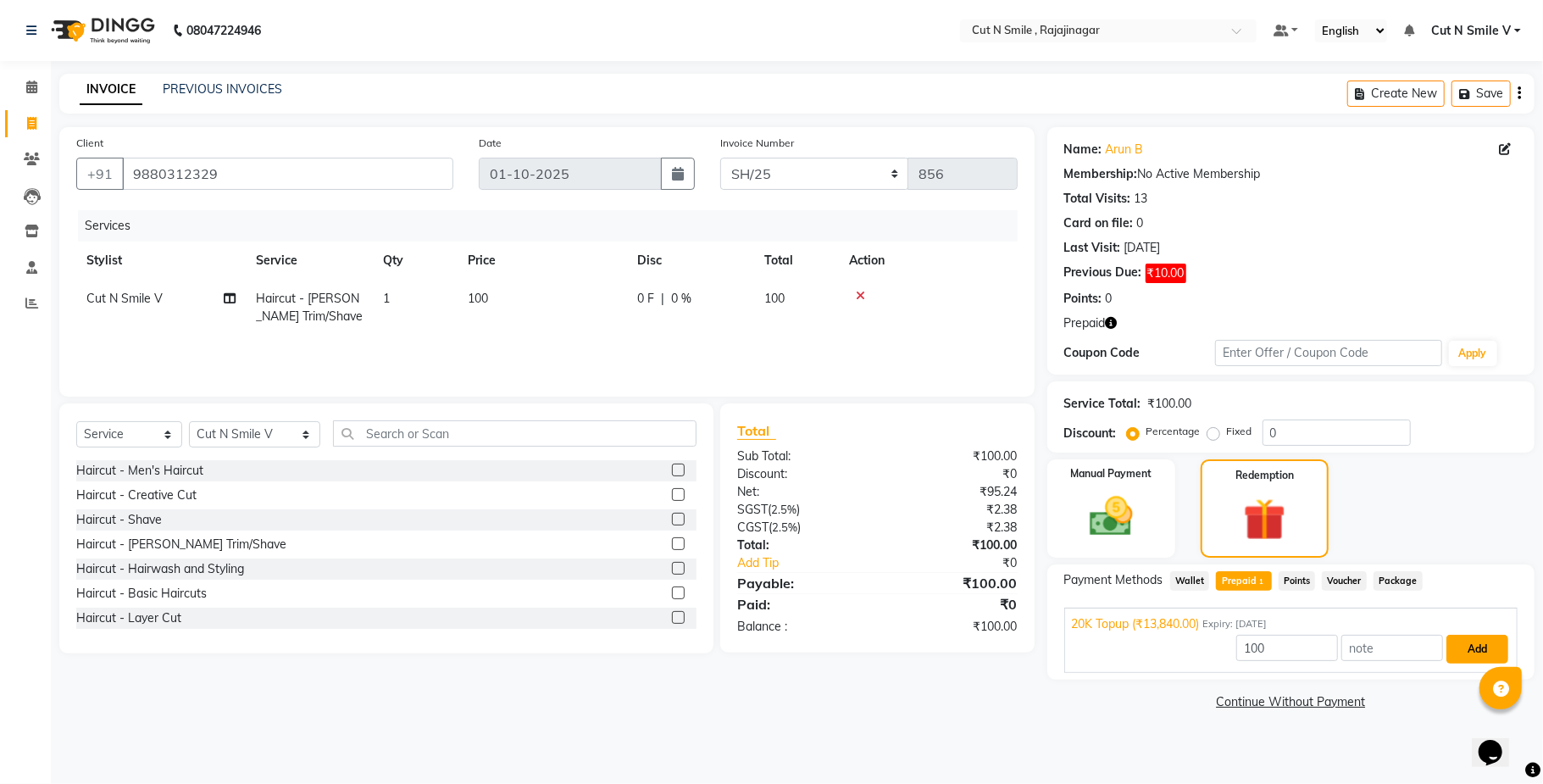
click at [1483, 652] on button "Add" at bounding box center [1476, 649] width 62 height 29
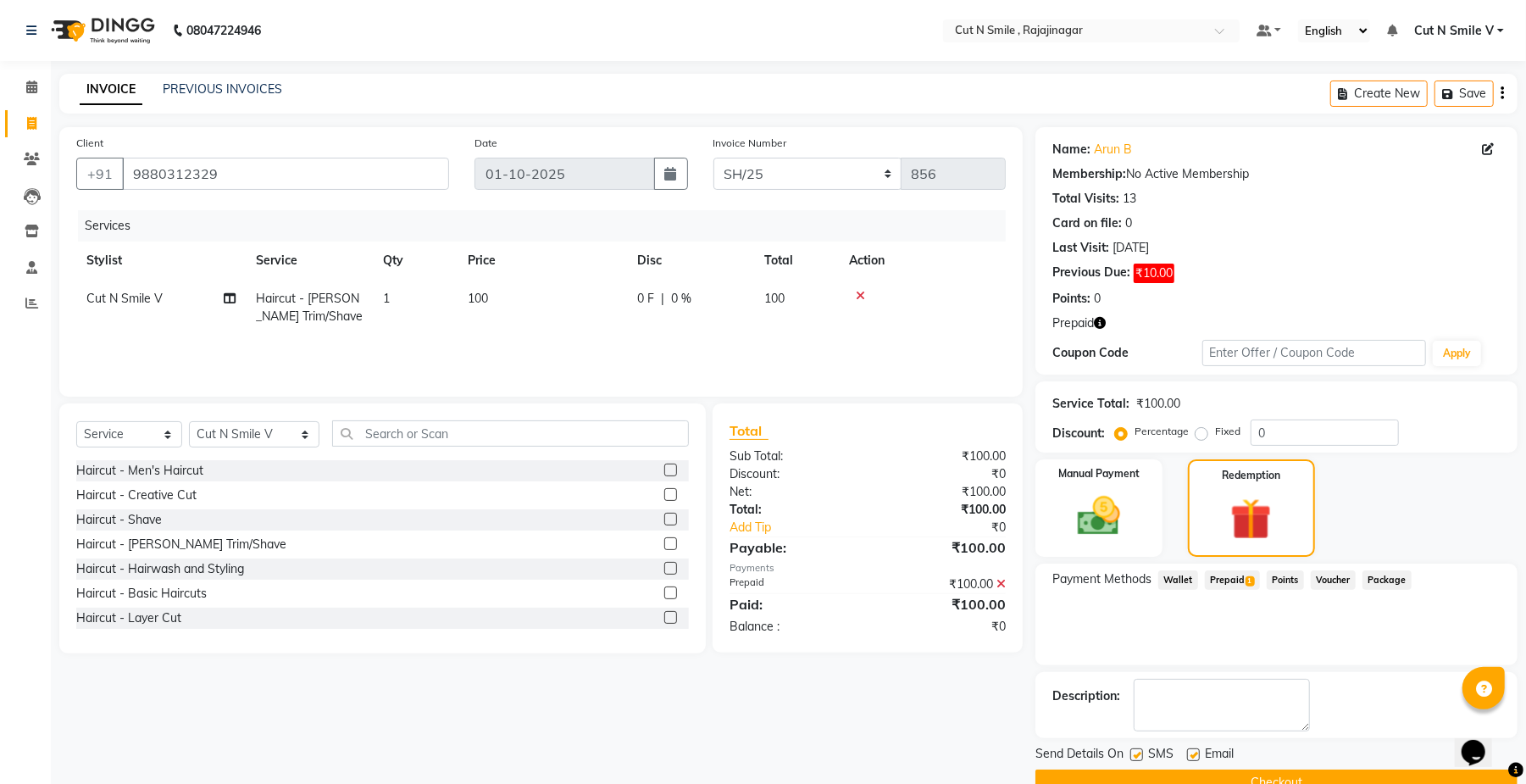
click at [1353, 781] on button "Checkout" at bounding box center [1276, 782] width 482 height 26
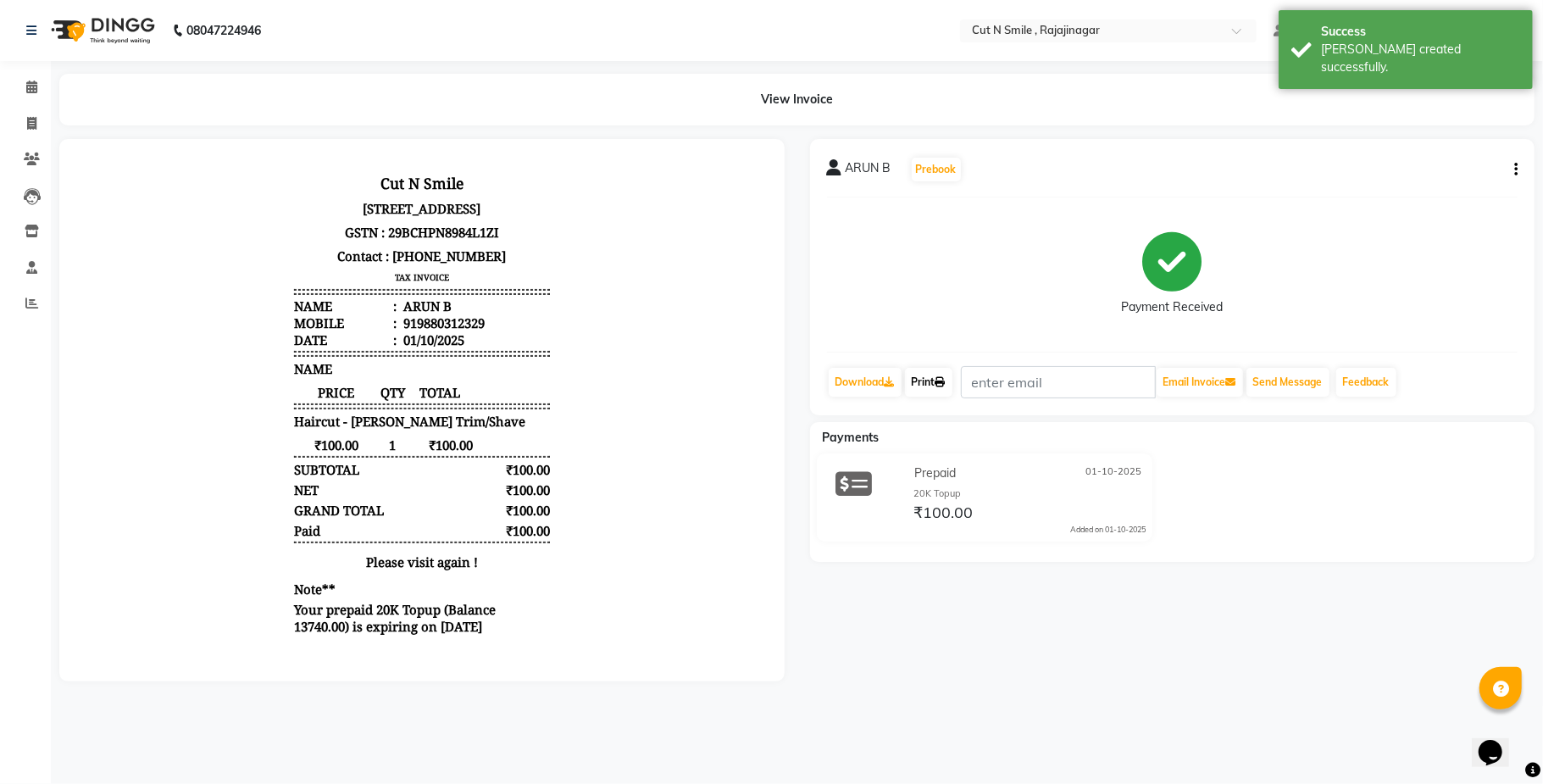
click at [932, 384] on link "Print" at bounding box center [928, 382] width 48 height 29
